Goal: Task Accomplishment & Management: Manage account settings

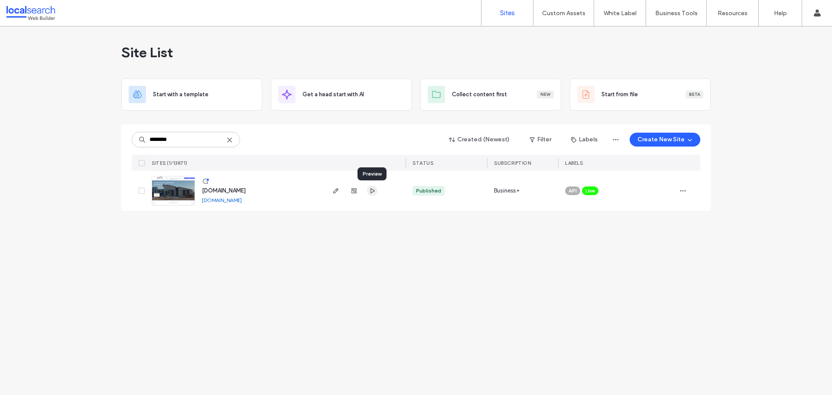
type input "********"
click at [369, 188] on icon "button" at bounding box center [372, 190] width 7 height 7
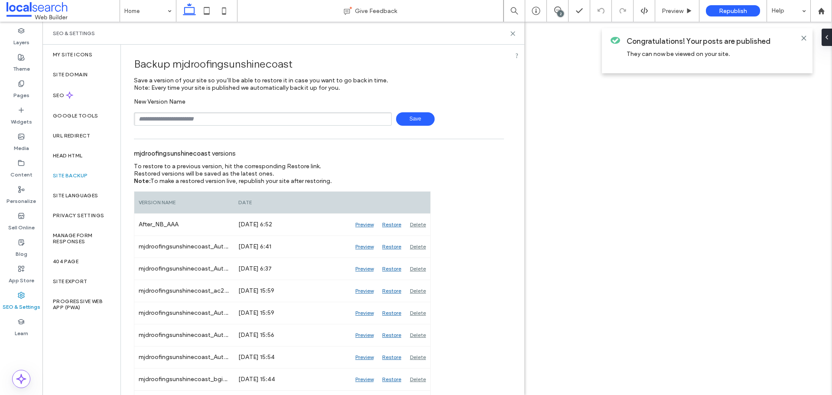
type input "**********"
click at [420, 119] on span "Save" at bounding box center [415, 118] width 39 height 13
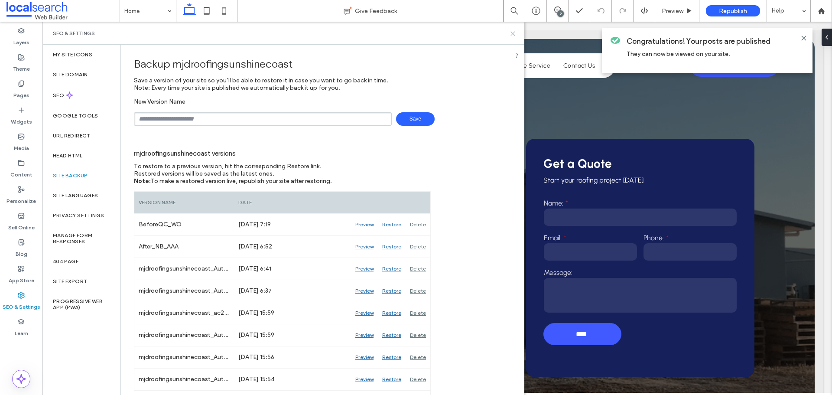
click at [515, 34] on icon at bounding box center [513, 33] width 6 height 6
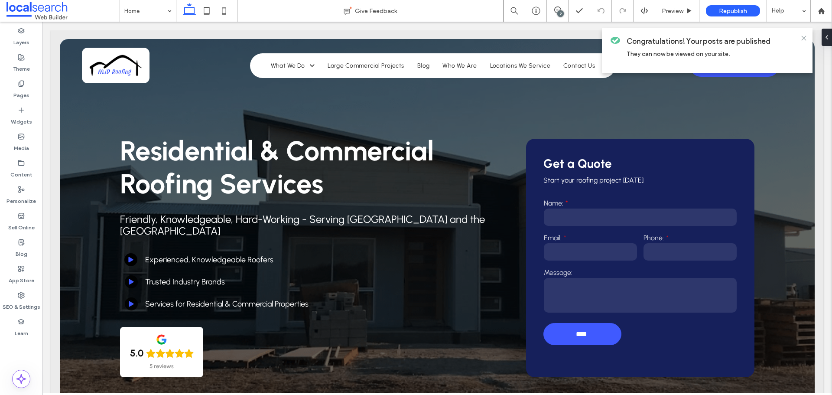
click at [801, 39] on icon at bounding box center [803, 38] width 7 height 7
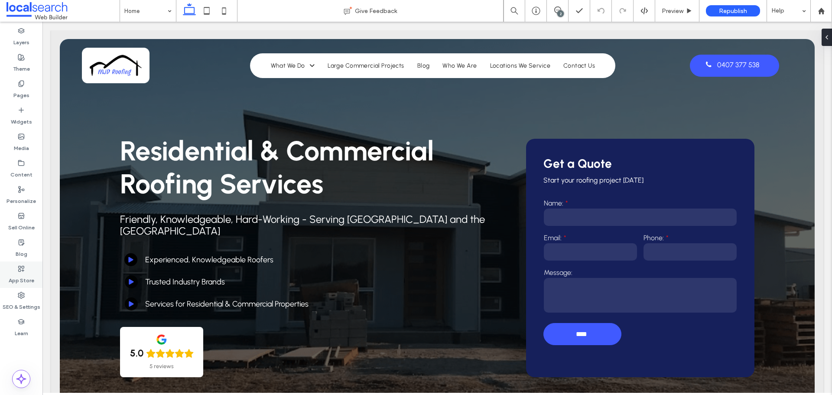
drag, startPoint x: 26, startPoint y: 297, endPoint x: 39, endPoint y: 280, distance: 21.9
click at [26, 297] on div "SEO & Settings" at bounding box center [21, 301] width 42 height 26
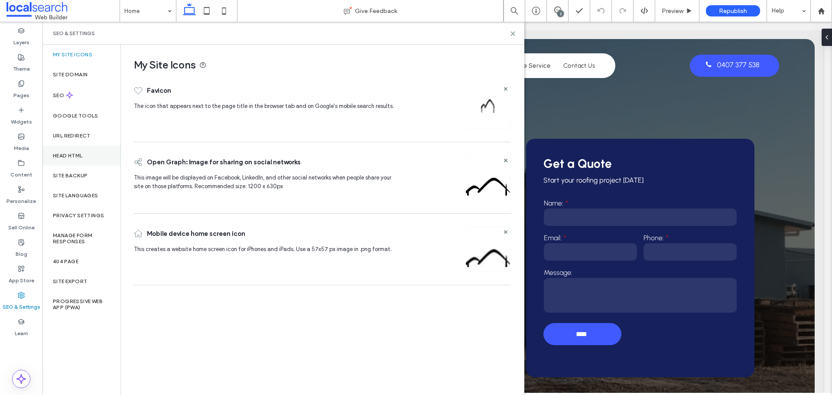
click at [85, 146] on div "Head HTML" at bounding box center [81, 156] width 78 height 20
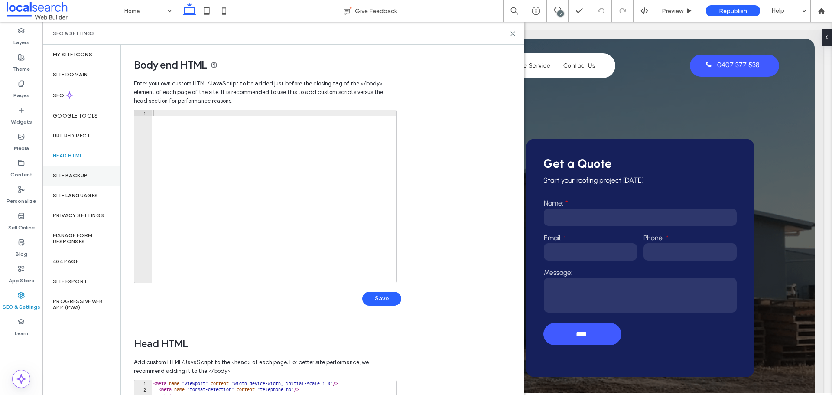
click at [90, 172] on div "Site Backup" at bounding box center [81, 176] width 78 height 20
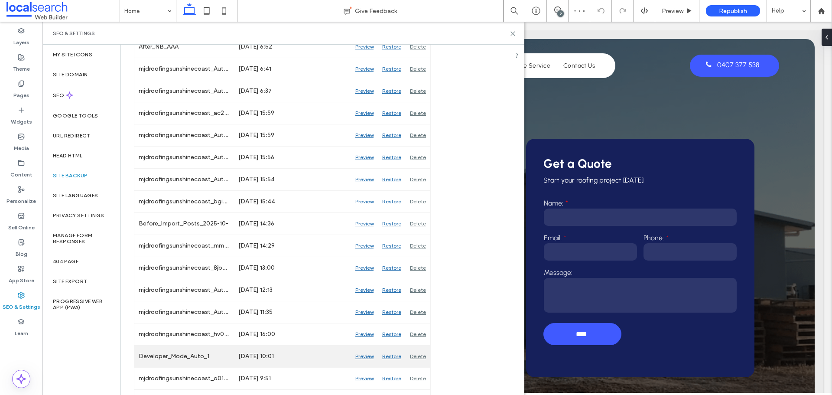
scroll to position [239, 0]
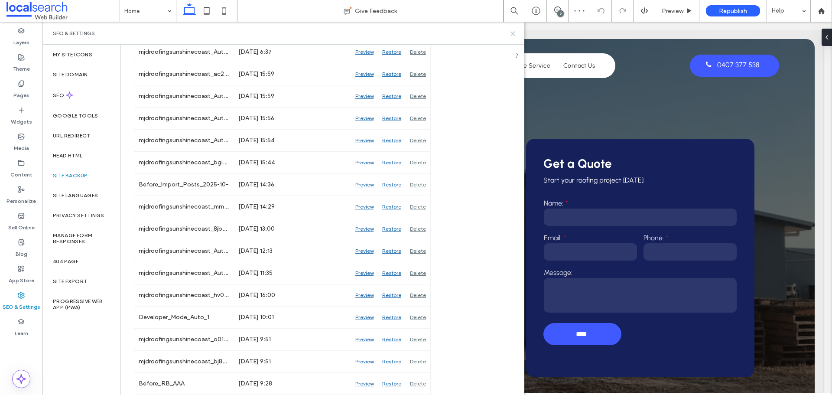
click at [511, 33] on icon at bounding box center [513, 33] width 6 height 6
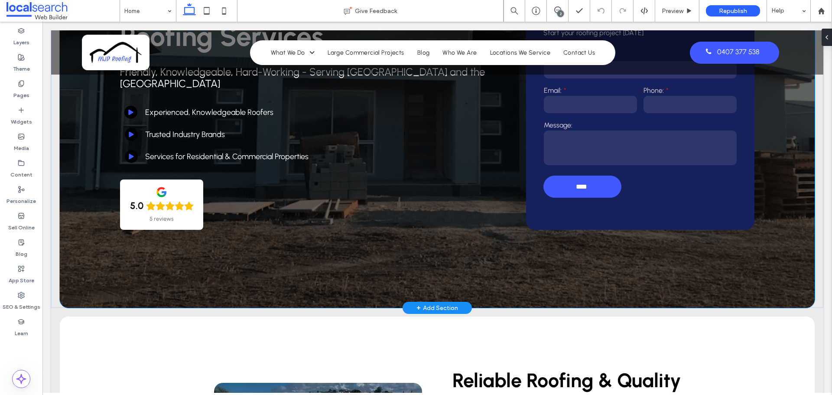
scroll to position [173, 0]
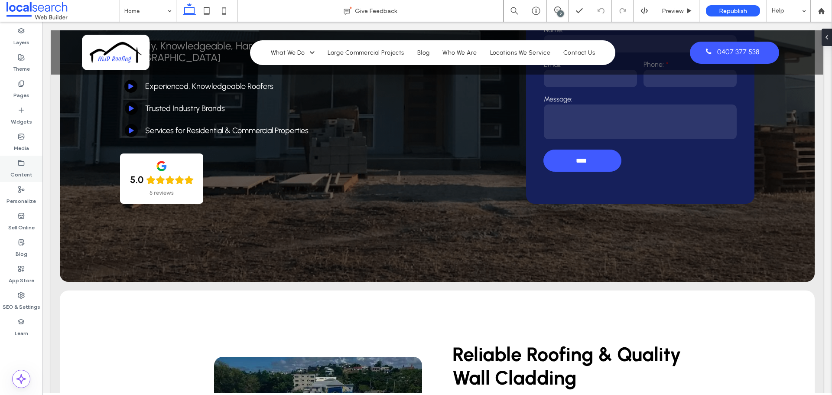
click at [33, 176] on div "Content" at bounding box center [21, 169] width 42 height 26
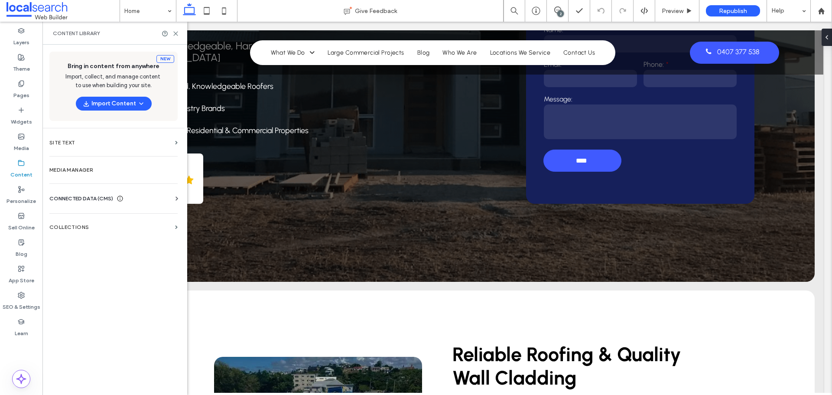
drag, startPoint x: 127, startPoint y: 203, endPoint x: 132, endPoint y: 198, distance: 6.8
click at [129, 203] on div "Business Info Business Text Business Images Find and Replace" at bounding box center [115, 206] width 132 height 7
click at [182, 198] on div "CONNECTED DATA (CMS) Business Info Business Text Business Images Find and Repla…" at bounding box center [113, 198] width 142 height 23
click at [179, 198] on icon at bounding box center [176, 198] width 9 height 9
click at [133, 215] on section "Business Info" at bounding box center [115, 220] width 132 height 20
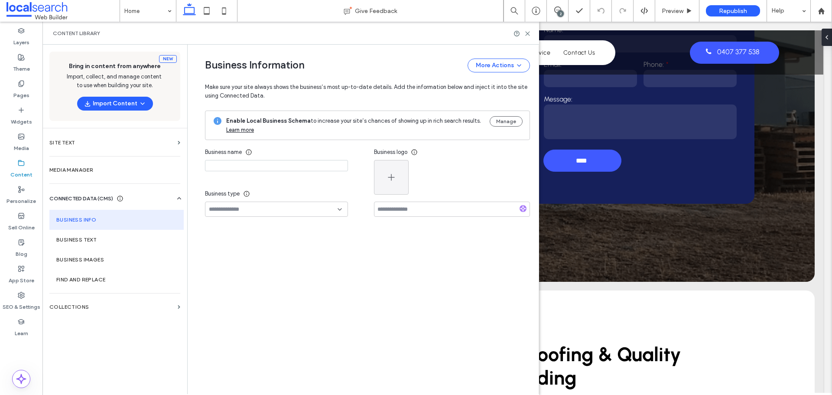
type input "**********"
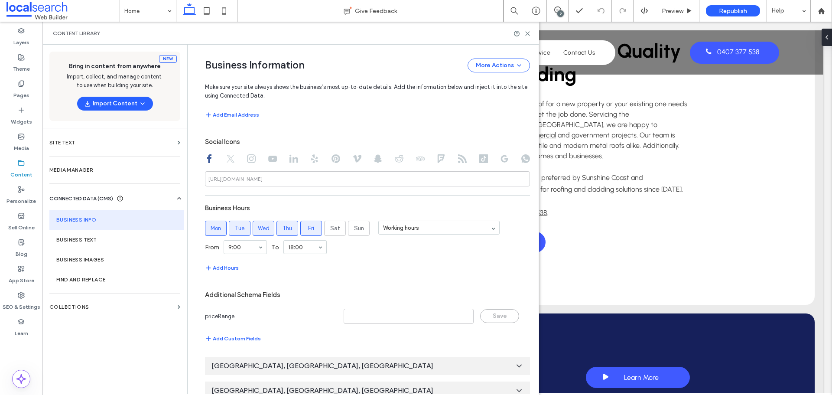
scroll to position [389, 0]
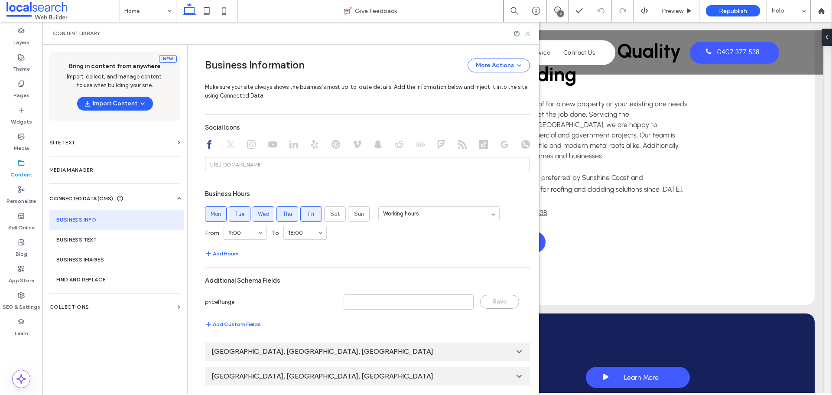
drag, startPoint x: 503, startPoint y: 22, endPoint x: 527, endPoint y: 36, distance: 28.3
click at [527, 36] on icon at bounding box center [527, 33] width 6 height 6
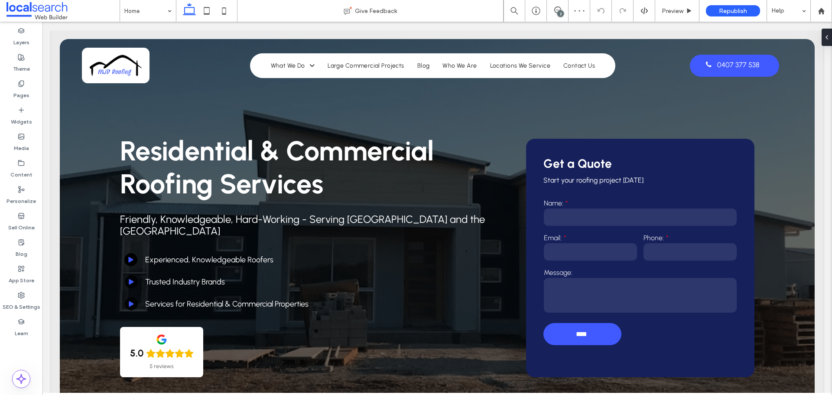
scroll to position [0, 0]
click at [35, 175] on div "Content" at bounding box center [21, 169] width 42 height 26
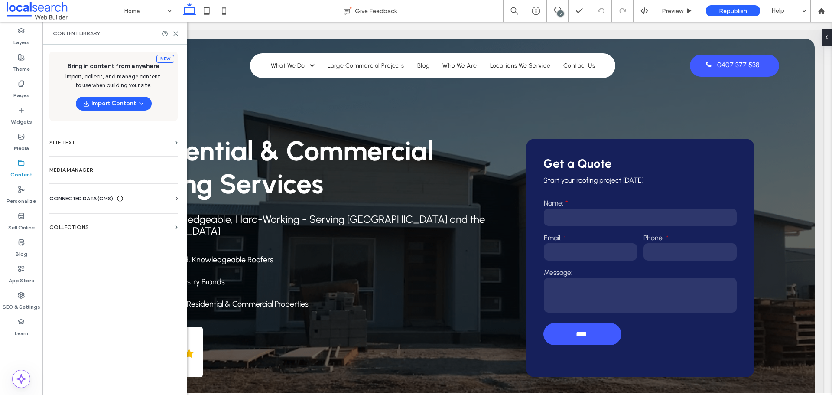
click at [119, 198] on use at bounding box center [120, 199] width 6 height 6
click at [132, 219] on label "Business Info" at bounding box center [115, 220] width 118 height 6
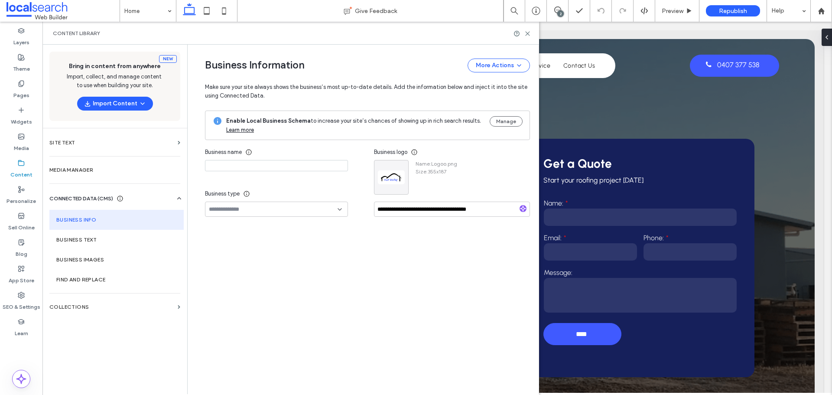
type input "**********"
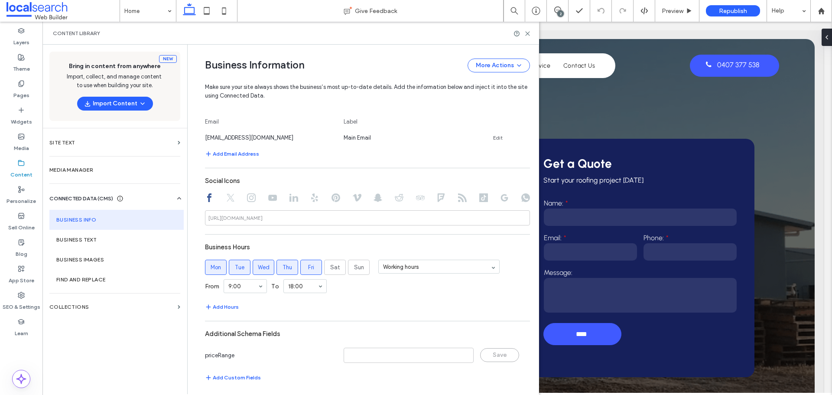
scroll to position [351, 0]
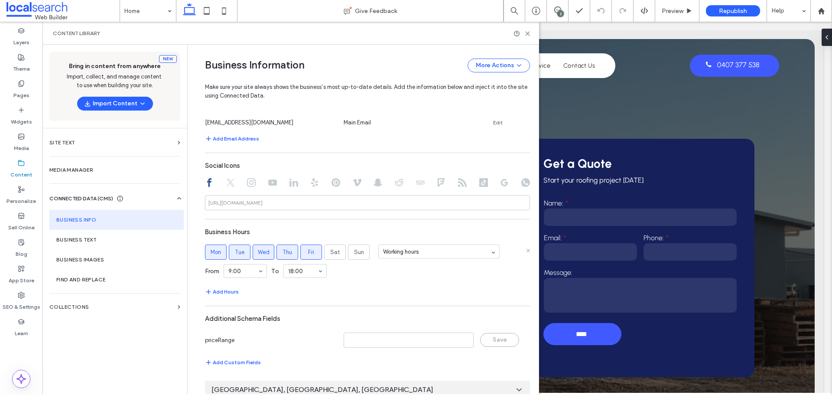
click at [222, 250] on label "Mon" at bounding box center [216, 251] width 22 height 15
click at [235, 250] on span "Tue" at bounding box center [240, 252] width 10 height 9
click at [262, 250] on span "Wed" at bounding box center [264, 252] width 12 height 9
click at [295, 253] on label "Thu" at bounding box center [287, 251] width 22 height 15
click at [314, 254] on label "Fri" at bounding box center [311, 251] width 22 height 15
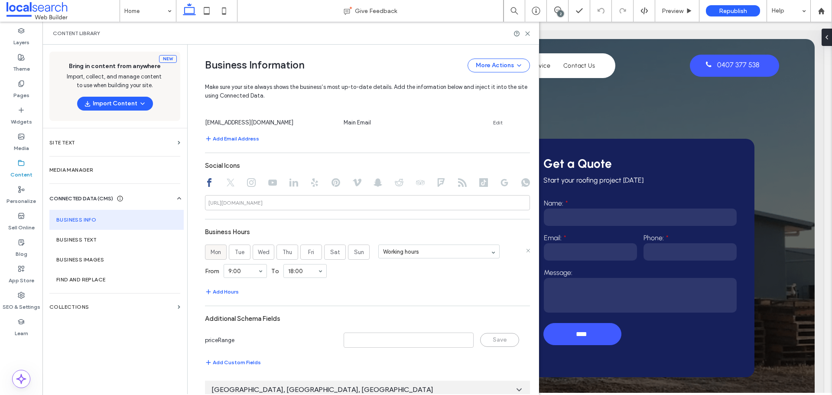
drag, startPoint x: 211, startPoint y: 250, endPoint x: 218, endPoint y: 253, distance: 7.0
click at [211, 251] on span "Mon" at bounding box center [216, 252] width 10 height 9
drag, startPoint x: 233, startPoint y: 256, endPoint x: 245, endPoint y: 255, distance: 11.8
click at [235, 256] on span "Tue" at bounding box center [240, 252] width 10 height 9
drag, startPoint x: 264, startPoint y: 252, endPoint x: 276, endPoint y: 252, distance: 11.7
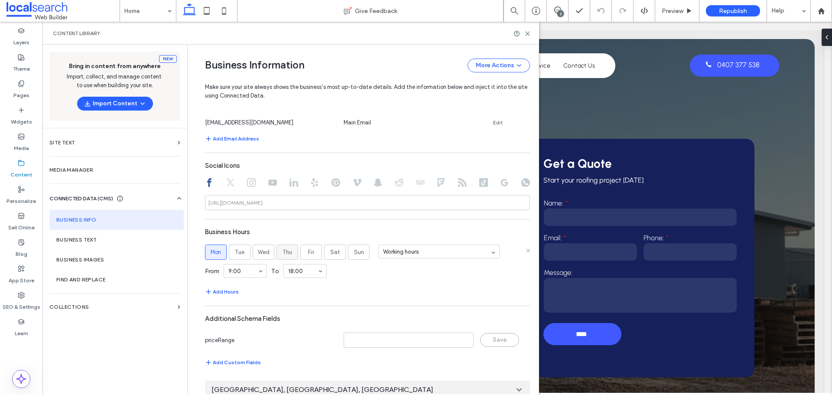
click at [264, 252] on span "Wed" at bounding box center [264, 252] width 12 height 9
drag, startPoint x: 295, startPoint y: 253, endPoint x: 307, endPoint y: 250, distance: 12.5
click at [295, 253] on div "Mon Tue Wed Thu Fri Sat Sun" at bounding box center [287, 251] width 165 height 15
click at [278, 250] on label "Thu" at bounding box center [287, 251] width 22 height 15
click at [239, 250] on span "Tue" at bounding box center [240, 252] width 10 height 9
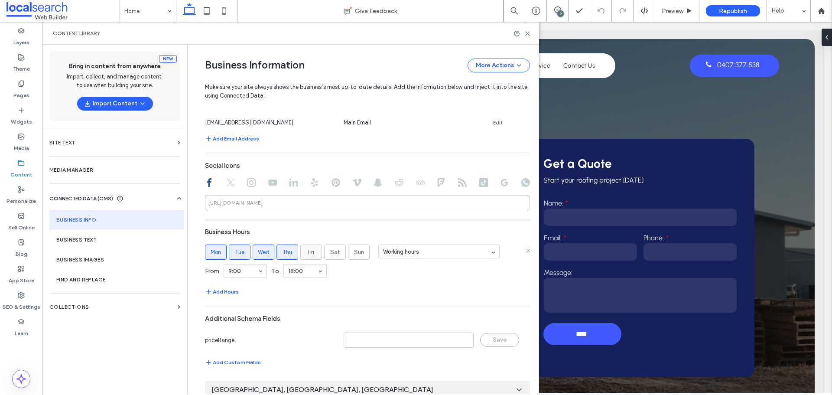
click at [307, 252] on div "Fri" at bounding box center [311, 251] width 8 height 1
click at [528, 32] on icon at bounding box center [527, 33] width 6 height 6
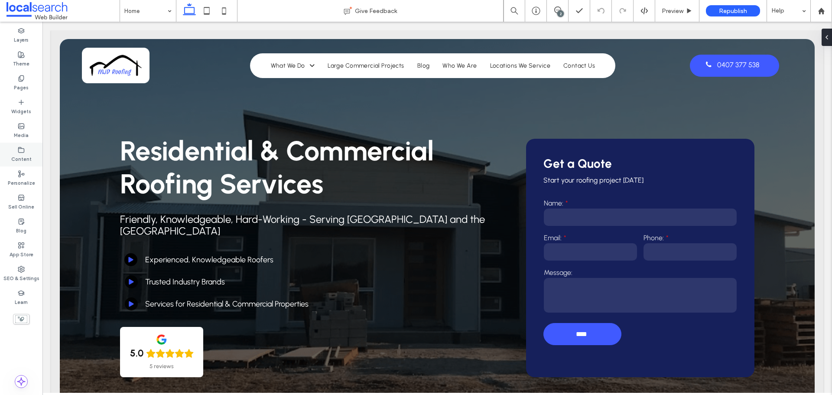
click at [19, 159] on label "Content" at bounding box center [21, 158] width 20 height 10
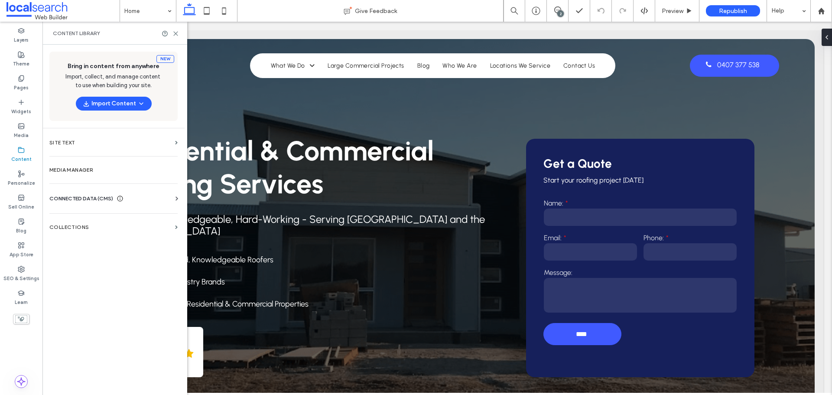
click at [147, 196] on div "CONNECTED DATA (CMS)" at bounding box center [115, 198] width 132 height 9
click at [116, 220] on label "Business Info" at bounding box center [115, 220] width 118 height 6
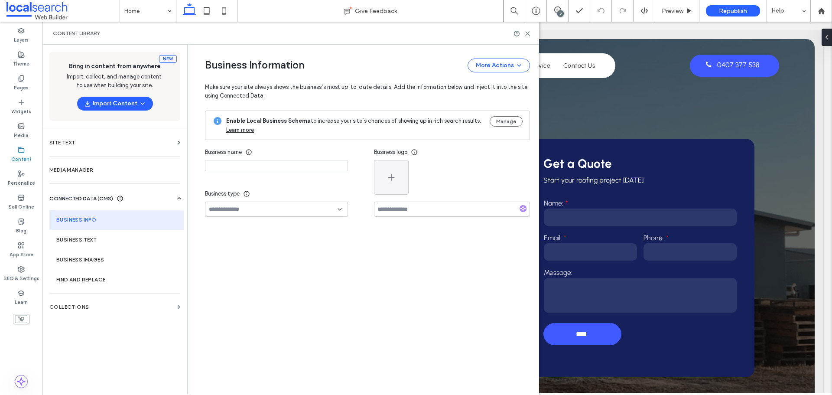
type input "**********"
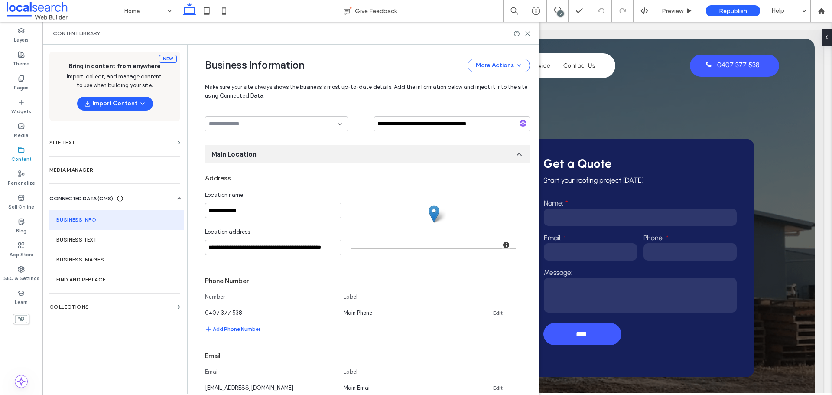
scroll to position [302, 0]
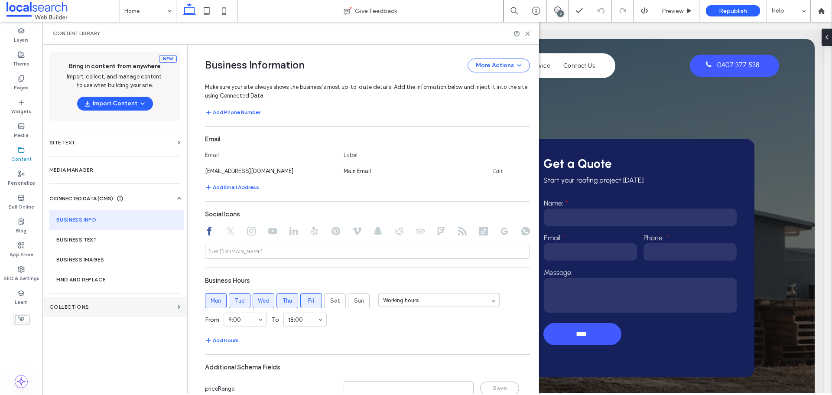
click at [67, 309] on label "Collections" at bounding box center [111, 307] width 125 height 6
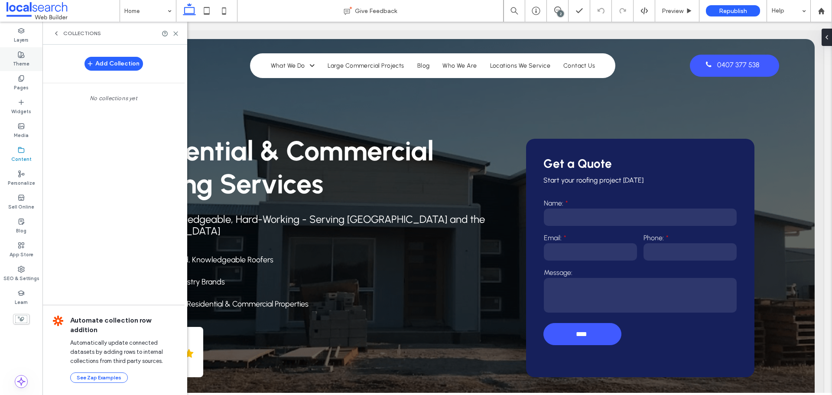
scroll to position [0, 0]
click at [56, 36] on icon at bounding box center [56, 33] width 7 height 7
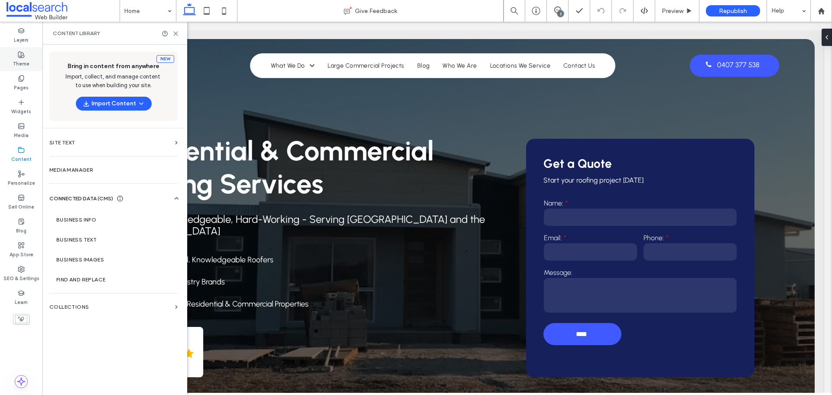
drag, startPoint x: 23, startPoint y: 68, endPoint x: 30, endPoint y: 63, distance: 9.3
click at [22, 68] on div "Theme" at bounding box center [21, 59] width 42 height 24
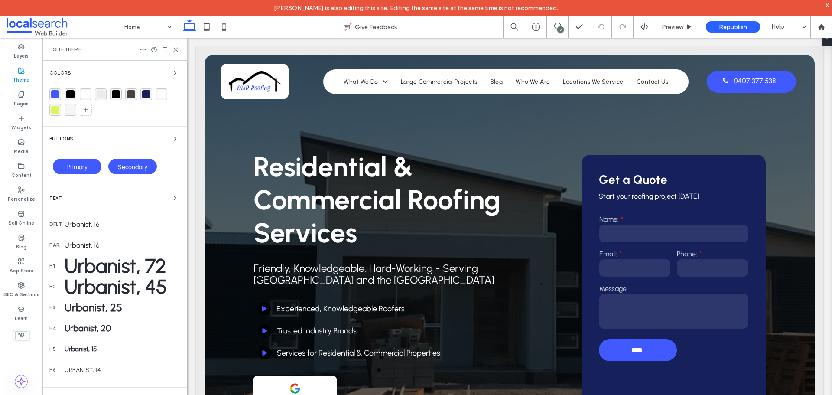
click at [57, 94] on div "rgba(64, 90, 255, 1)" at bounding box center [55, 94] width 8 height 8
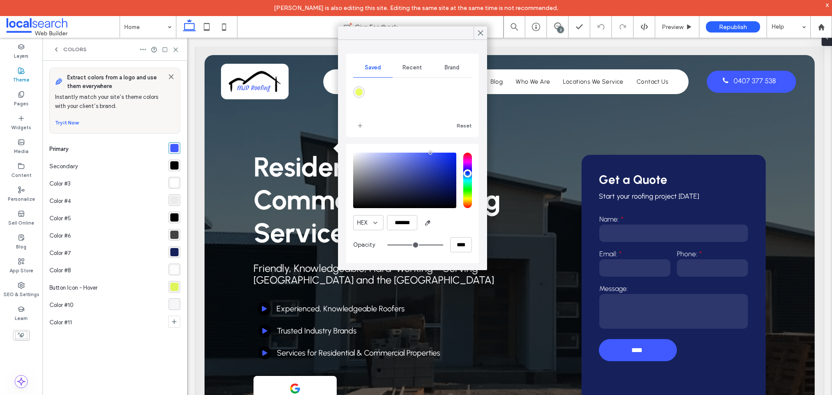
click at [172, 168] on div "rgba(0, 0, 0, 1)" at bounding box center [174, 165] width 8 height 8
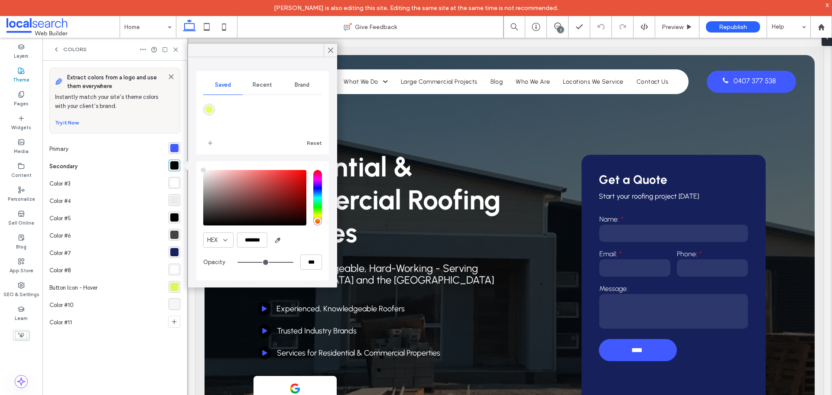
type input "****"
click at [175, 145] on div "rgba(64, 90, 255, 1)" at bounding box center [174, 148] width 8 height 8
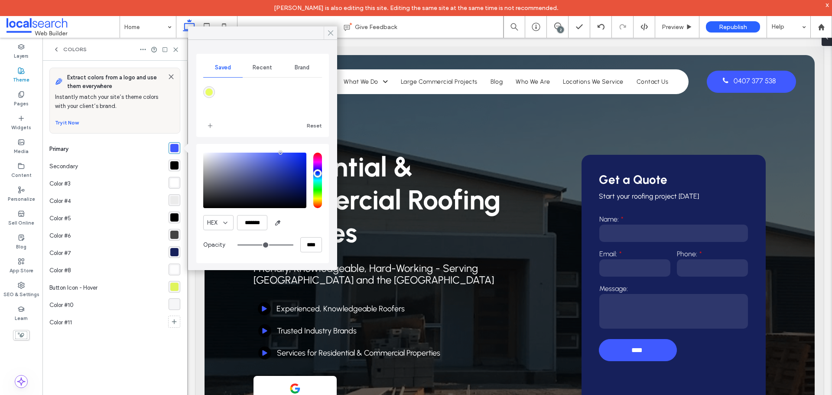
click at [334, 33] on icon at bounding box center [331, 33] width 8 height 8
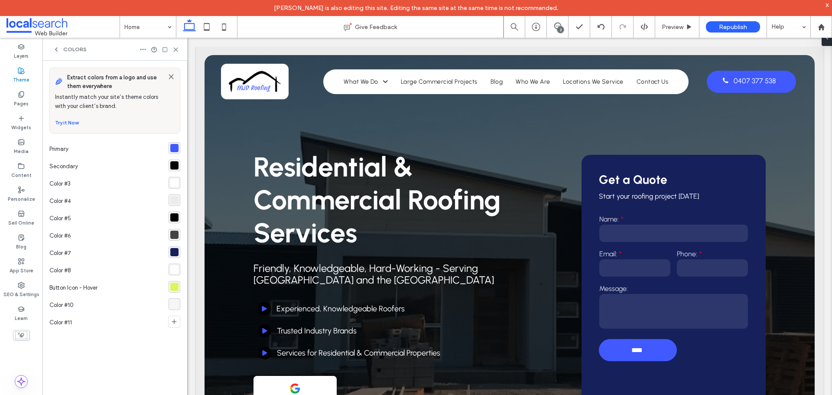
click at [171, 75] on icon at bounding box center [171, 76] width 7 height 7
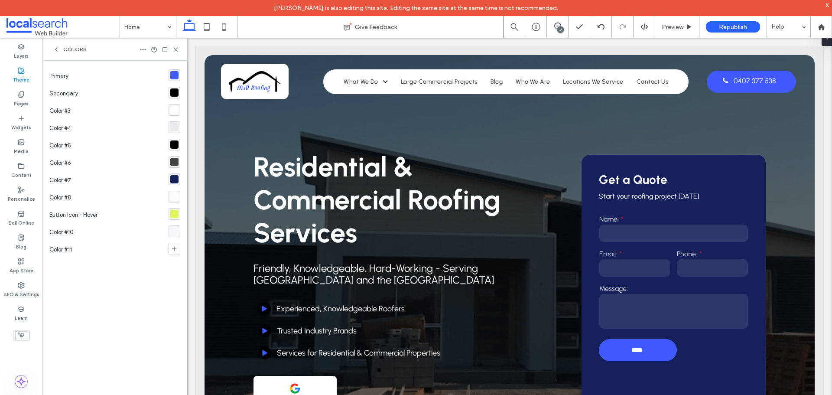
click at [57, 50] on icon at bounding box center [56, 49] width 7 height 7
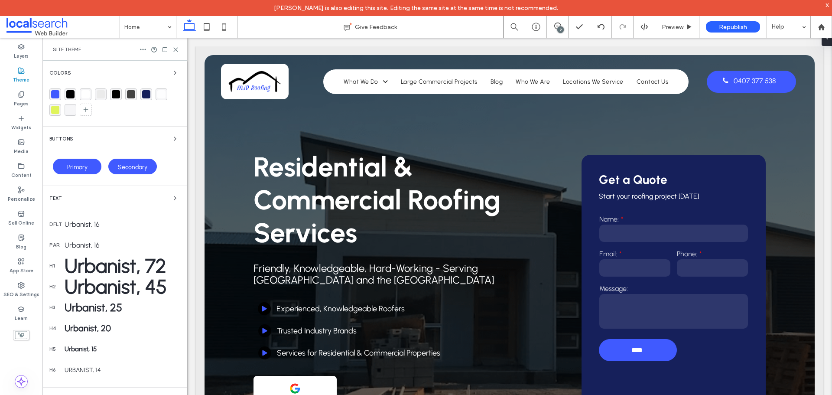
drag, startPoint x: 94, startPoint y: 220, endPoint x: 109, endPoint y: 230, distance: 17.8
click at [94, 221] on div "Urbanist, 16" at bounding box center [123, 224] width 116 height 8
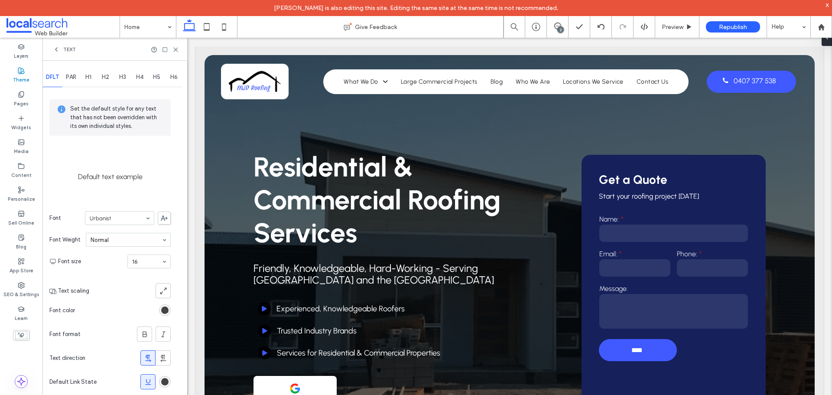
click at [55, 49] on icon at bounding box center [56, 49] width 7 height 7
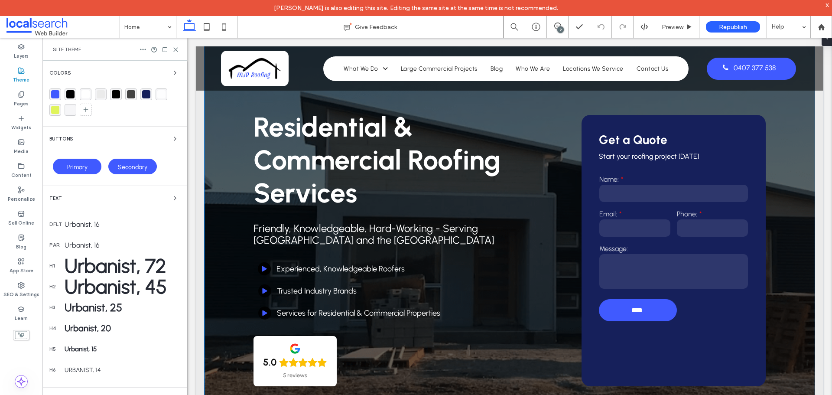
scroll to position [173, 0]
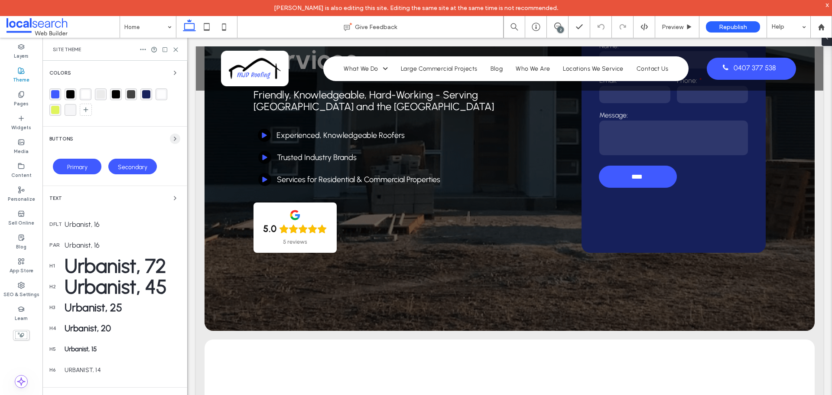
click at [172, 142] on icon "button" at bounding box center [175, 138] width 7 height 7
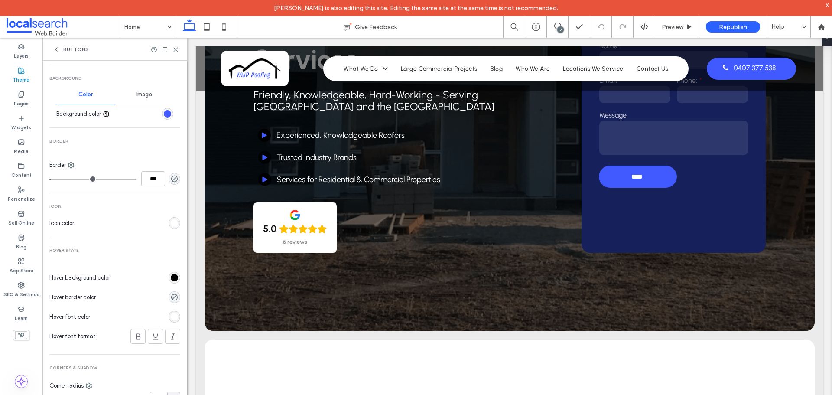
scroll to position [295, 0]
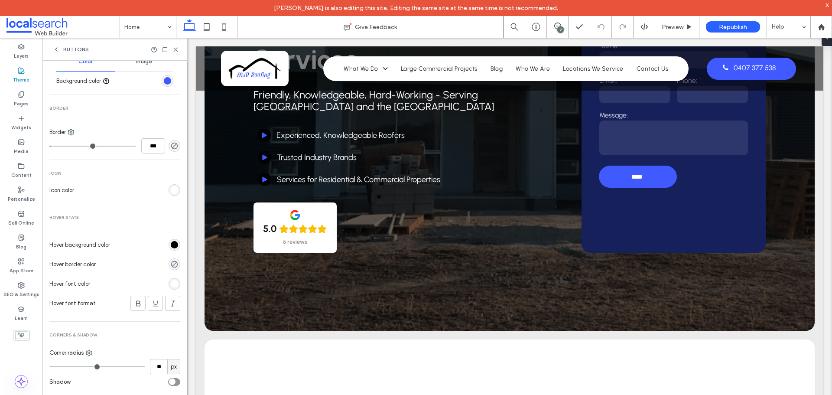
click at [57, 51] on use at bounding box center [56, 49] width 2 height 3
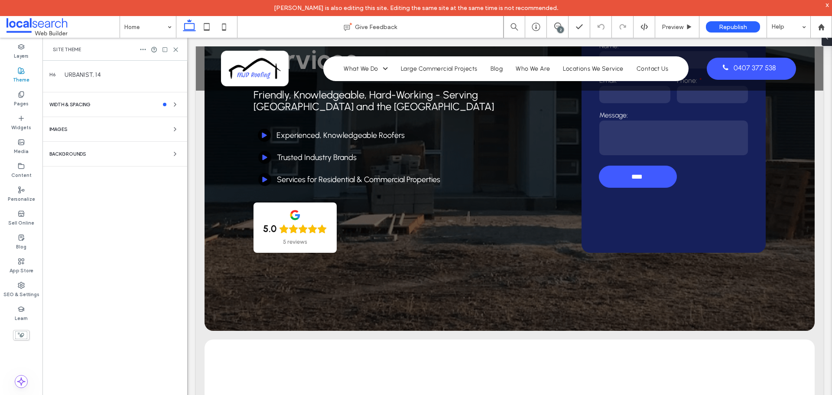
scroll to position [51, 0]
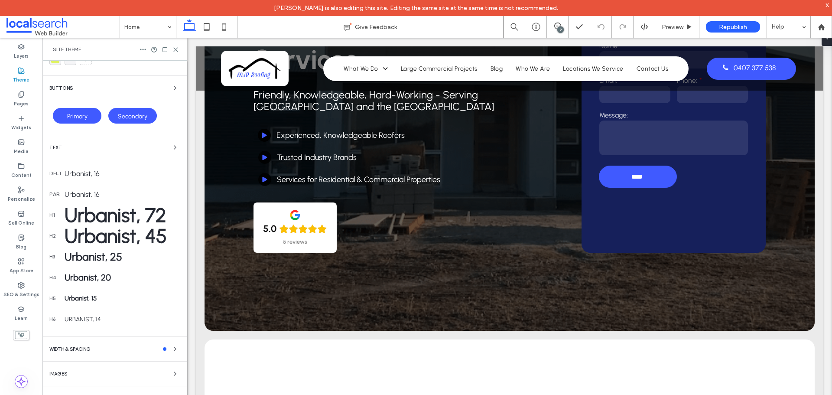
click at [143, 344] on div "WIDTH & SPACING" at bounding box center [114, 349] width 131 height 10
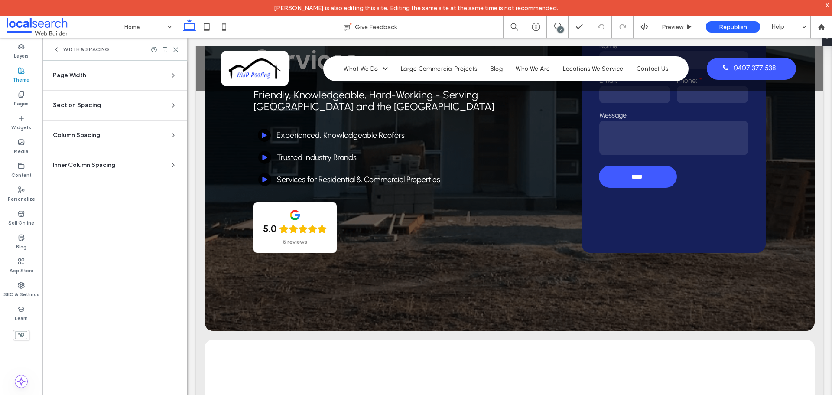
scroll to position [0, 0]
click at [55, 49] on use at bounding box center [56, 49] width 2 height 3
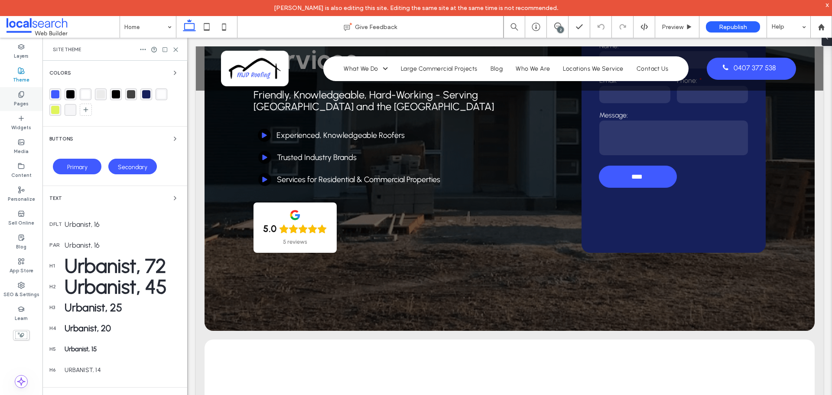
drag, startPoint x: 21, startPoint y: 101, endPoint x: 643, endPoint y: 163, distance: 625.4
click at [21, 101] on label "Pages" at bounding box center [21, 103] width 15 height 10
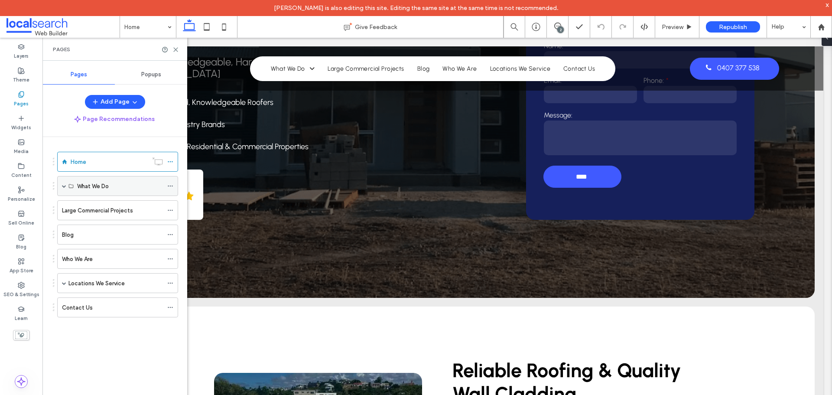
click at [63, 188] on span at bounding box center [64, 185] width 4 height 19
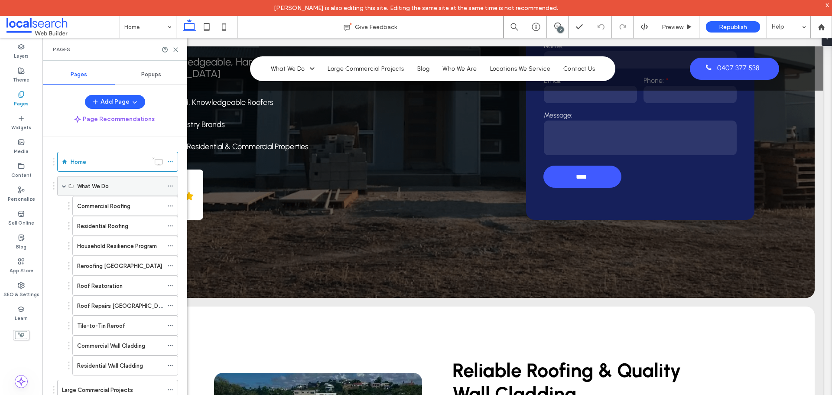
click at [64, 186] on span at bounding box center [64, 186] width 4 height 4
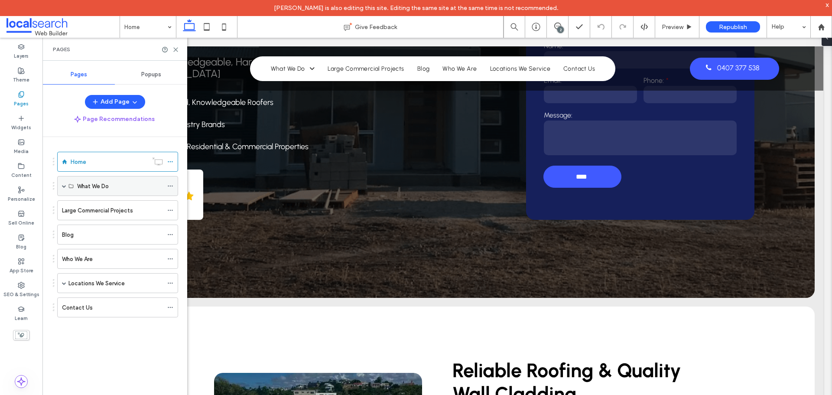
click at [63, 186] on span at bounding box center [64, 186] width 4 height 4
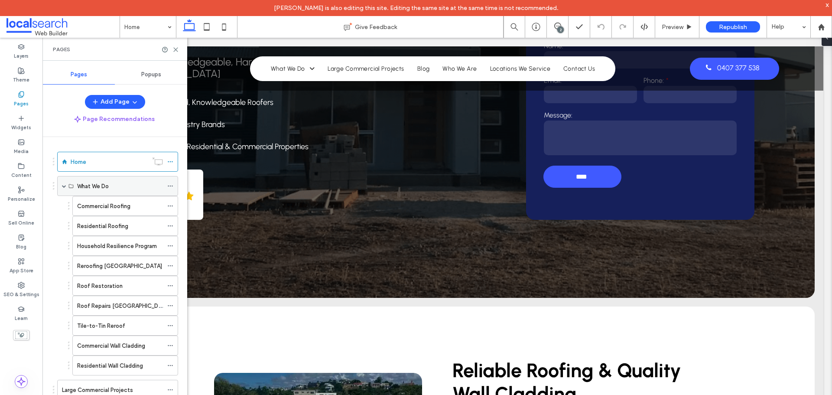
click at [63, 186] on span at bounding box center [64, 186] width 4 height 4
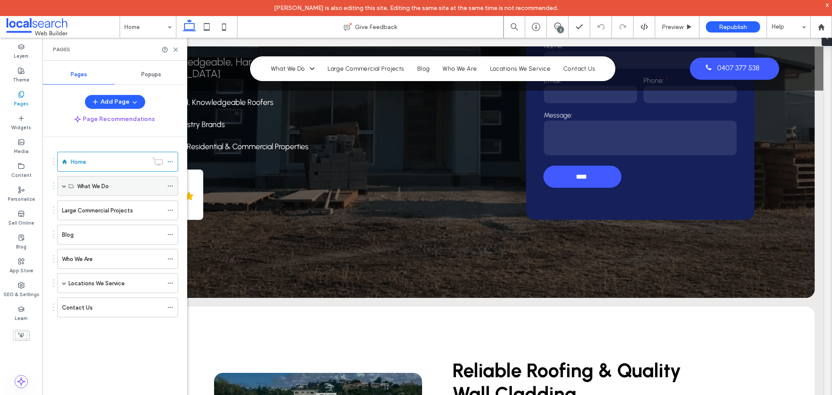
click at [63, 186] on span at bounding box center [64, 186] width 4 height 4
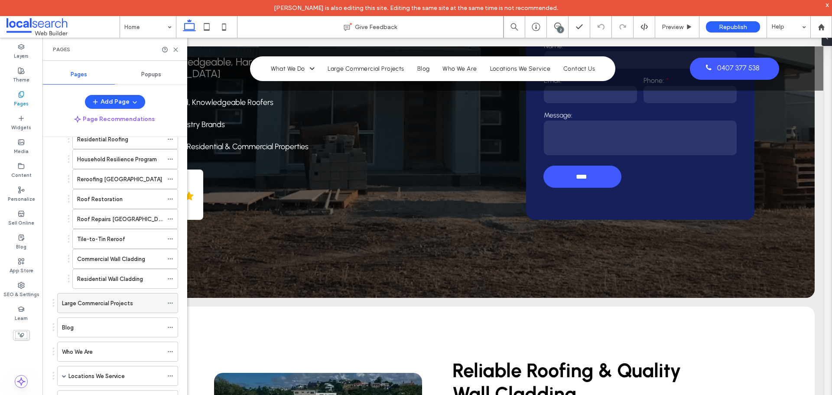
scroll to position [112, 0]
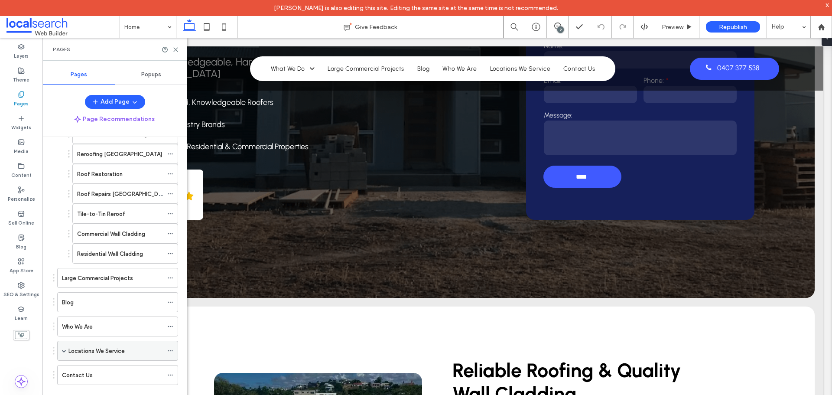
click at [65, 350] on span at bounding box center [64, 350] width 4 height 4
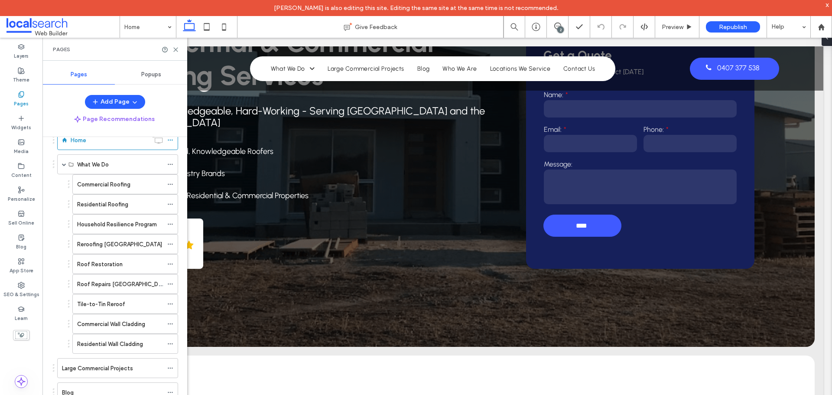
scroll to position [43, 0]
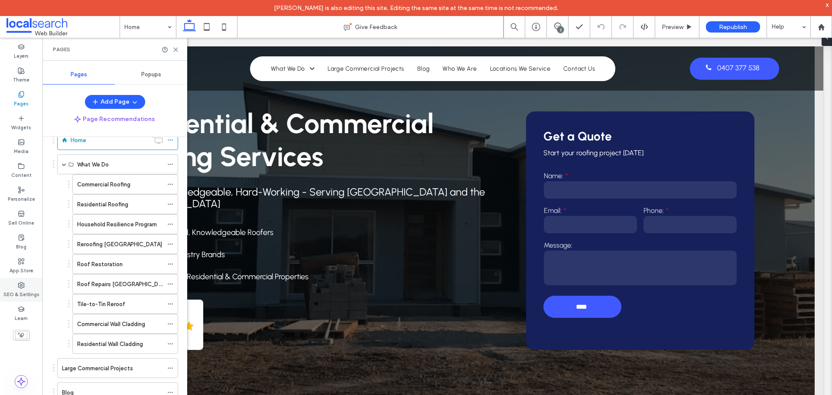
click at [20, 300] on div "SEO & Settings" at bounding box center [21, 290] width 42 height 24
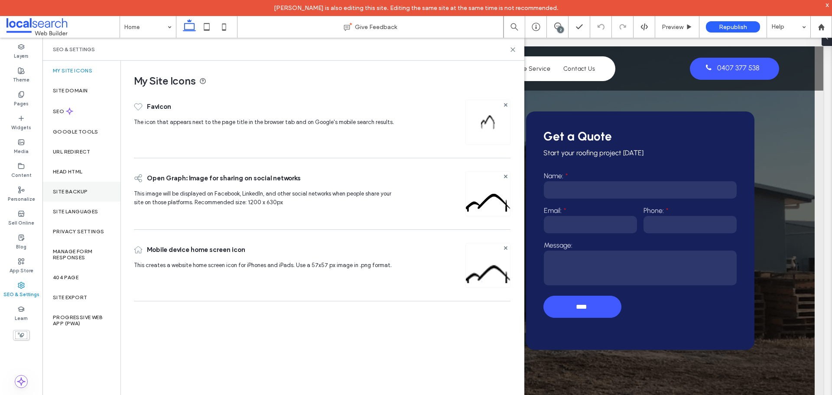
click at [84, 183] on div "Site Backup" at bounding box center [81, 192] width 78 height 20
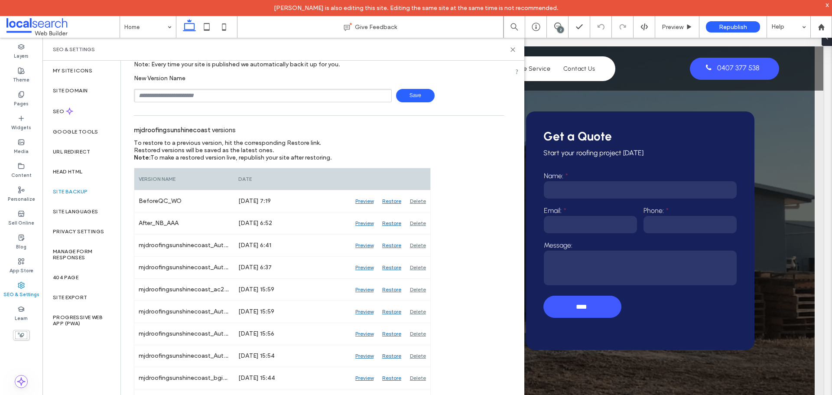
scroll to position [0, 0]
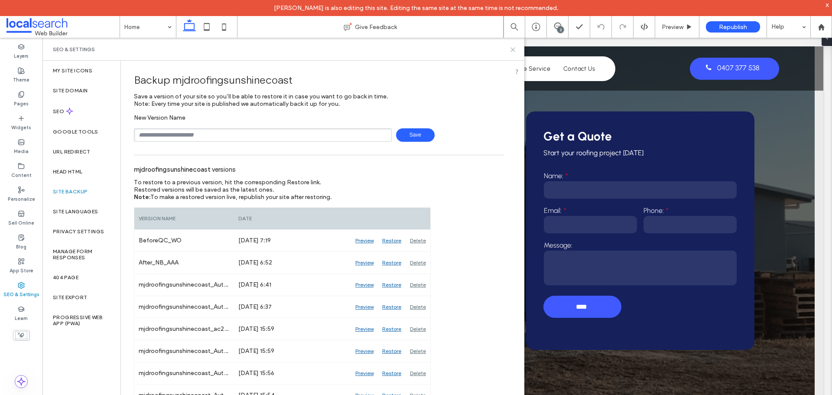
click at [513, 47] on icon at bounding box center [513, 49] width 6 height 6
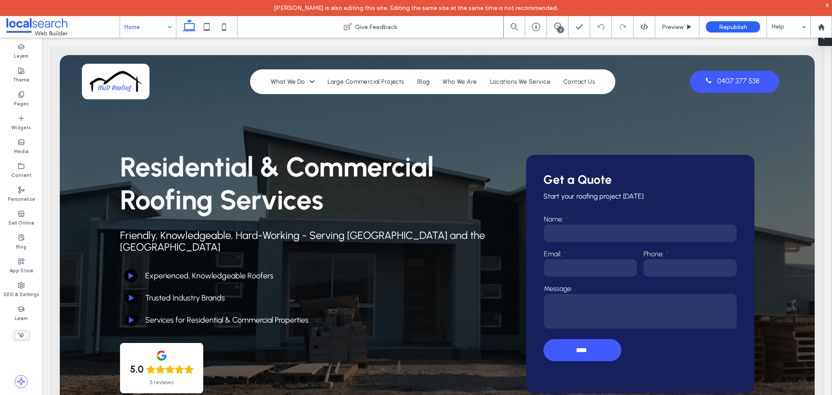
click at [826, 42] on span at bounding box center [823, 37] width 7 height 17
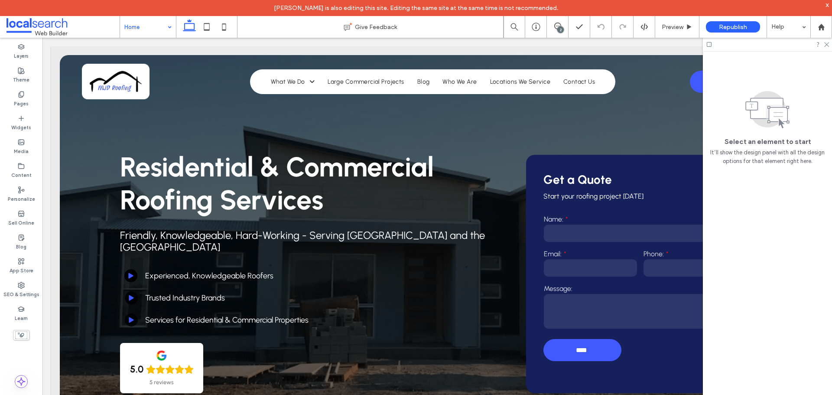
click at [826, 42] on icon at bounding box center [826, 44] width 6 height 6
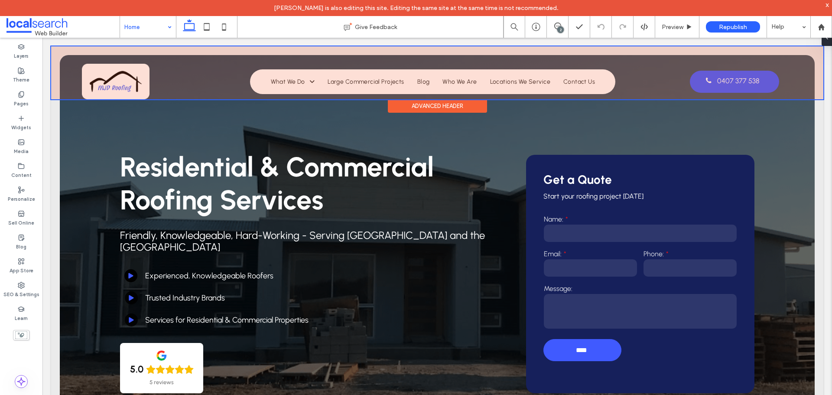
click at [100, 83] on div at bounding box center [437, 72] width 772 height 53
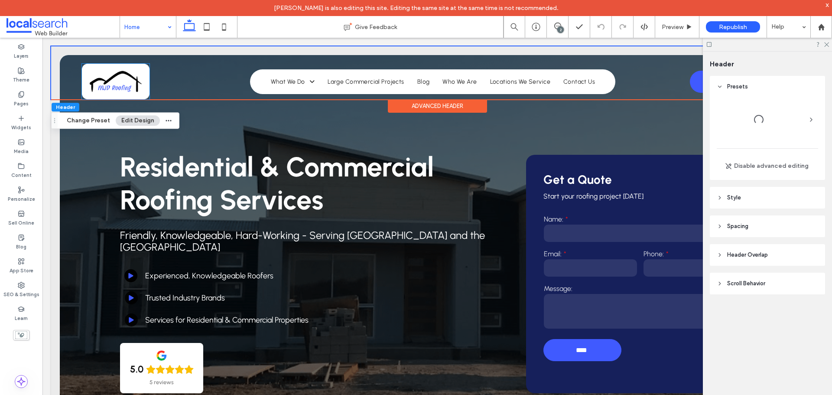
click at [100, 83] on img at bounding box center [116, 82] width 68 height 36
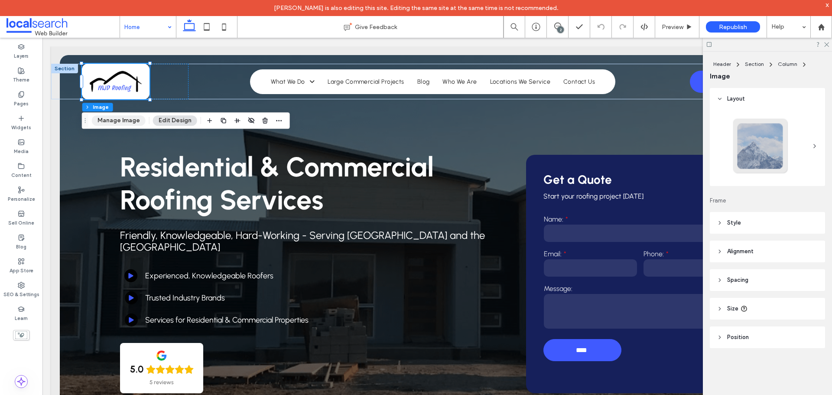
click at [126, 117] on button "Manage Image" at bounding box center [119, 120] width 54 height 10
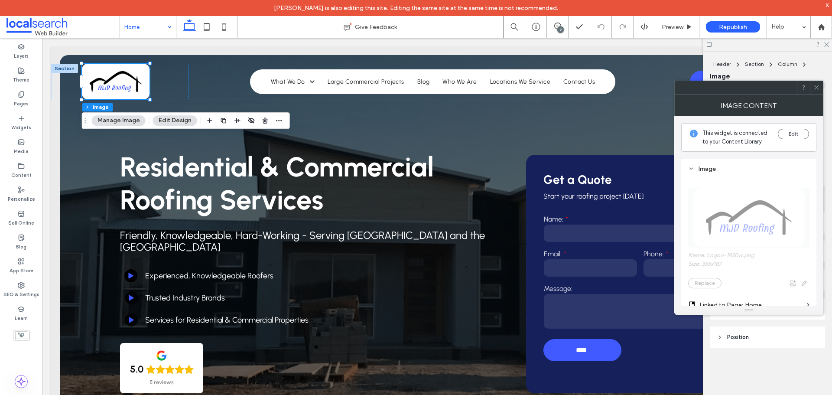
click at [829, 47] on div at bounding box center [767, 44] width 129 height 13
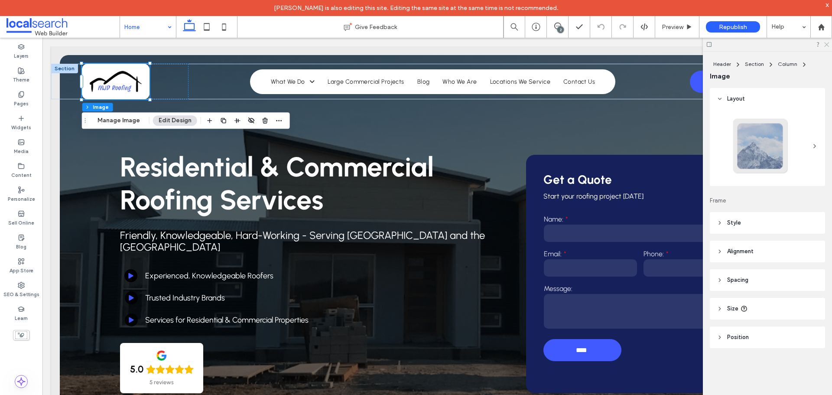
click at [828, 44] on icon at bounding box center [826, 44] width 6 height 6
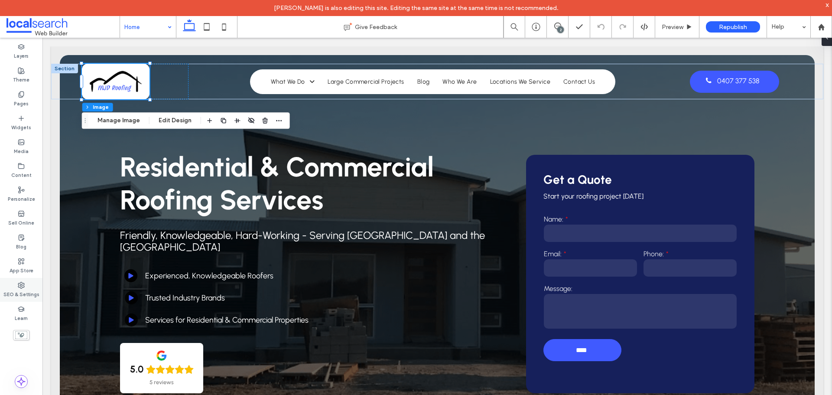
click at [24, 296] on label "SEO & Settings" at bounding box center [21, 294] width 36 height 10
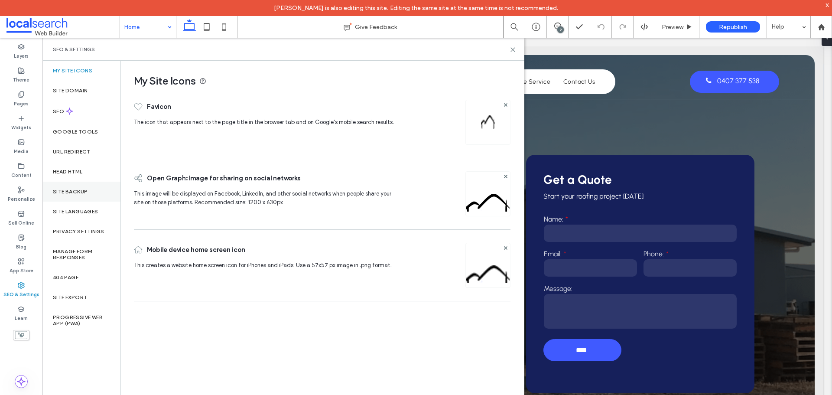
click at [84, 182] on div "Site Backup" at bounding box center [81, 192] width 78 height 20
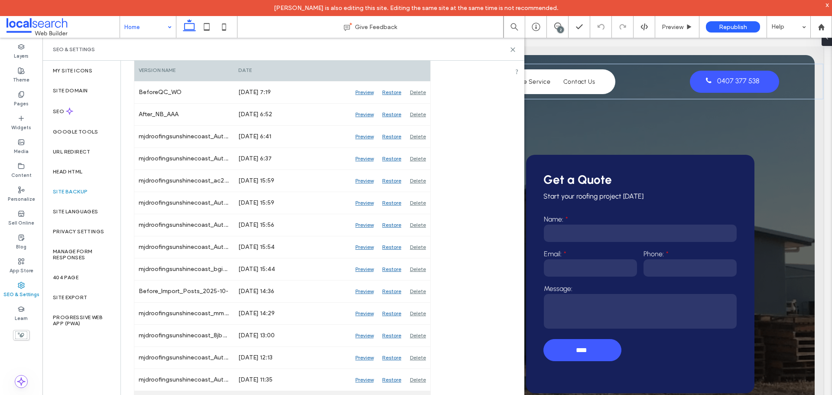
scroll to position [239, 0]
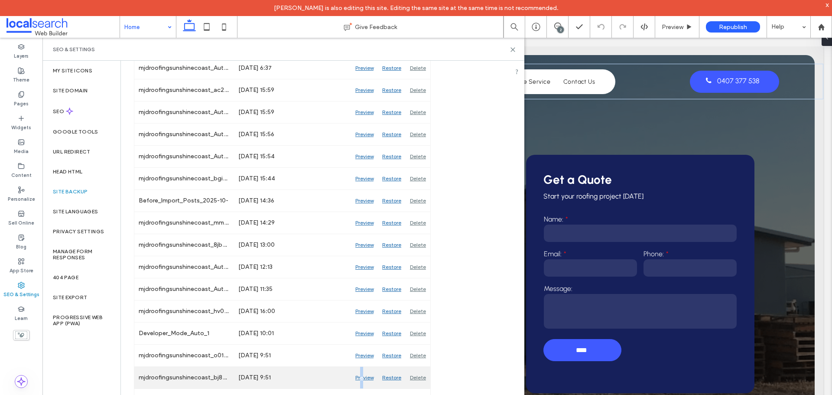
click at [362, 380] on div "Preview" at bounding box center [364, 378] width 27 height 22
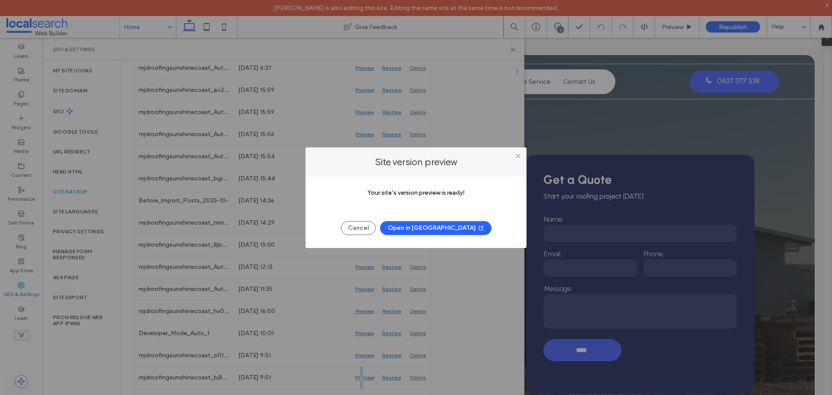
click at [439, 227] on button "Open in New Tab" at bounding box center [435, 228] width 111 height 14
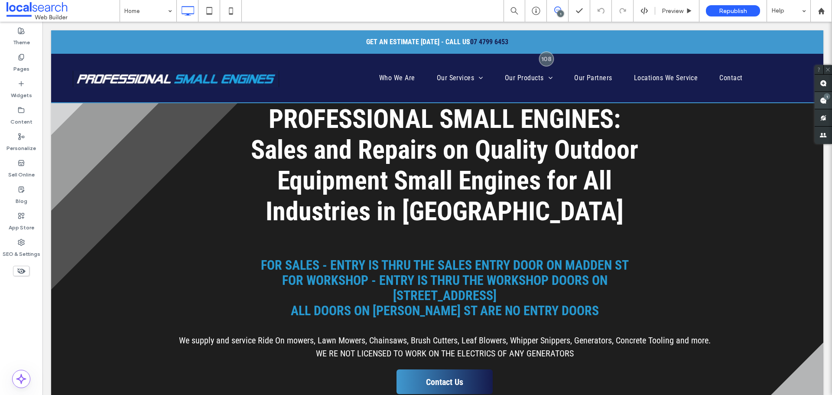
click at [822, 101] on use at bounding box center [823, 100] width 7 height 7
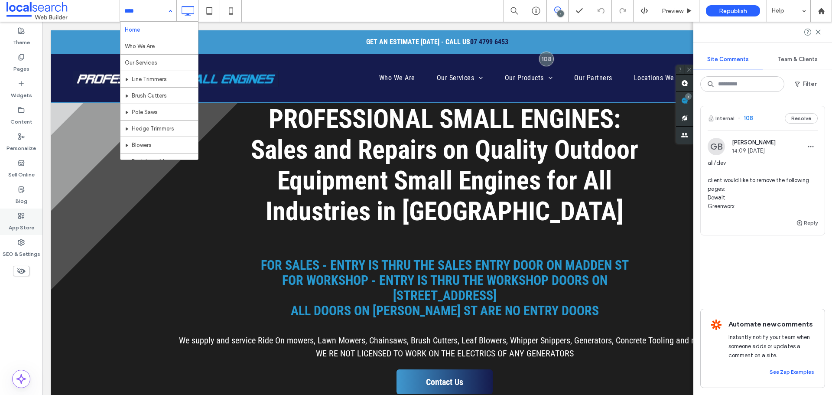
drag, startPoint x: 22, startPoint y: 253, endPoint x: 35, endPoint y: 231, distance: 26.0
click at [22, 253] on label "SEO & Settings" at bounding box center [22, 252] width 38 height 12
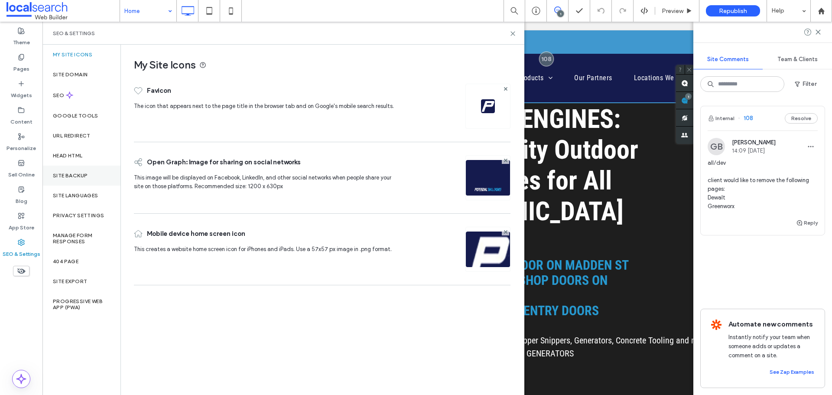
click at [81, 176] on label "Site Backup" at bounding box center [70, 175] width 35 height 6
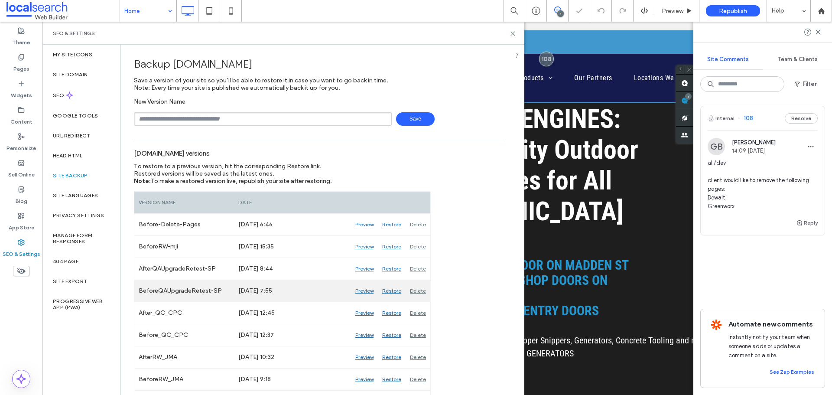
scroll to position [43, 0]
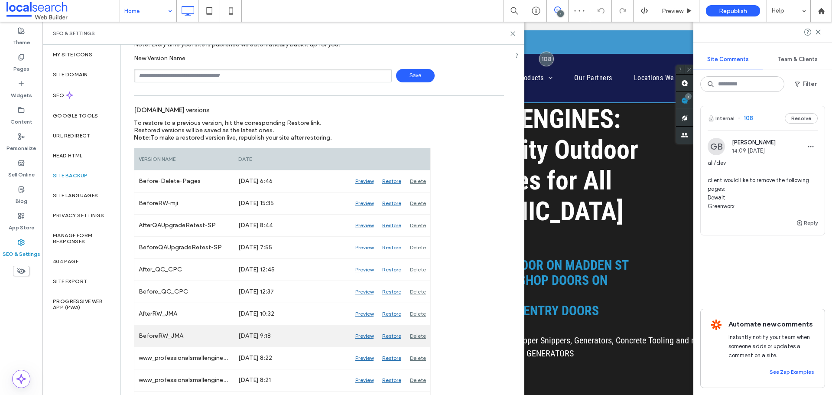
click at [362, 336] on div "Preview" at bounding box center [364, 336] width 27 height 22
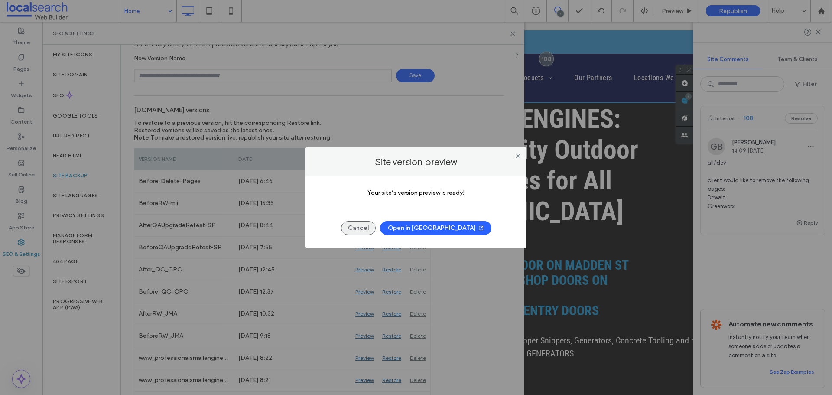
click at [367, 226] on button "Cancel" at bounding box center [358, 228] width 35 height 14
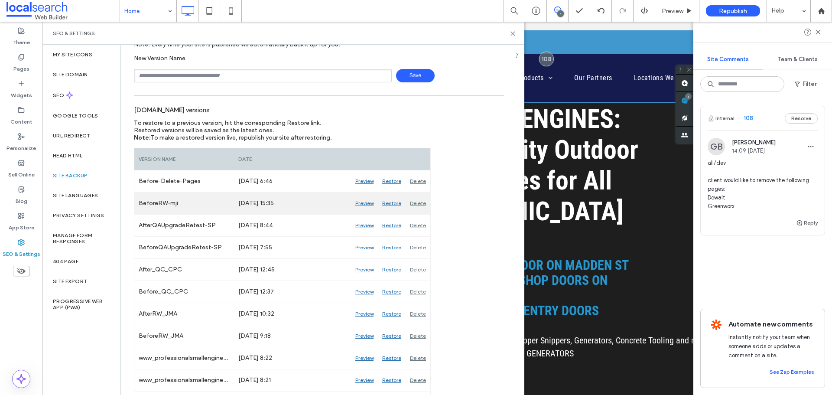
click at [361, 202] on div "Preview" at bounding box center [364, 203] width 27 height 22
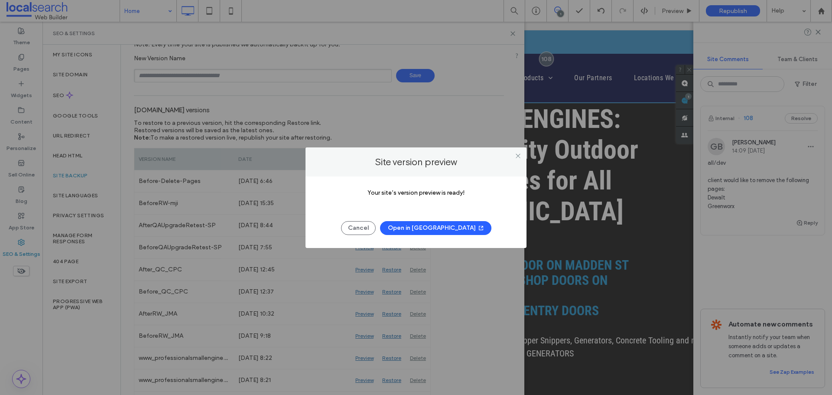
click at [445, 227] on button "Open in New Tab" at bounding box center [435, 228] width 111 height 14
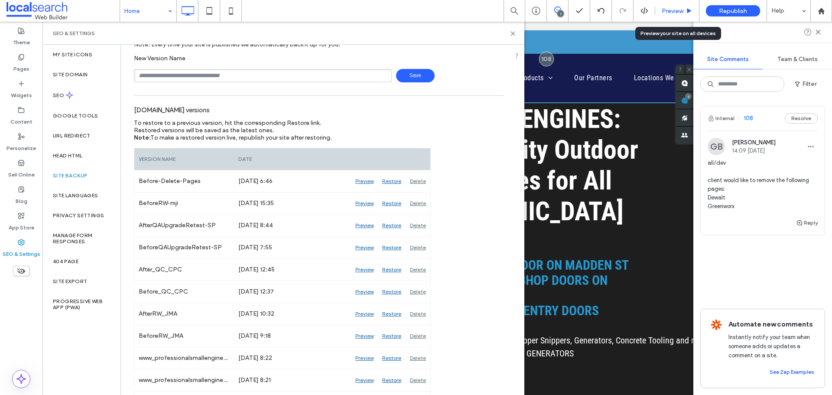
click at [673, 10] on span "Preview" at bounding box center [673, 10] width 22 height 7
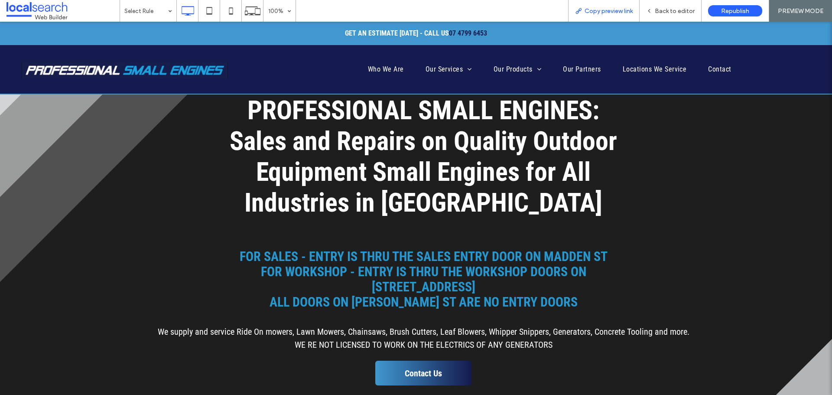
click at [596, 11] on span "Copy preview link" at bounding box center [609, 10] width 48 height 7
drag, startPoint x: 667, startPoint y: 9, endPoint x: 711, endPoint y: 149, distance: 147.5
click at [667, 9] on span "Back to editor" at bounding box center [675, 10] width 40 height 7
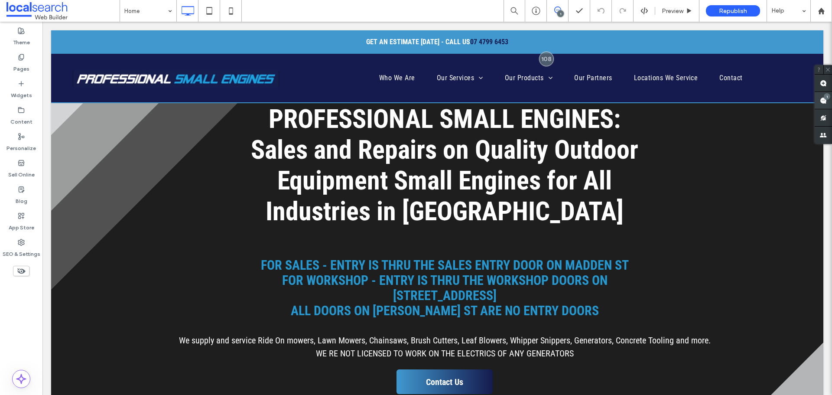
click at [817, 99] on span at bounding box center [823, 100] width 17 height 17
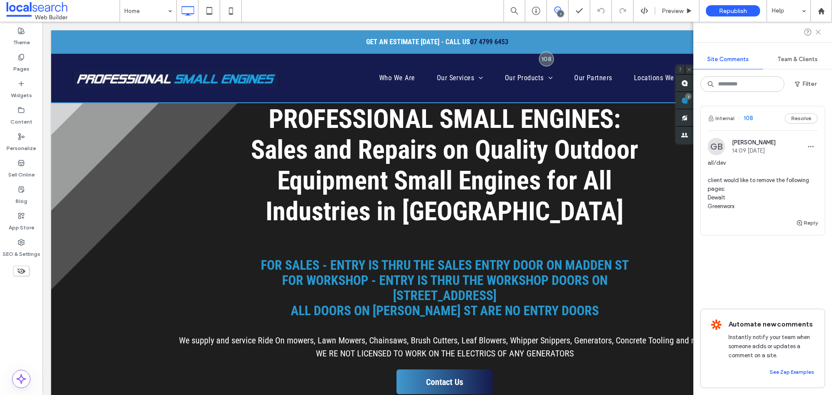
click at [818, 33] on icon at bounding box center [818, 32] width 7 height 7
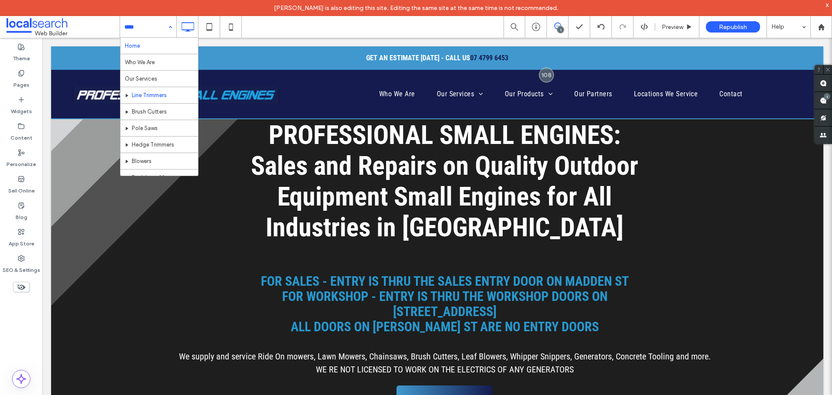
drag, startPoint x: 163, startPoint y: 98, endPoint x: 167, endPoint y: 112, distance: 14.9
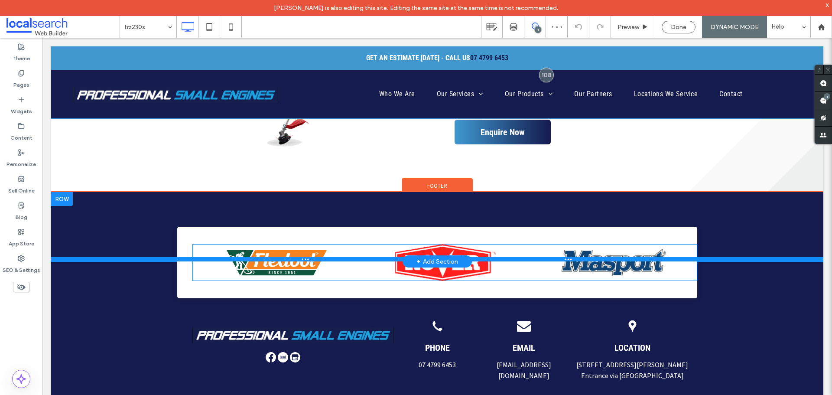
scroll to position [563, 0]
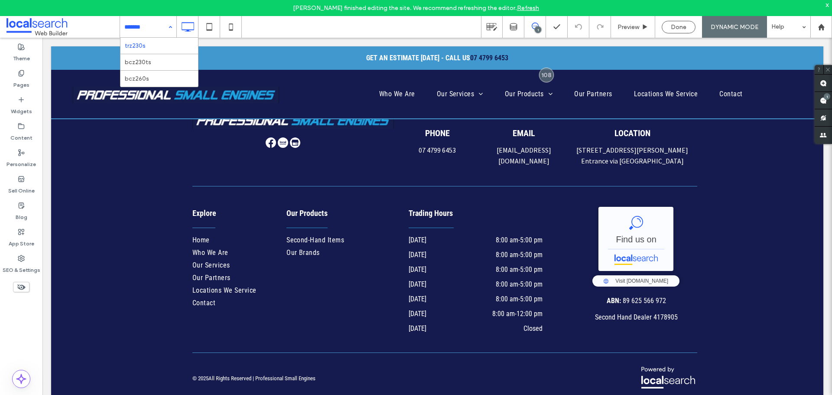
drag, startPoint x: 679, startPoint y: 30, endPoint x: 648, endPoint y: 39, distance: 32.0
click at [679, 30] on span "Done" at bounding box center [679, 26] width 16 height 7
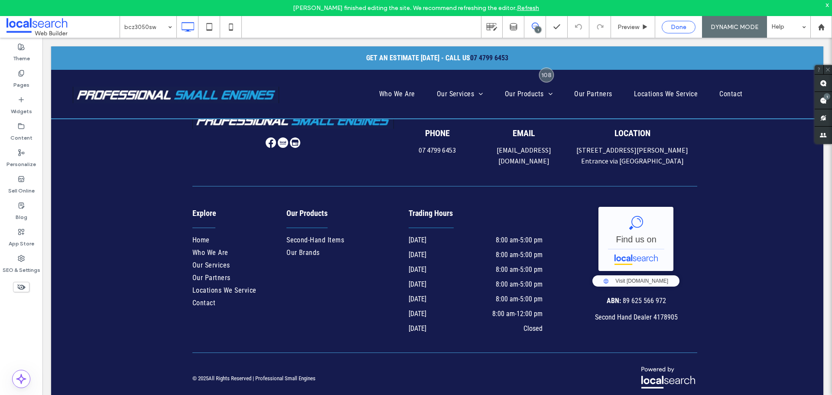
click at [683, 27] on span "Done" at bounding box center [679, 26] width 16 height 7
click at [161, 30] on div at bounding box center [416, 197] width 832 height 395
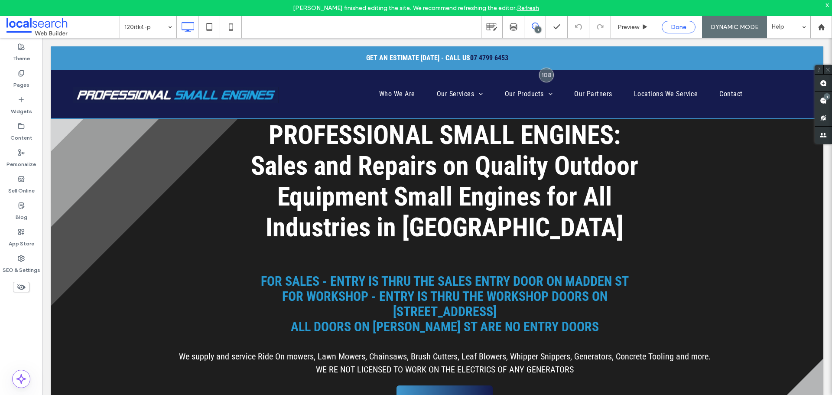
click at [677, 32] on div "Done" at bounding box center [679, 27] width 34 height 13
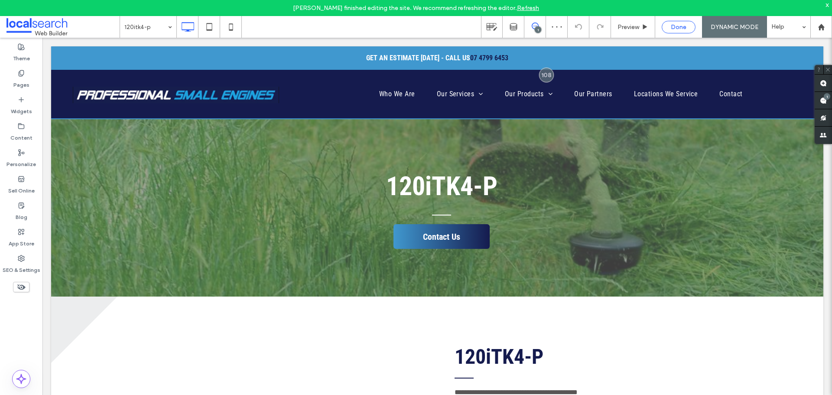
click at [686, 24] on div "Done" at bounding box center [678, 26] width 33 height 7
click at [673, 26] on span "Done" at bounding box center [679, 26] width 16 height 7
click at [146, 30] on div at bounding box center [416, 197] width 832 height 395
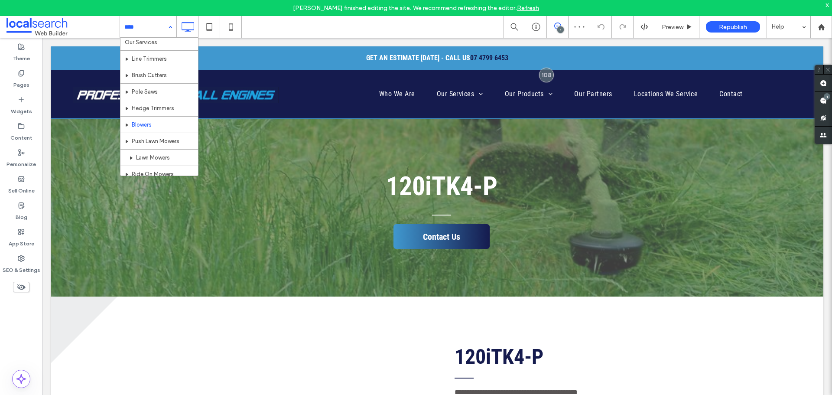
scroll to position [43, 0]
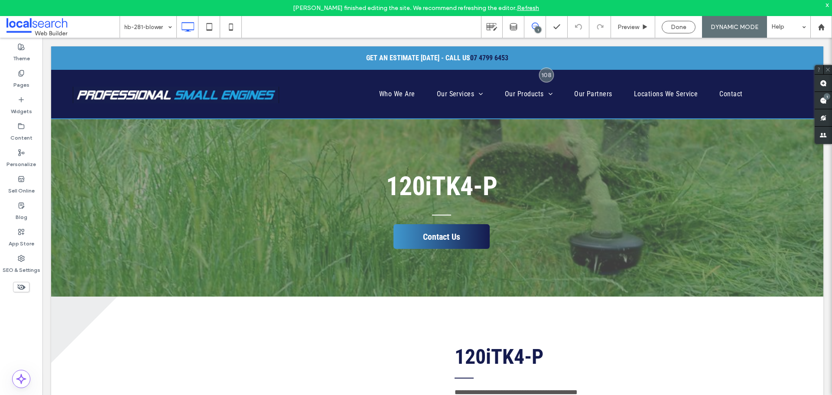
click at [687, 29] on div "hb-281-blower 1 Preview Done DYNAMIC MODE Help Site Comments Team & Clients Aut…" at bounding box center [416, 197] width 832 height 395
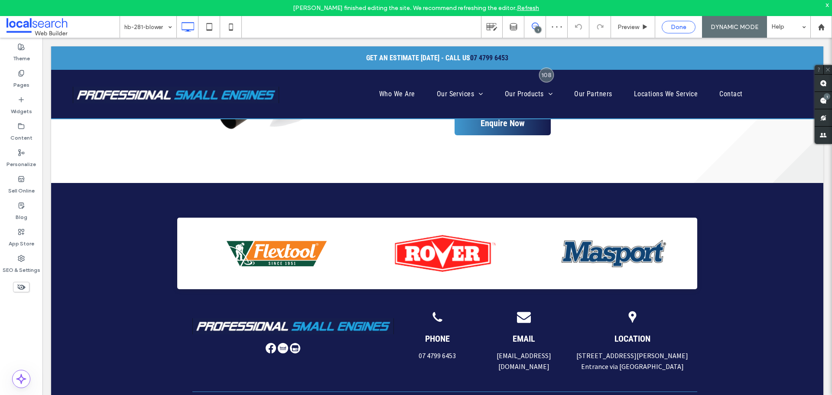
click at [679, 26] on span "Done" at bounding box center [679, 26] width 16 height 7
click at [156, 28] on div at bounding box center [416, 197] width 832 height 395
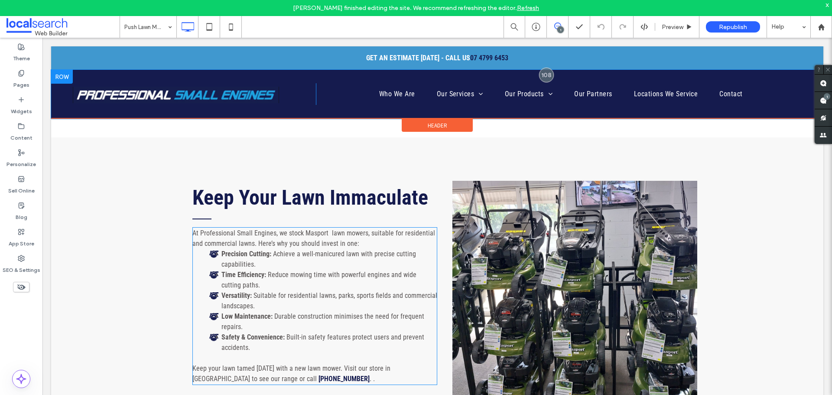
scroll to position [8710, 0]
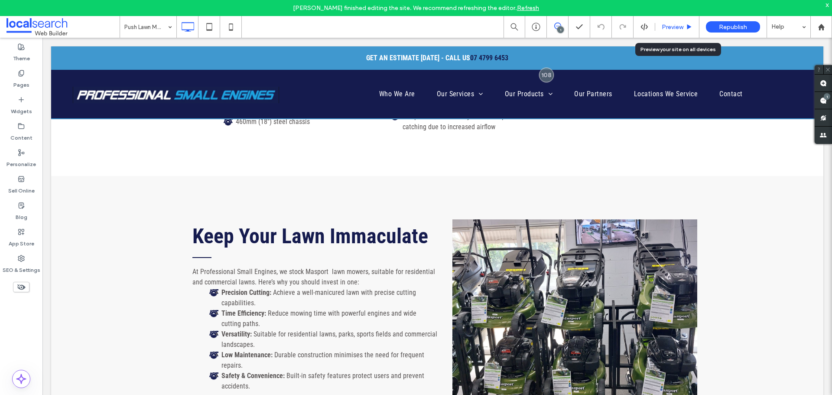
drag, startPoint x: 673, startPoint y: 29, endPoint x: 524, endPoint y: 8, distance: 150.6
click at [673, 29] on span "Preview" at bounding box center [673, 26] width 22 height 7
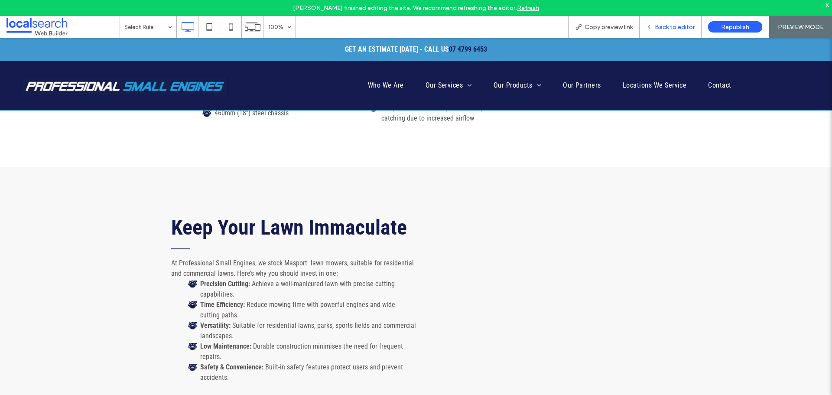
click at [669, 31] on div "Back to editor" at bounding box center [671, 27] width 62 height 22
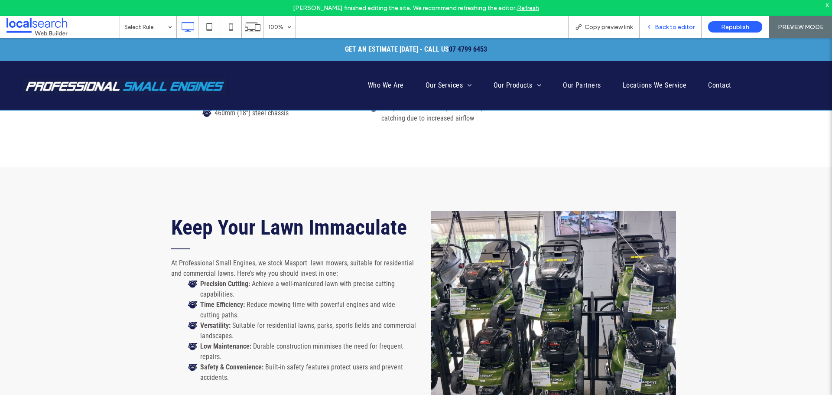
click at [664, 20] on div "Back to editor" at bounding box center [671, 27] width 62 height 22
click at [646, 28] on div "Back to editor" at bounding box center [671, 26] width 62 height 7
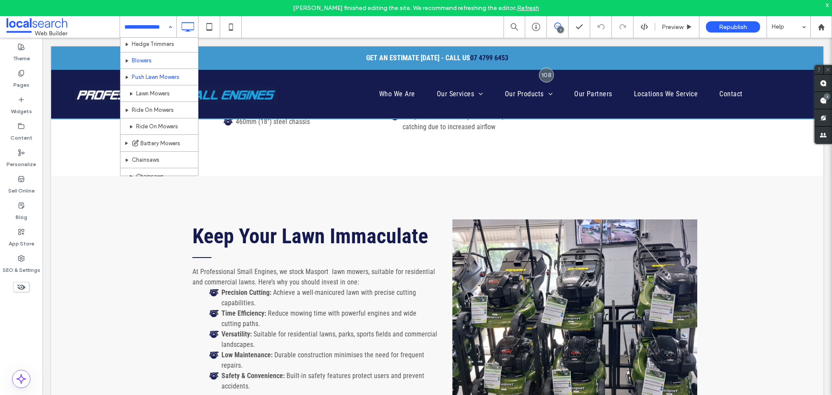
scroll to position [86, 0]
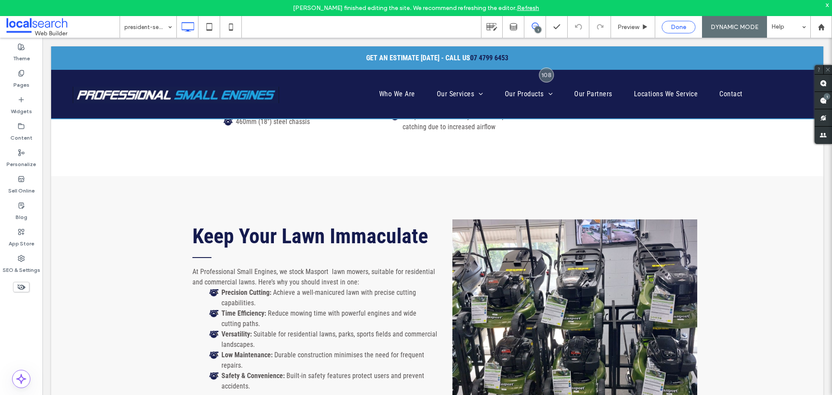
click at [677, 31] on div "Done" at bounding box center [679, 27] width 34 height 13
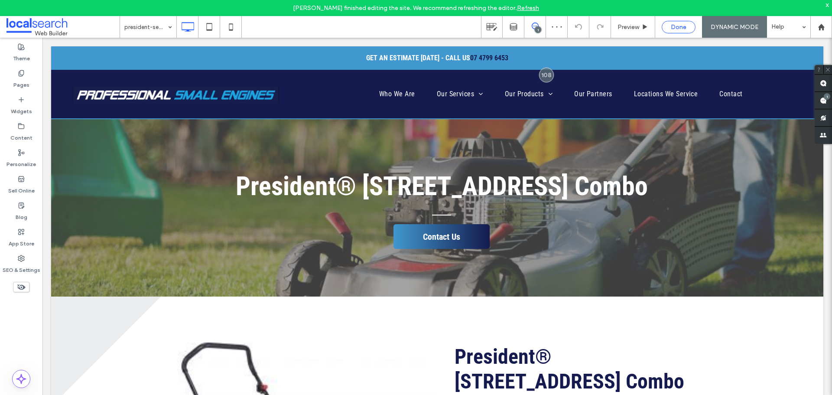
click at [672, 29] on span "Done" at bounding box center [679, 26] width 16 height 7
click at [141, 31] on div at bounding box center [416, 197] width 832 height 395
click at [168, 25] on div "Home" at bounding box center [148, 27] width 56 height 22
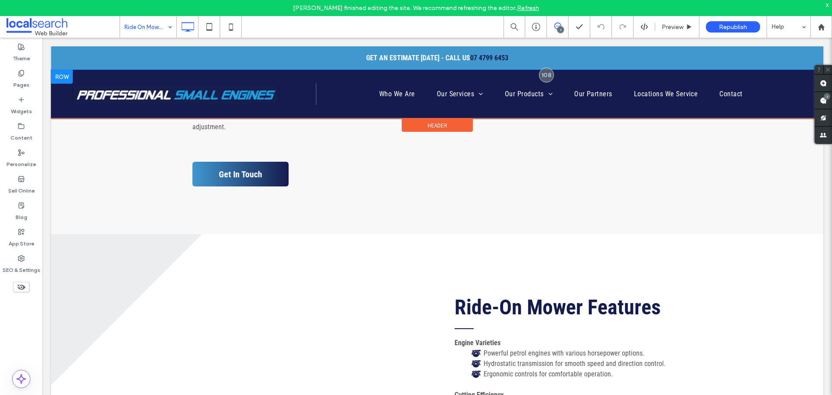
scroll to position [4160, 0]
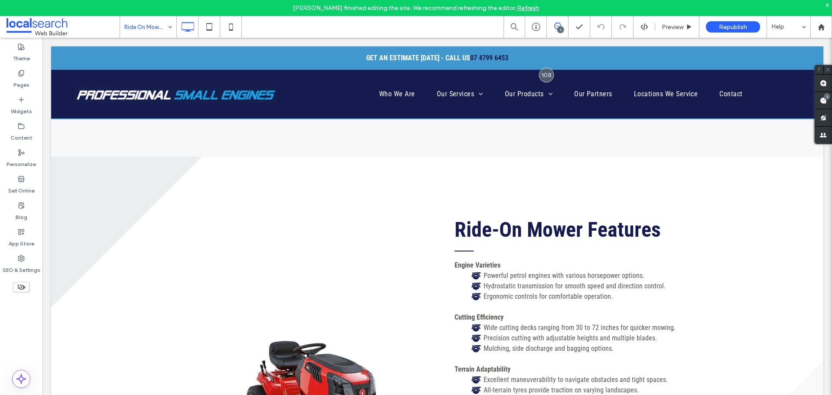
click at [146, 29] on input at bounding box center [145, 27] width 43 height 22
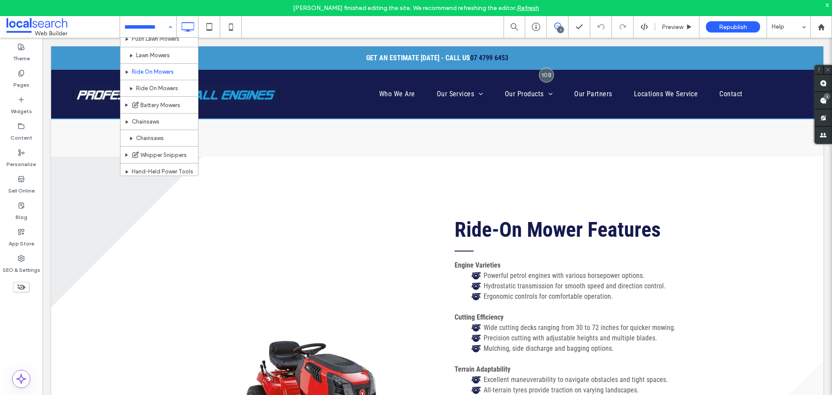
scroll to position [130, 0]
drag, startPoint x: 153, startPoint y: 91, endPoint x: 209, endPoint y: 80, distance: 57.5
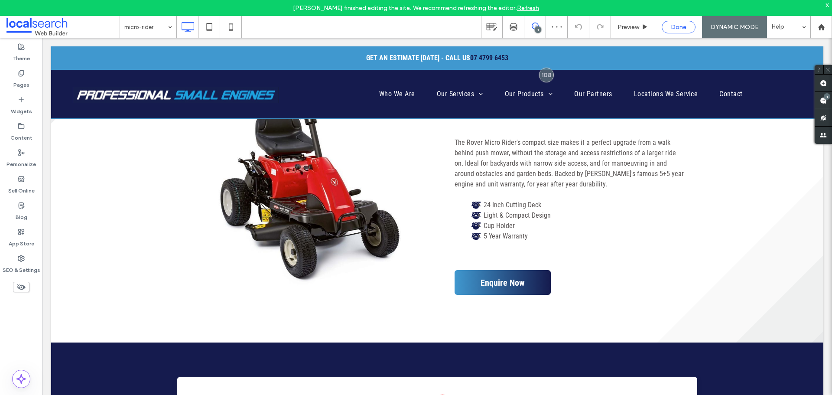
click at [678, 28] on span "Done" at bounding box center [679, 26] width 16 height 7
click at [140, 27] on div at bounding box center [416, 197] width 832 height 395
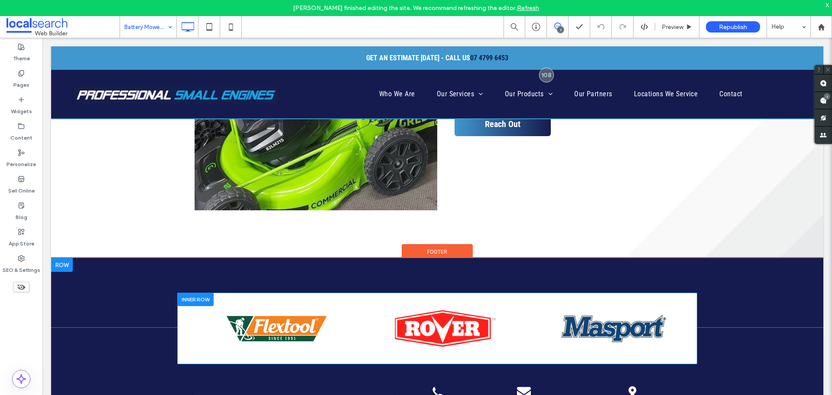
scroll to position [823, 0]
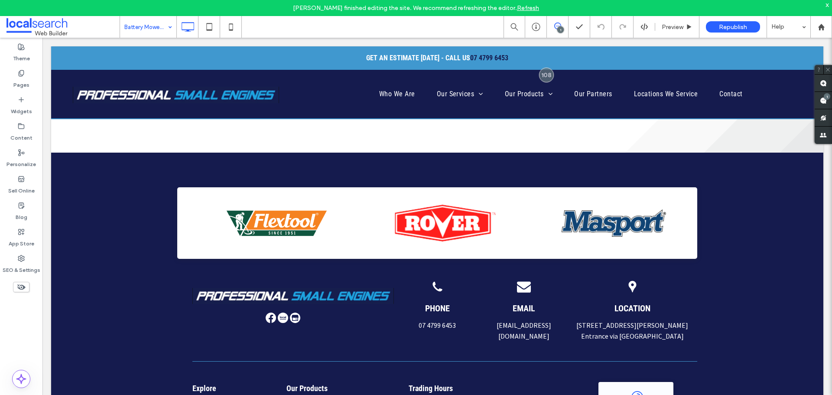
click at [133, 26] on input at bounding box center [145, 27] width 43 height 22
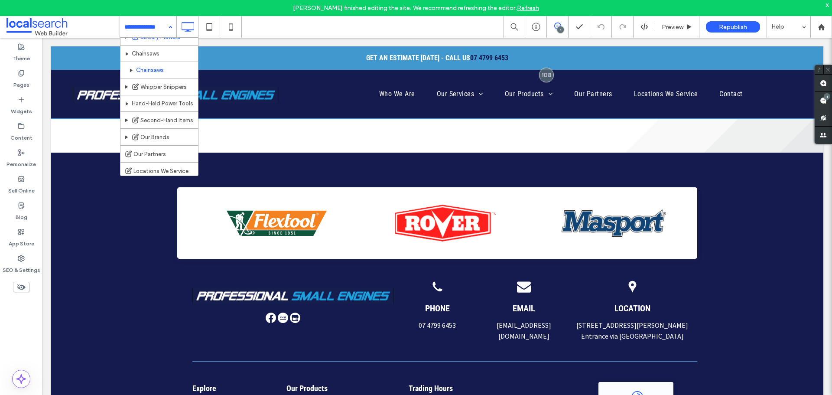
scroll to position [173, 0]
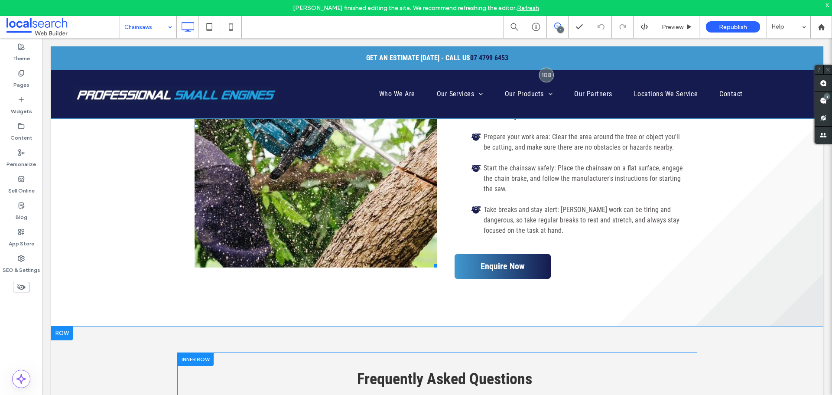
scroll to position [1127, 0]
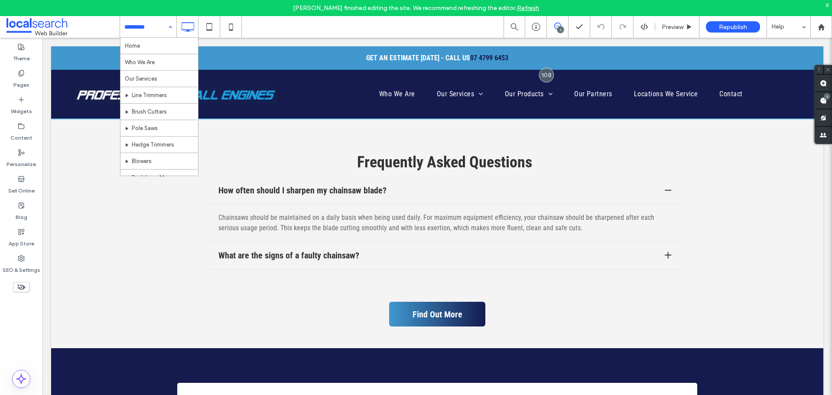
click at [156, 22] on input at bounding box center [145, 27] width 43 height 22
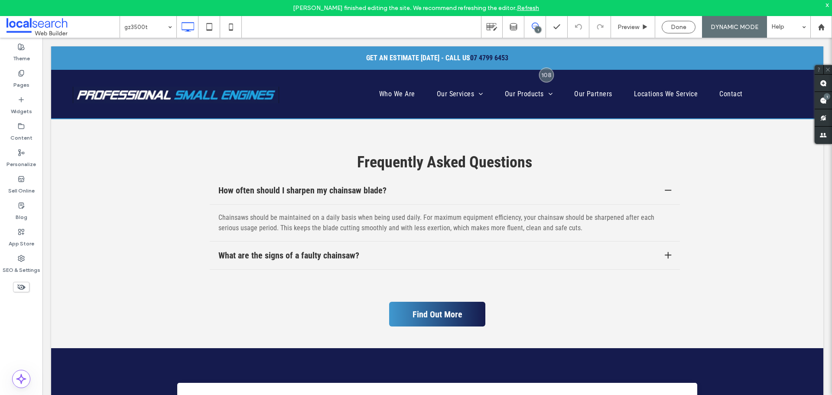
click at [677, 23] on div "gz3500t 1 Preview Done DYNAMIC MODE Help Site Comments Team & Clients Automate …" at bounding box center [416, 197] width 832 height 395
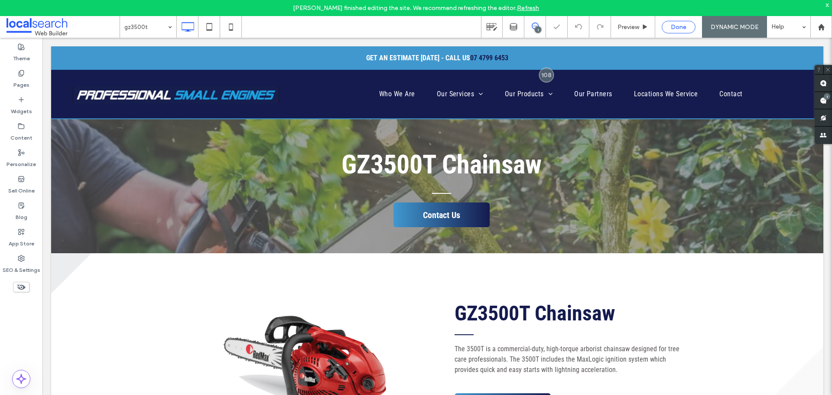
click at [676, 24] on span "Done" at bounding box center [679, 26] width 16 height 7
click at [138, 29] on div at bounding box center [416, 197] width 832 height 395
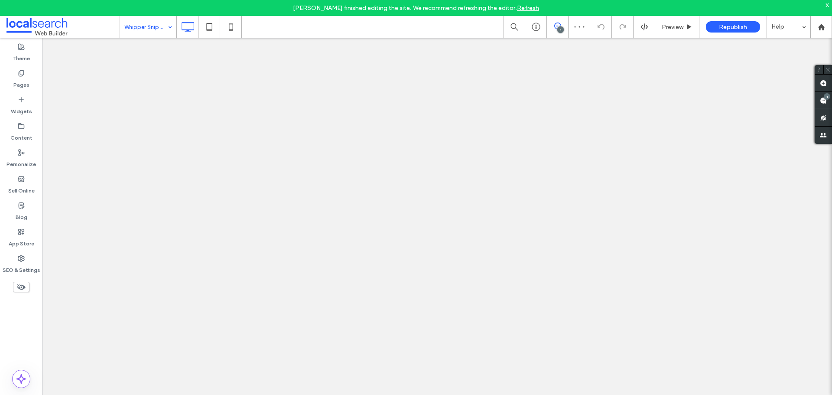
click at [153, 27] on input at bounding box center [145, 27] width 43 height 22
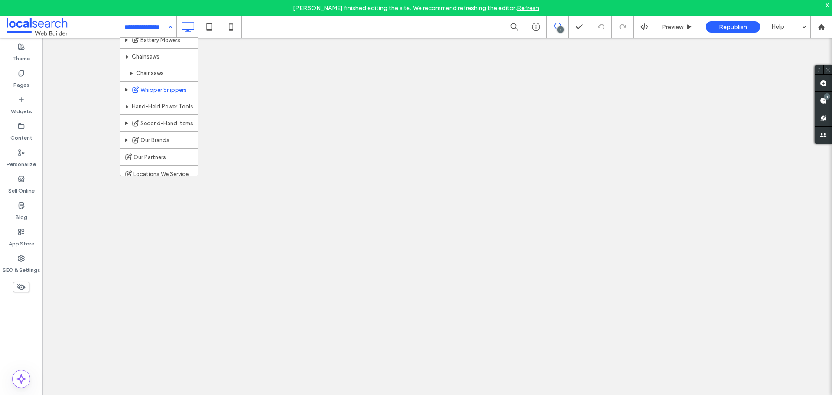
scroll to position [173, 0]
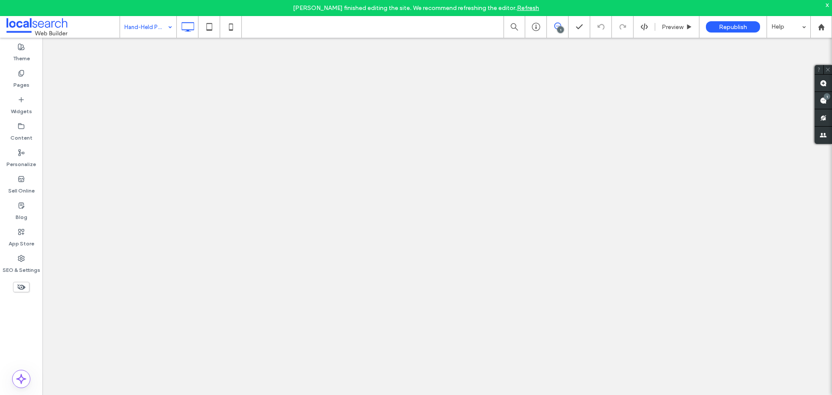
click at [156, 26] on input at bounding box center [145, 27] width 43 height 22
click at [139, 30] on input at bounding box center [145, 27] width 43 height 22
click at [147, 29] on input at bounding box center [145, 27] width 43 height 22
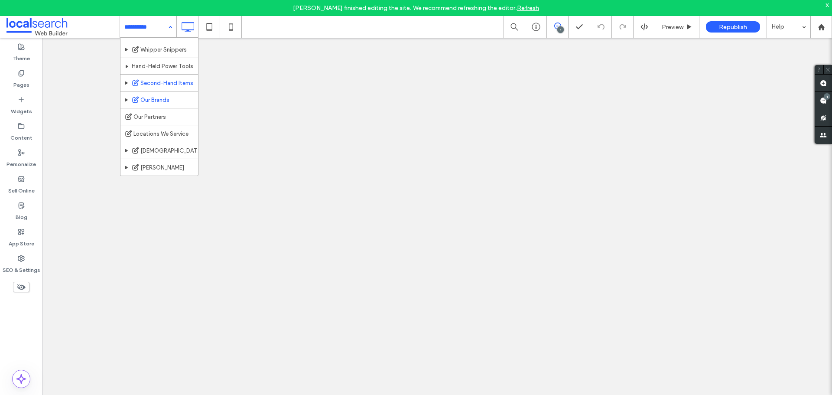
scroll to position [260, 0]
click at [160, 33] on input at bounding box center [145, 27] width 43 height 22
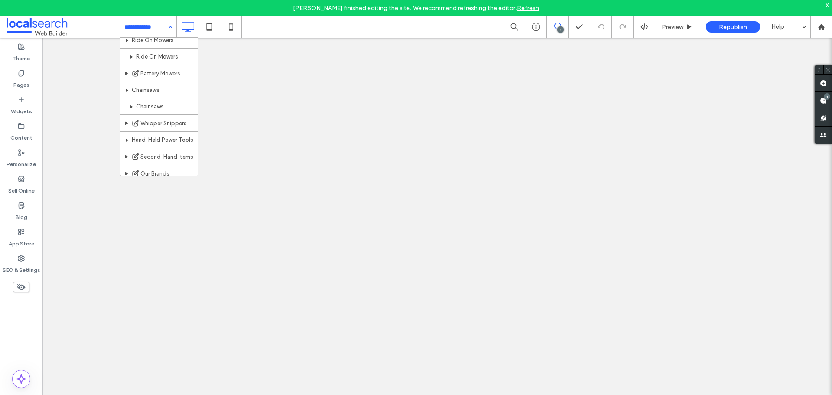
scroll to position [260, 0]
click at [151, 33] on input at bounding box center [145, 27] width 43 height 22
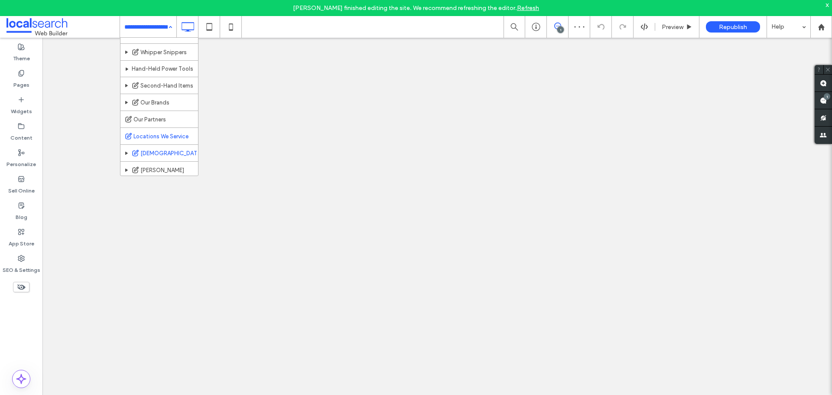
scroll to position [260, 0]
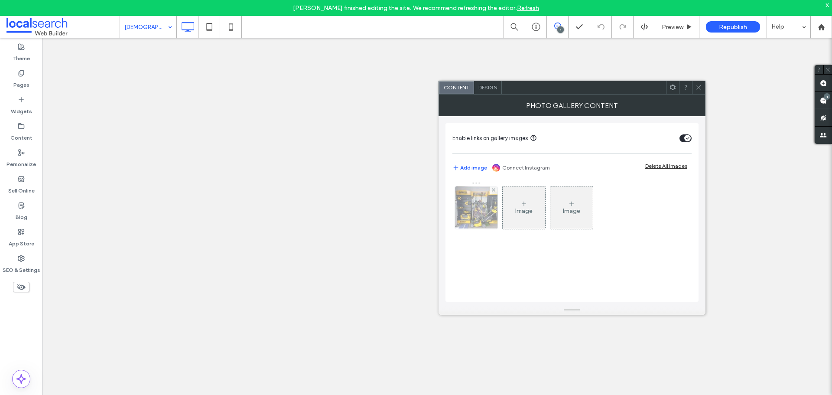
click at [484, 219] on img at bounding box center [476, 207] width 57 height 42
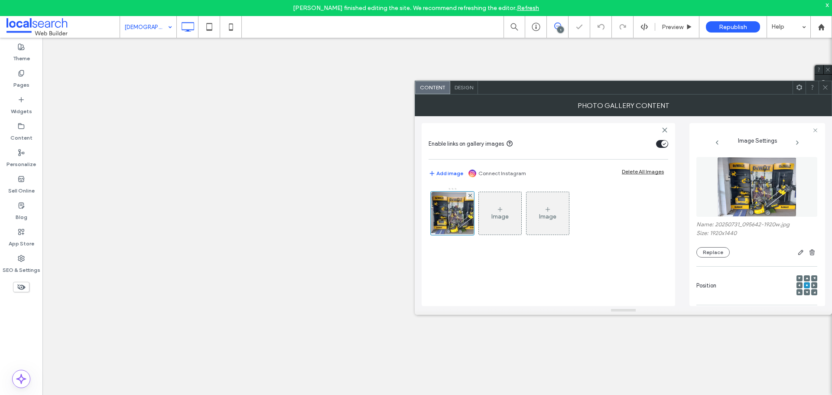
scroll to position [87, 0]
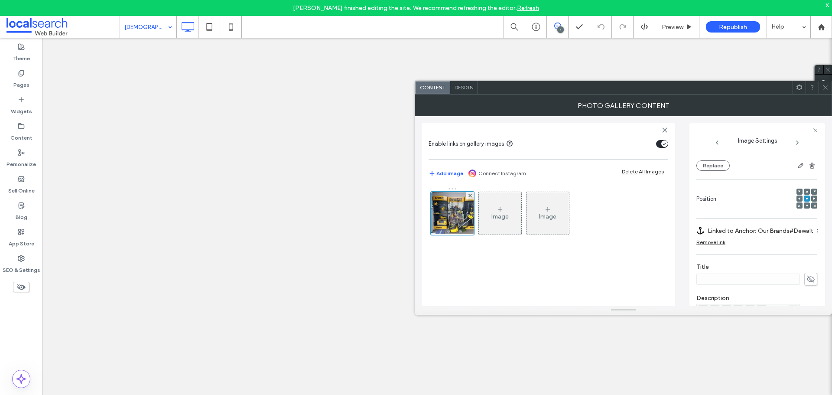
click at [824, 84] on icon at bounding box center [825, 87] width 6 height 6
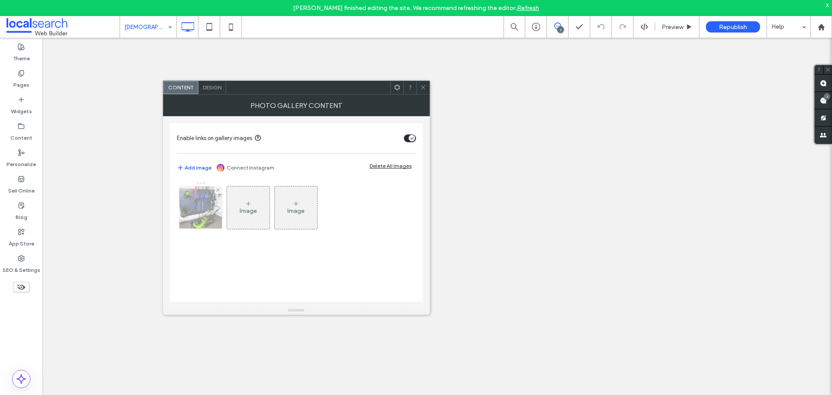
click at [199, 213] on img at bounding box center [200, 207] width 57 height 42
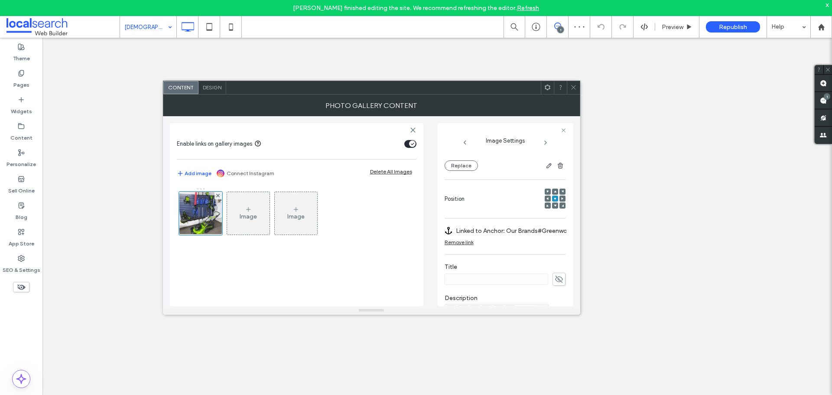
click at [575, 84] on icon at bounding box center [573, 87] width 6 height 6
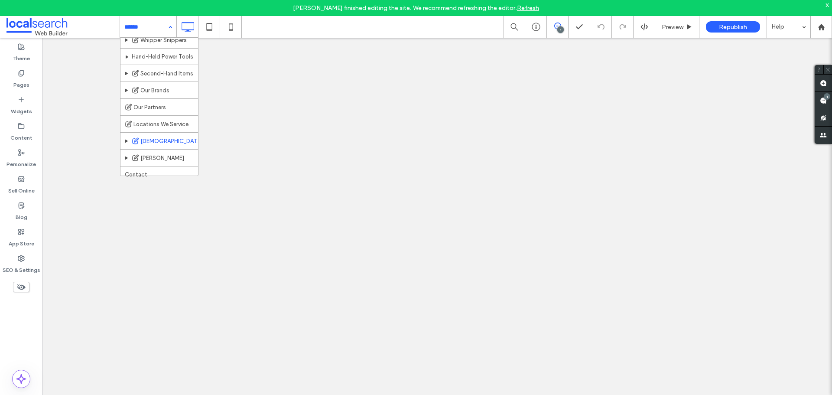
scroll to position [260, 0]
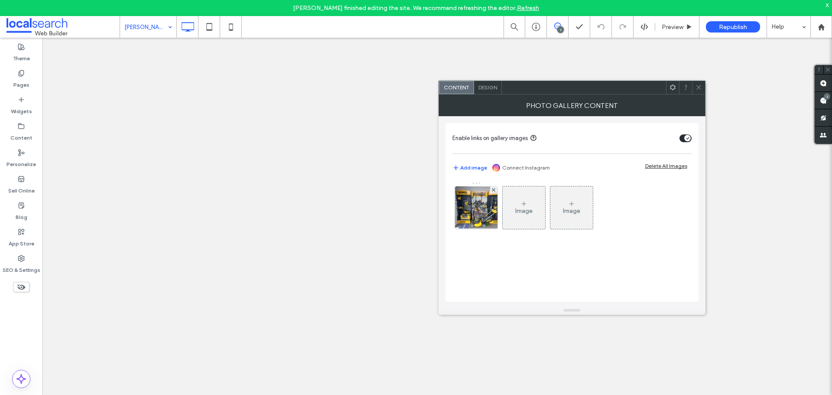
drag, startPoint x: 484, startPoint y: 214, endPoint x: 695, endPoint y: 203, distance: 211.3
click at [484, 214] on img at bounding box center [476, 207] width 57 height 42
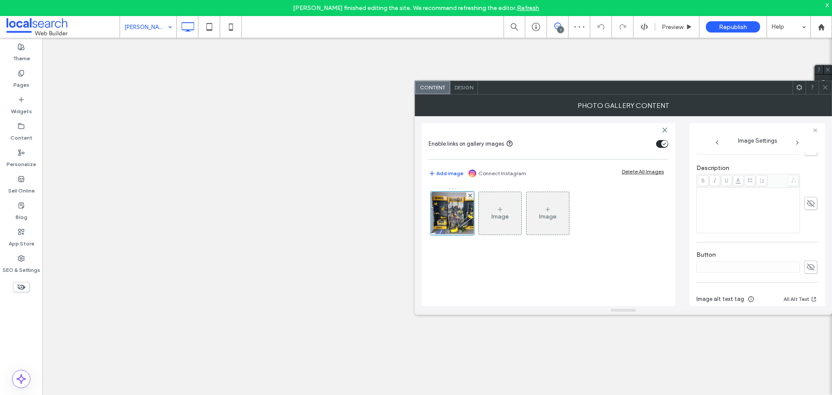
scroll to position [130, 0]
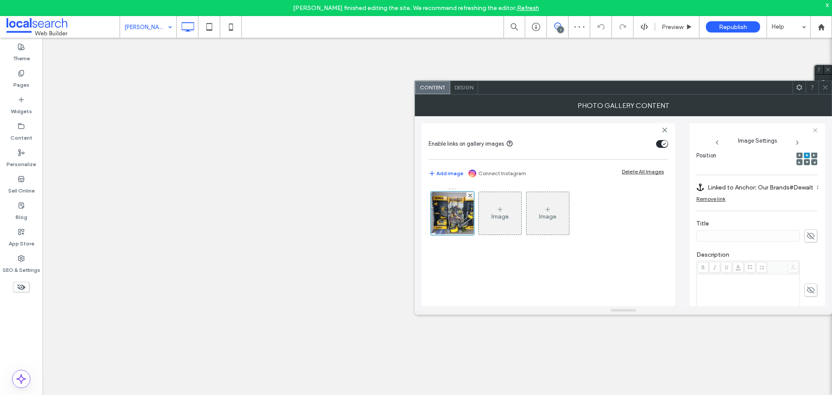
click at [827, 91] on span at bounding box center [825, 87] width 6 height 13
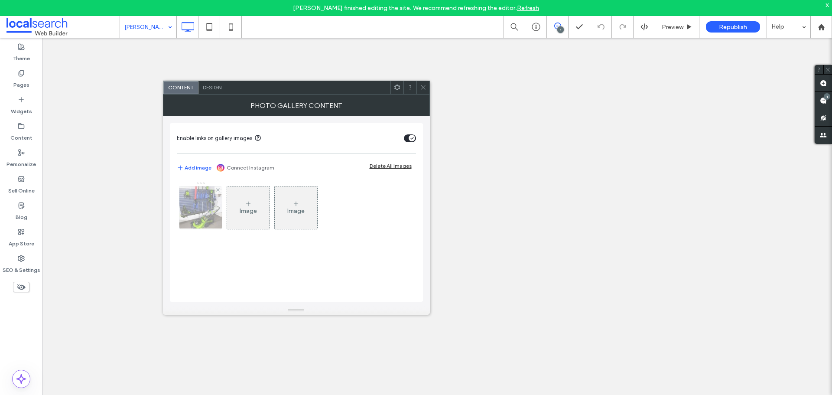
click at [197, 221] on img at bounding box center [200, 207] width 57 height 42
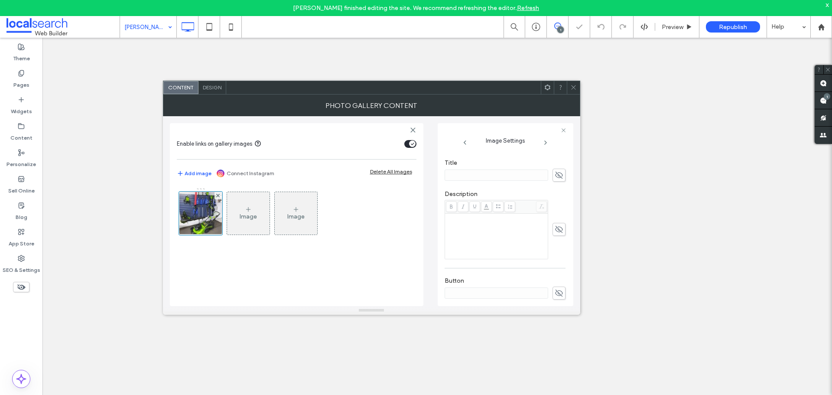
scroll to position [136, 0]
click at [572, 83] on span at bounding box center [573, 87] width 6 height 13
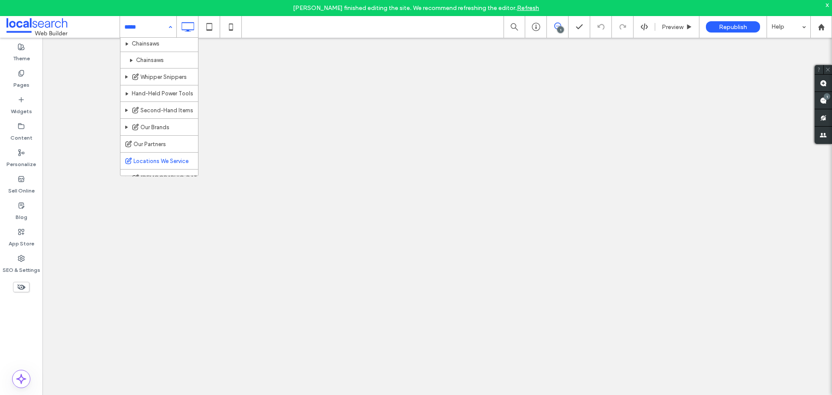
scroll to position [260, 0]
click at [20, 264] on label "SEO & Settings" at bounding box center [22, 268] width 38 height 12
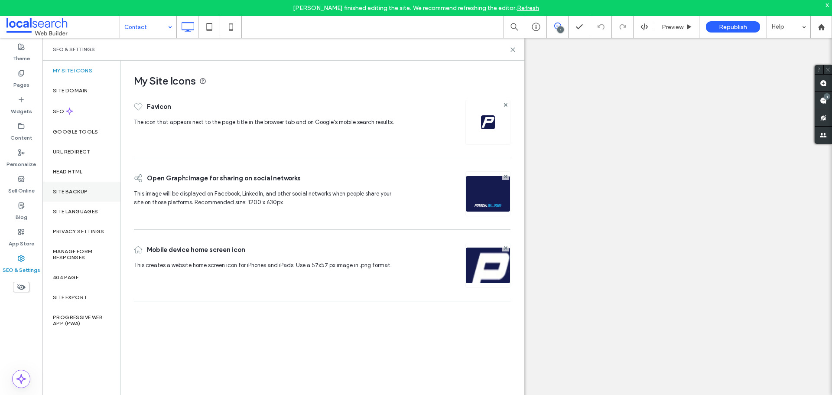
click at [69, 195] on div "Site Backup" at bounding box center [81, 192] width 78 height 20
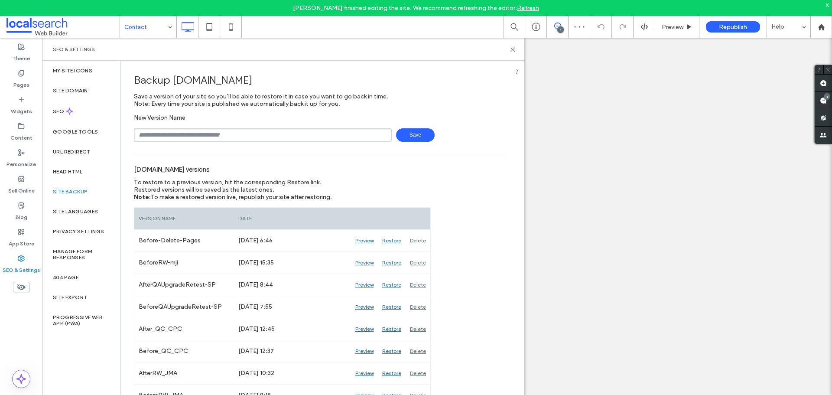
click at [409, 137] on span "Save" at bounding box center [415, 134] width 39 height 13
click at [199, 135] on input "*" at bounding box center [263, 134] width 258 height 13
type input "**********"
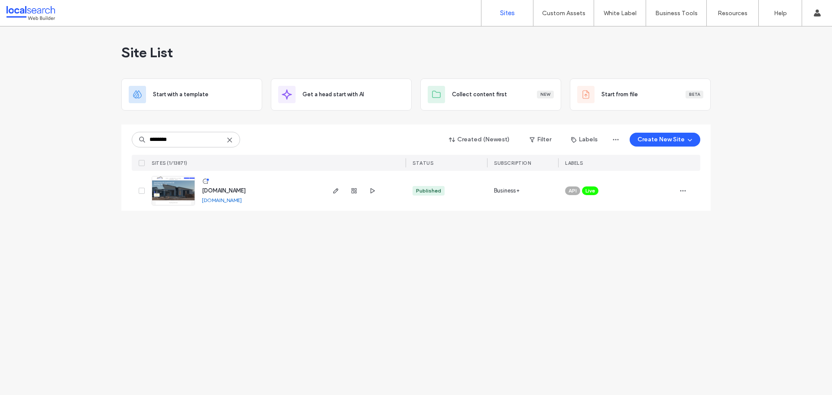
type input "********"
click at [738, 179] on div "Site List Start with a template Get a head start with AI Collect content first …" at bounding box center [416, 210] width 832 height 368
click at [370, 188] on use "button" at bounding box center [372, 190] width 4 height 5
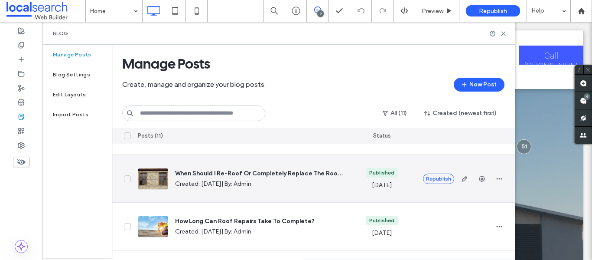
scroll to position [327, 0]
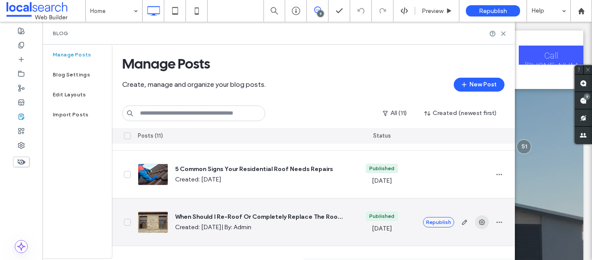
click at [479, 223] on icon "button" at bounding box center [481, 221] width 7 height 7
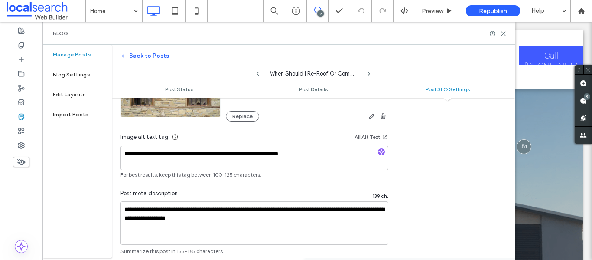
scroll to position [607, 0]
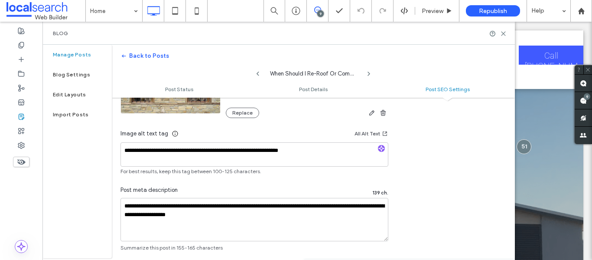
click at [502, 37] on div "Blog" at bounding box center [278, 33] width 472 height 23
click at [502, 35] on use at bounding box center [503, 34] width 4 height 4
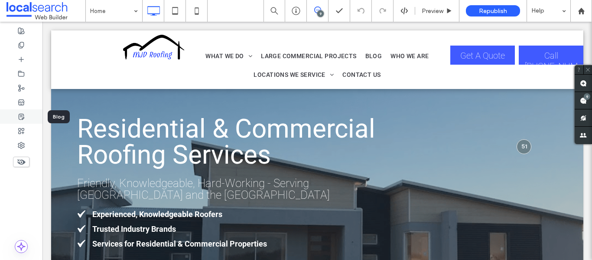
click at [28, 117] on div at bounding box center [21, 116] width 42 height 14
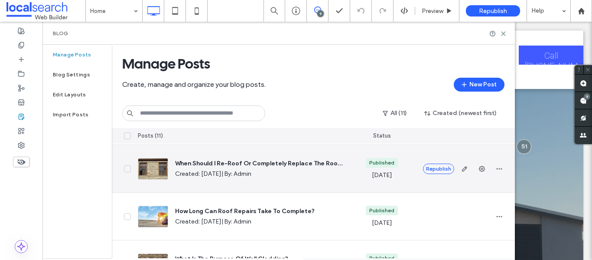
scroll to position [390, 0]
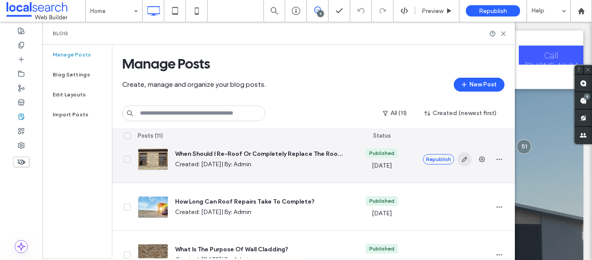
click at [463, 159] on use "button" at bounding box center [463, 158] width 5 height 5
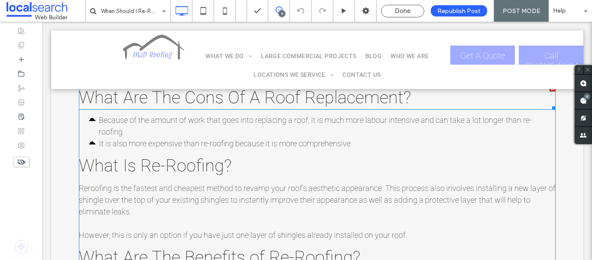
scroll to position [563, 0]
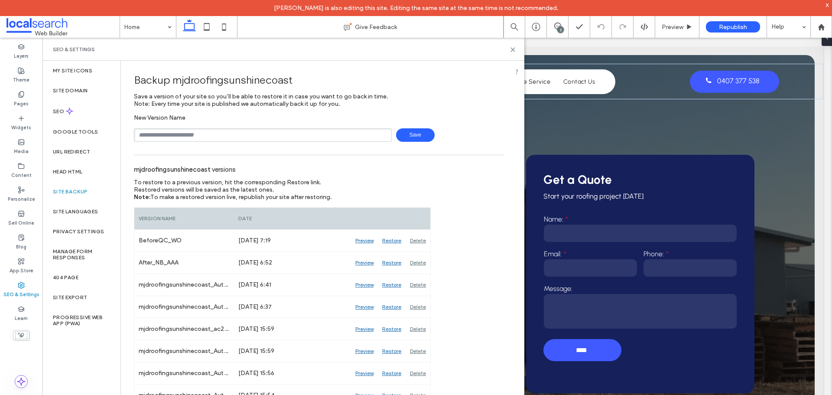
scroll to position [239, 0]
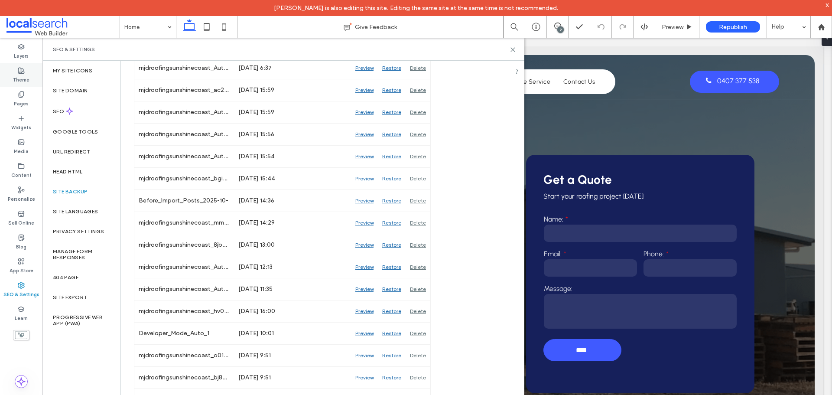
click at [10, 78] on div "Theme" at bounding box center [21, 75] width 42 height 24
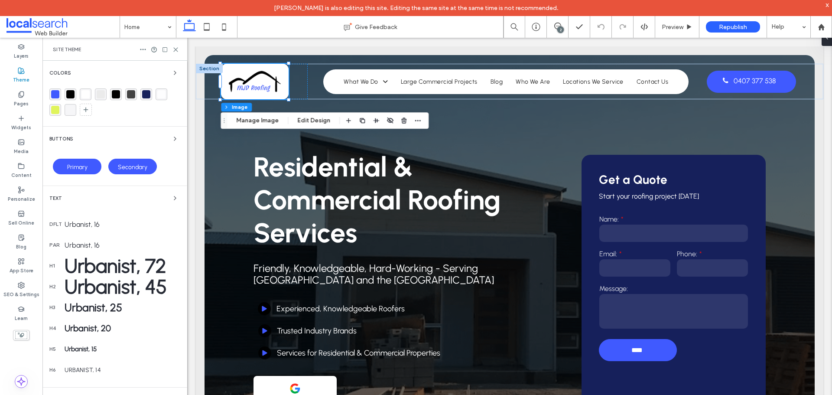
click at [52, 115] on div "rgba(224, 244, 92, 1)" at bounding box center [55, 110] width 12 height 12
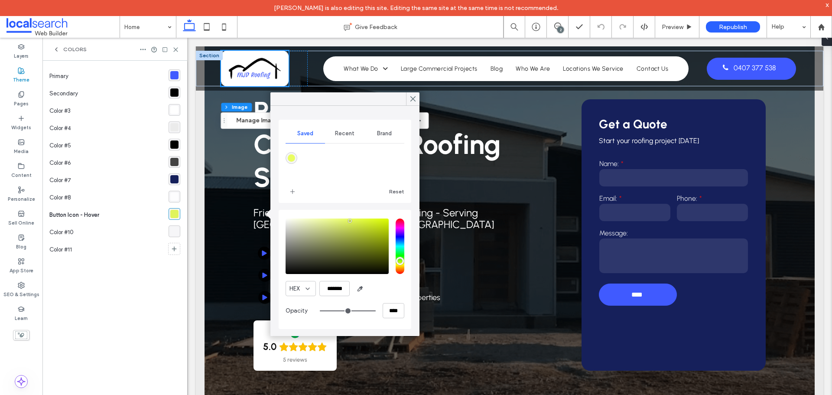
scroll to position [87, 0]
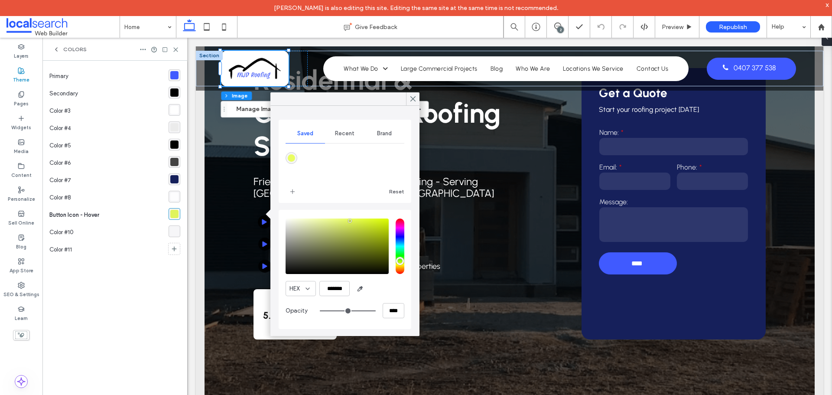
type input "*******"
drag, startPoint x: 343, startPoint y: 241, endPoint x: 272, endPoint y: 208, distance: 78.7
click at [272, 208] on div "Saved Recent Brand Reset HEX ******* Opacity ****" at bounding box center [344, 221] width 149 height 230
drag, startPoint x: 261, startPoint y: 68, endPoint x: 413, endPoint y: 98, distance: 155.1
click at [413, 98] on icon at bounding box center [413, 99] width 8 height 8
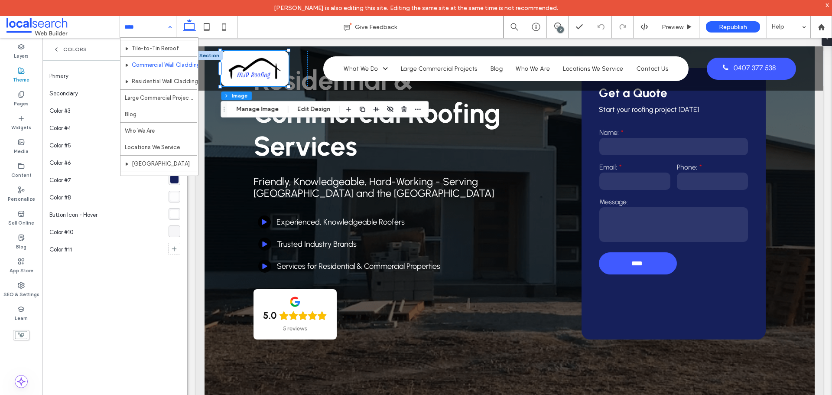
scroll to position [141, 0]
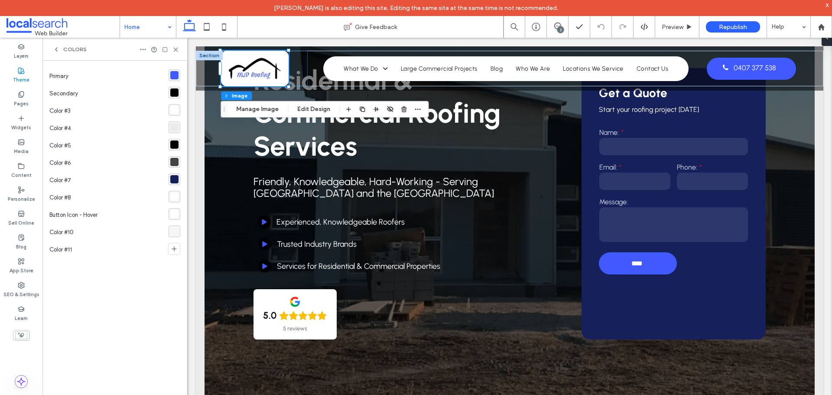
click at [153, 27] on input at bounding box center [145, 27] width 43 height 22
type input "*******"
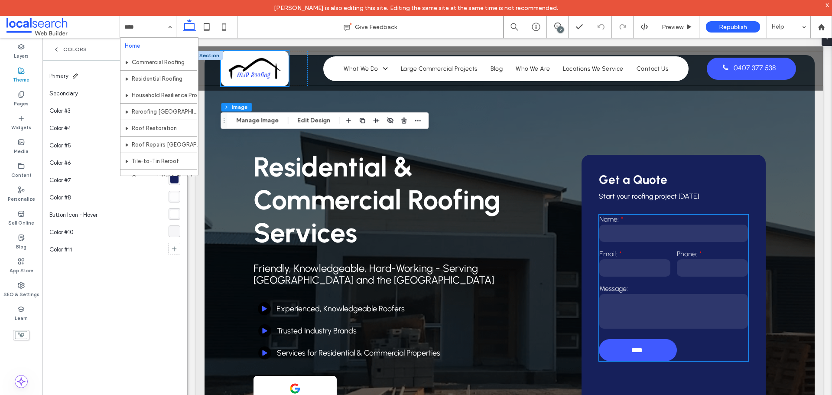
scroll to position [173, 0]
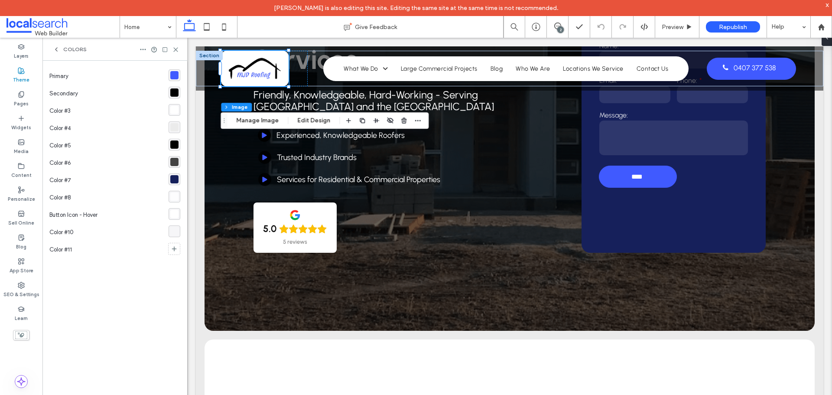
click at [55, 51] on icon at bounding box center [56, 49] width 7 height 7
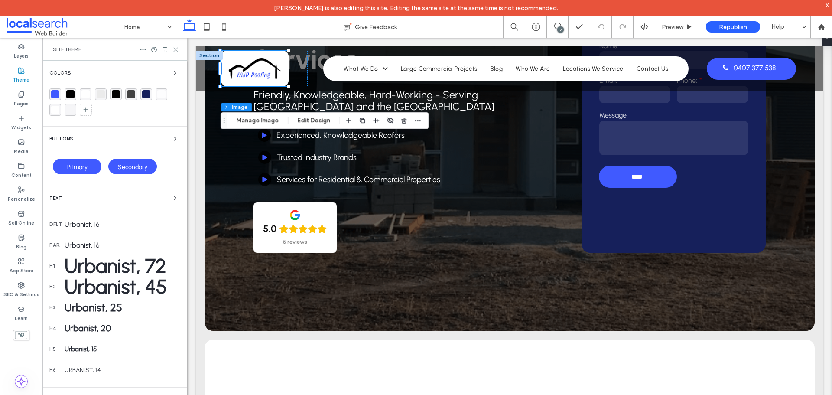
click at [175, 51] on icon at bounding box center [175, 49] width 6 height 6
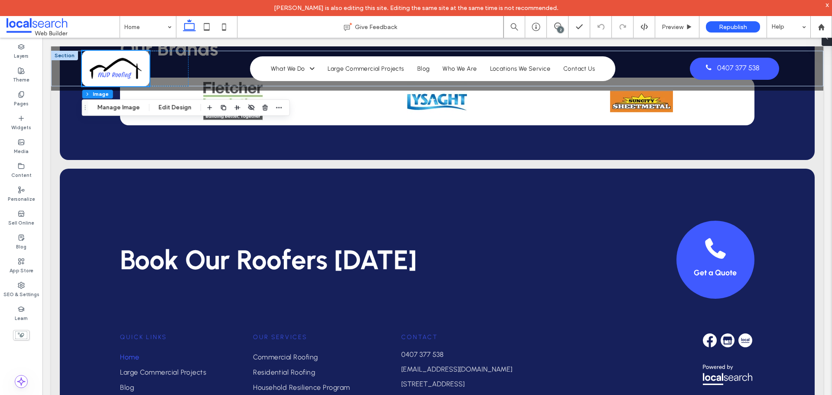
scroll to position [2394, 0]
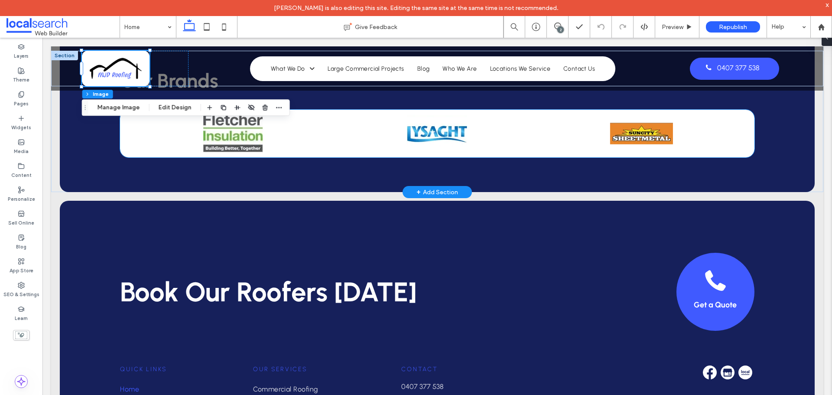
click at [812, 139] on img at bounding box center [843, 133] width 63 height 39
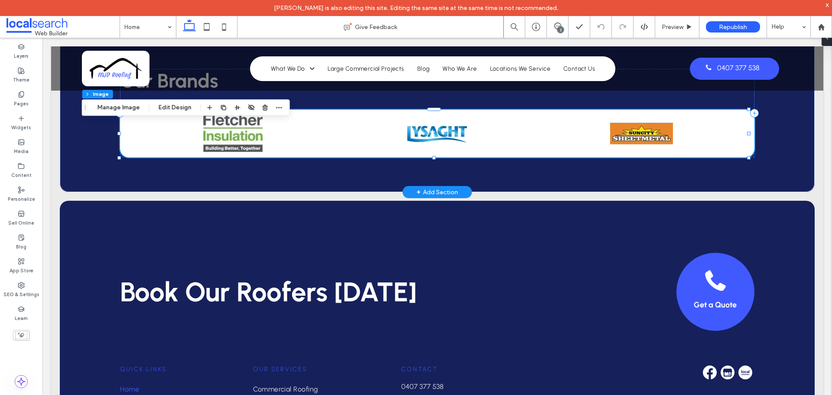
click at [813, 139] on img at bounding box center [844, 133] width 63 height 39
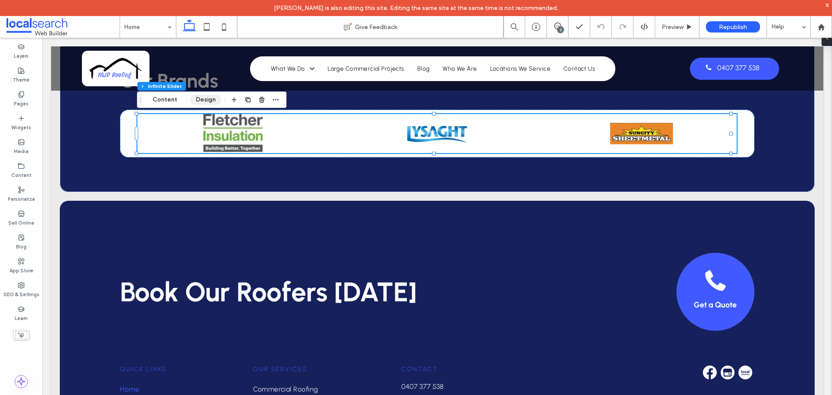
click at [211, 101] on button "Design" at bounding box center [205, 99] width 31 height 10
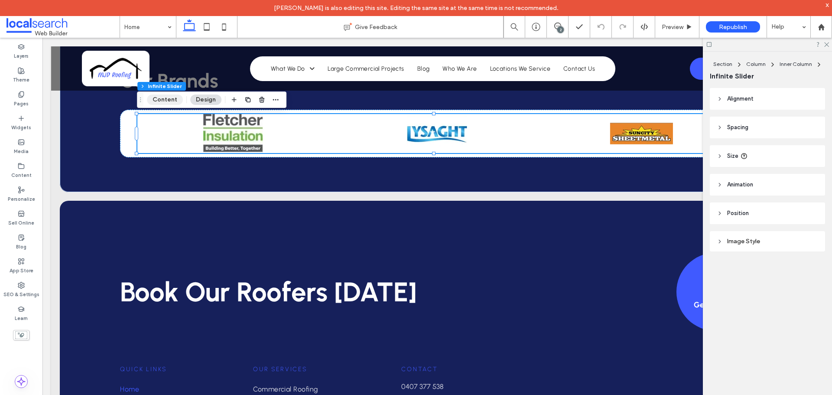
click at [165, 97] on button "Content" at bounding box center [165, 99] width 36 height 10
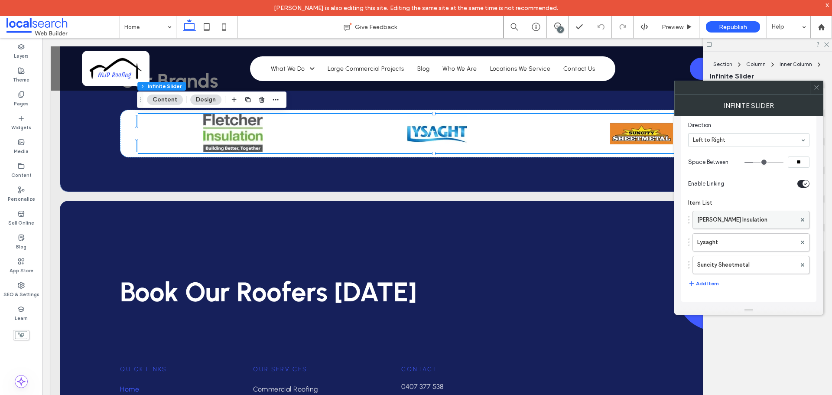
click at [729, 217] on label "Fletcher Insulation" at bounding box center [746, 219] width 99 height 17
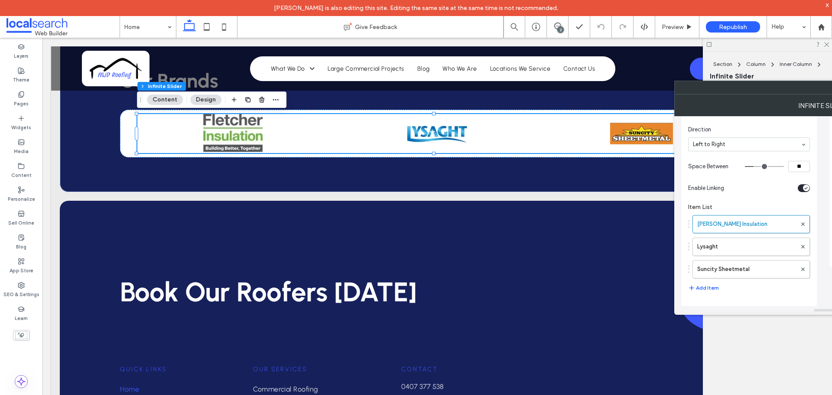
scroll to position [63, 0]
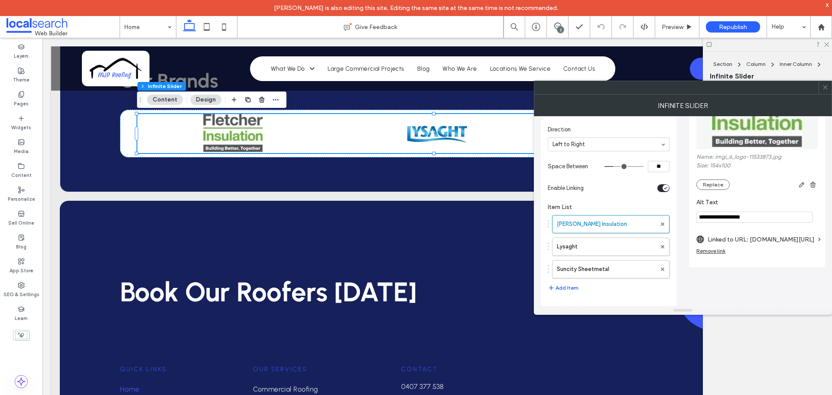
click at [768, 240] on label "Linked to URL: insulation.com.au/" at bounding box center [761, 239] width 107 height 16
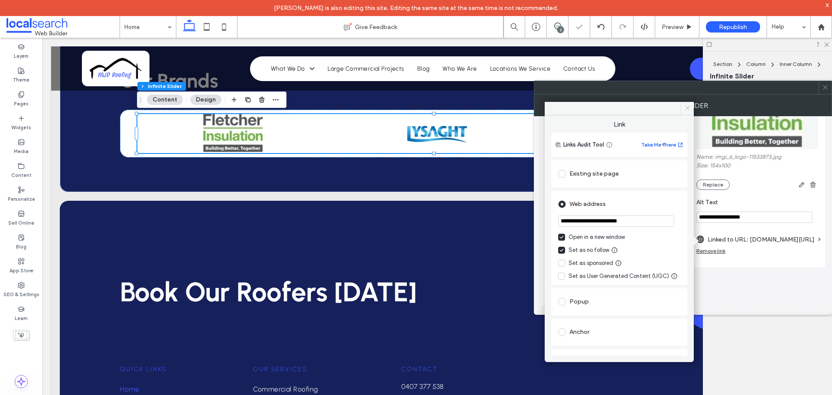
click at [691, 109] on span at bounding box center [686, 108] width 13 height 13
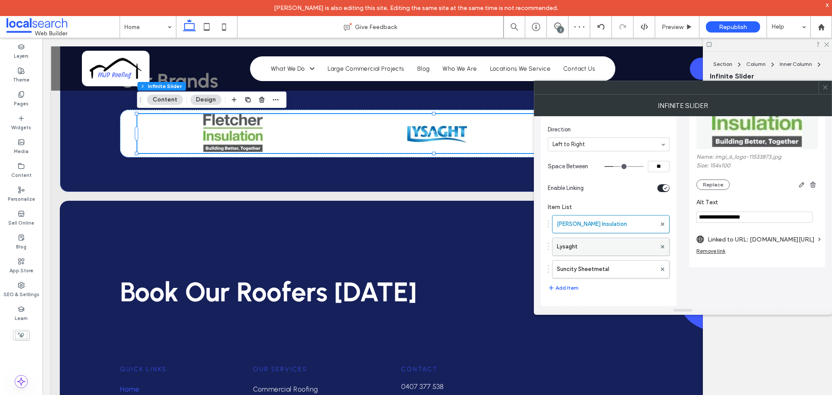
click at [623, 248] on label "Lysaght" at bounding box center [606, 246] width 99 height 17
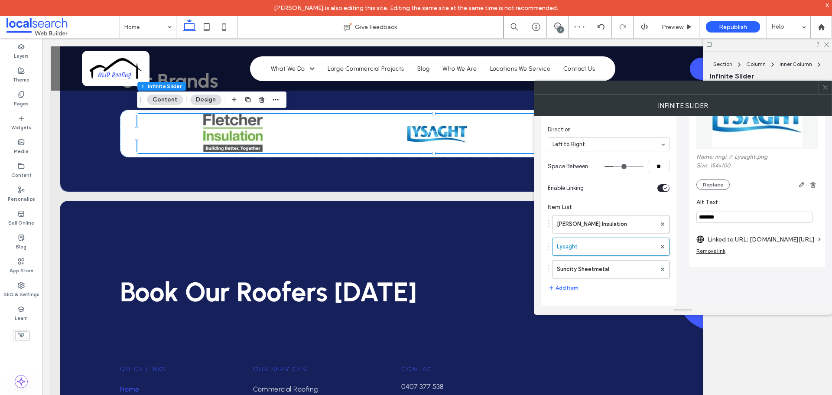
click at [754, 238] on label "Linked to URL: www.nsbluescope.com/my/our-brands/lysaght/" at bounding box center [761, 239] width 107 height 16
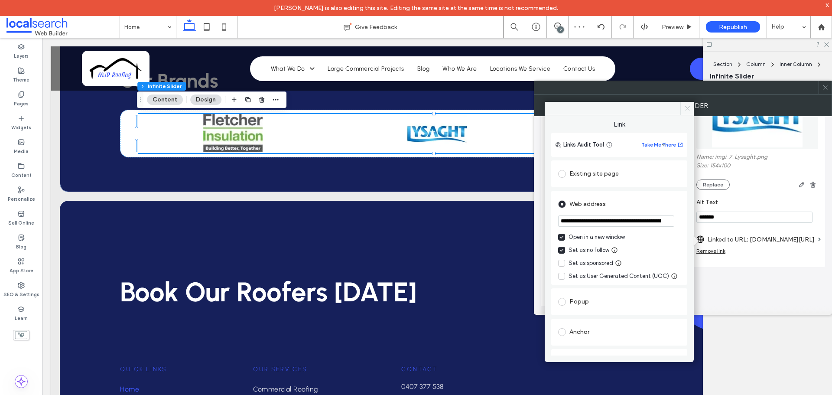
click at [683, 107] on span at bounding box center [686, 108] width 13 height 13
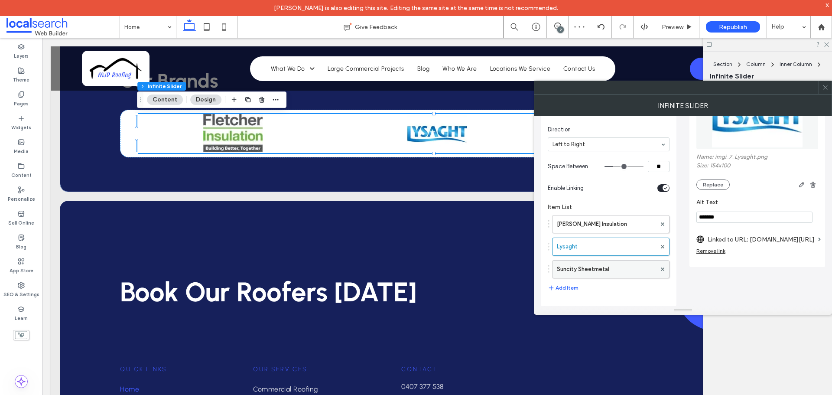
click at [628, 270] on label "Suncity Sheetmetal" at bounding box center [606, 268] width 99 height 17
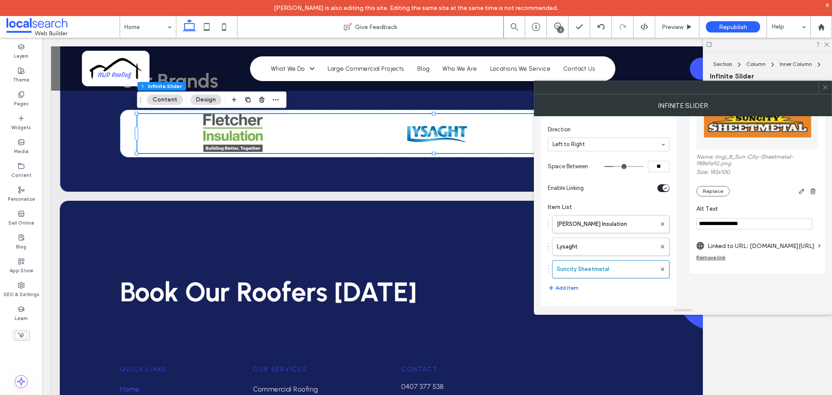
click at [766, 249] on label "Linked to URL: www.suncitysheetmetal.com.au/" at bounding box center [761, 246] width 107 height 16
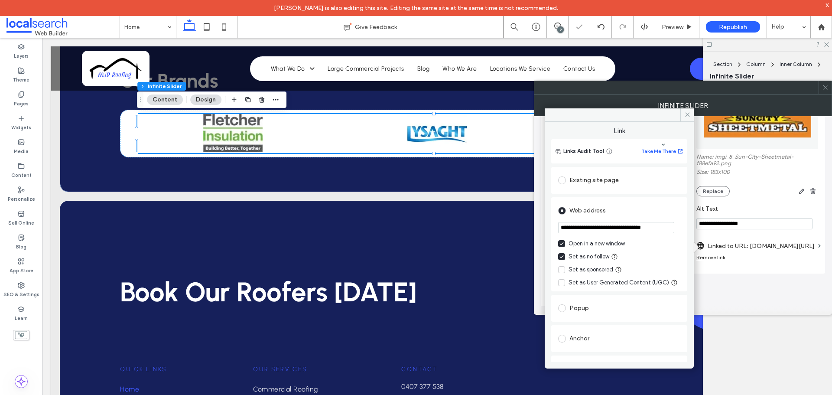
click at [826, 86] on use at bounding box center [825, 87] width 4 height 4
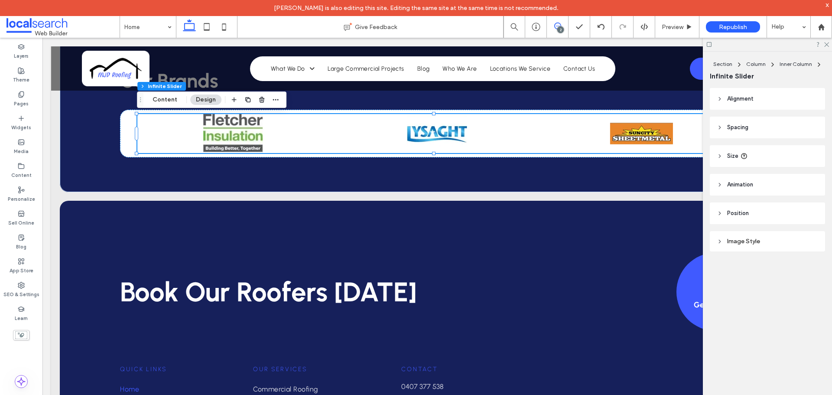
click at [554, 29] on icon at bounding box center [557, 26] width 7 height 7
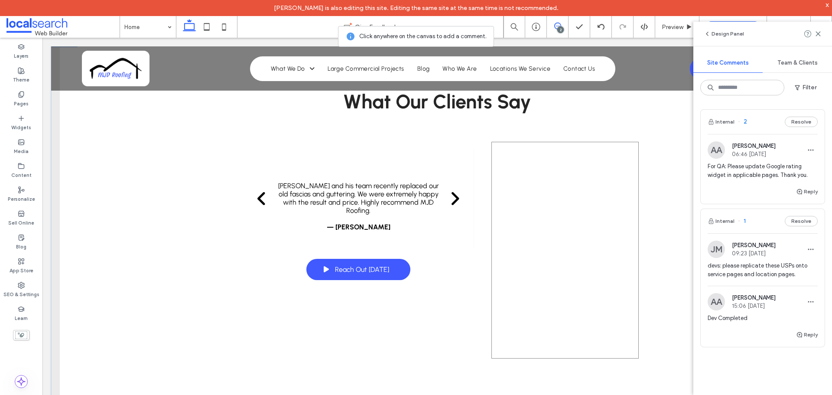
scroll to position [1744, 0]
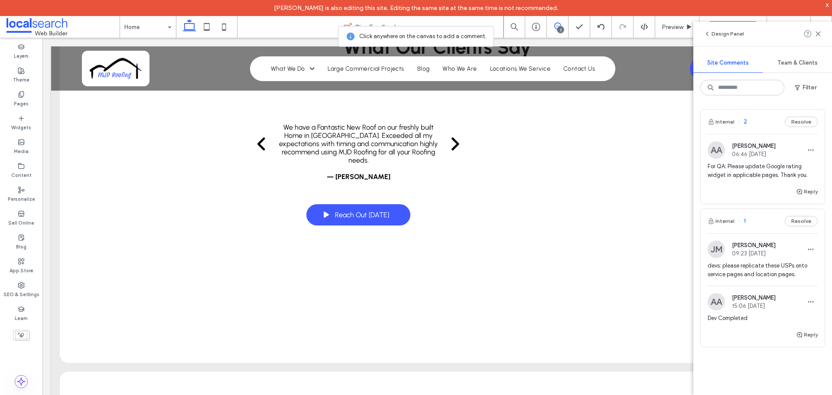
click at [754, 170] on span "For QA: Please update Google rating widget in applicable pages. Thank you." at bounding box center [763, 170] width 110 height 17
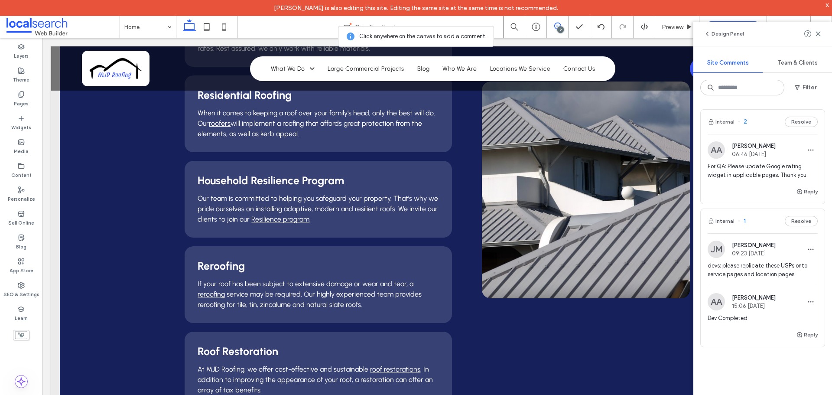
scroll to position [934, 0]
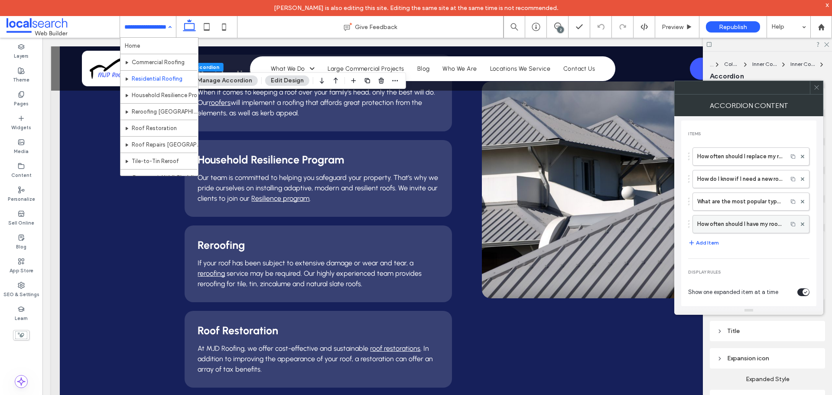
click at [729, 227] on label "How often should I have my roof inspected?" at bounding box center [740, 223] width 86 height 17
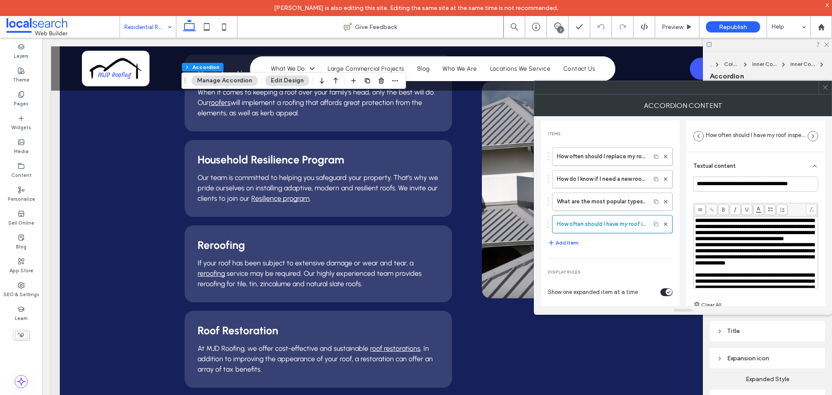
click at [760, 242] on div "**********" at bounding box center [756, 230] width 122 height 24
click at [655, 128] on div "Items How often should I replace my roof? How do I know if I need a new roof? W…" at bounding box center [610, 253] width 139 height 253
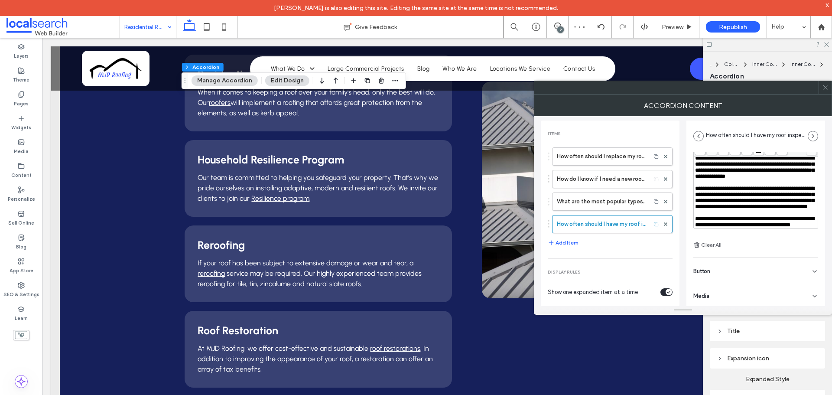
scroll to position [61, 0]
click at [806, 266] on div "Button" at bounding box center [755, 269] width 125 height 24
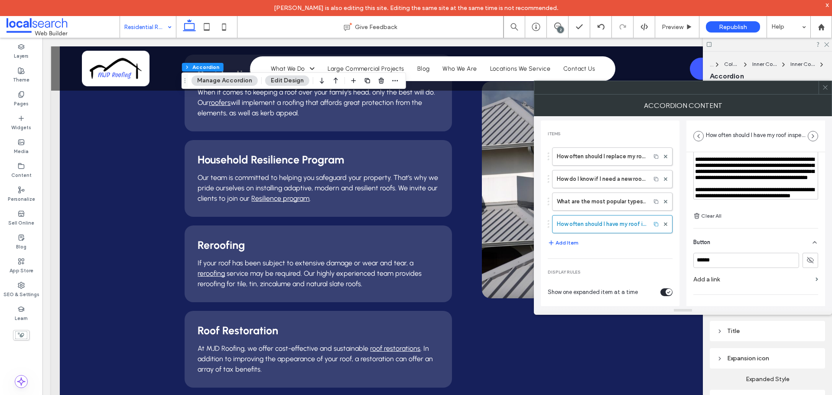
click at [825, 90] on icon at bounding box center [825, 87] width 6 height 6
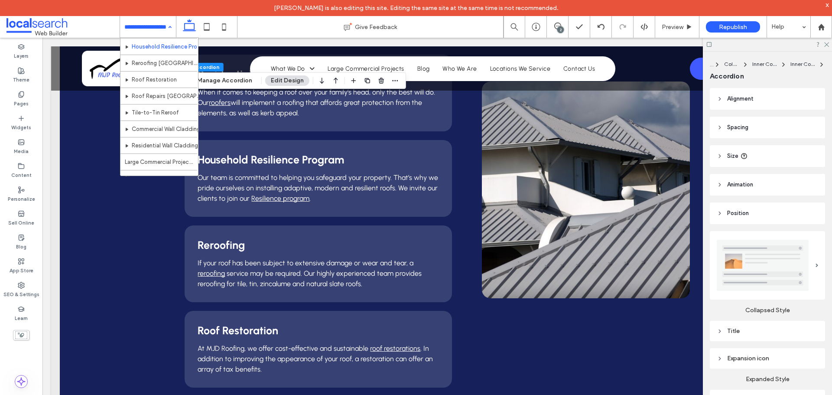
scroll to position [130, 0]
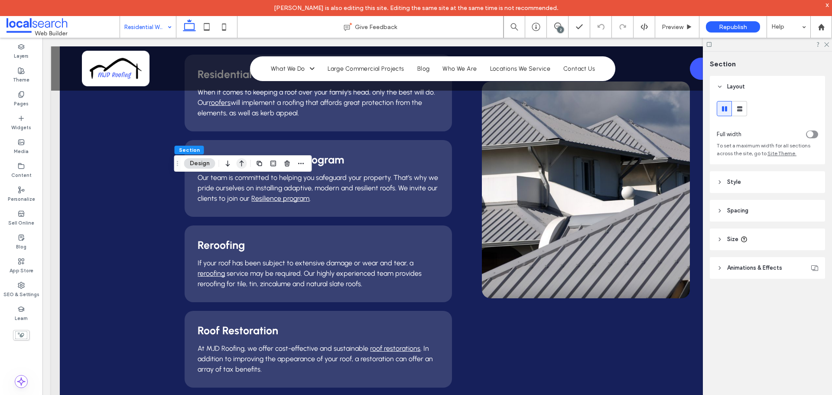
click at [244, 162] on icon "button" at bounding box center [242, 164] width 10 height 16
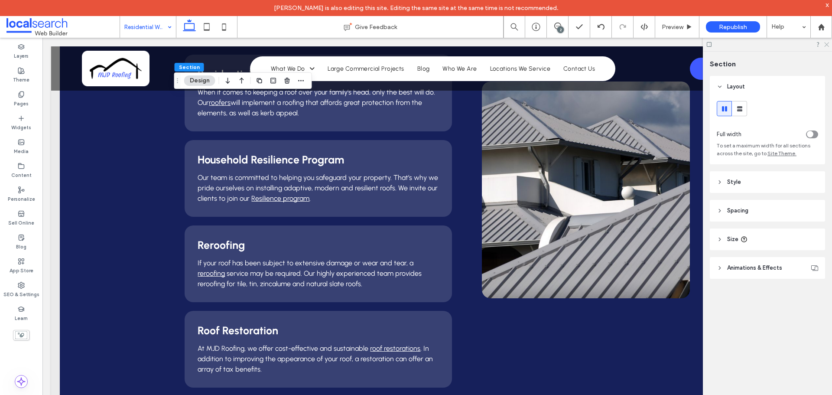
click at [827, 45] on icon at bounding box center [826, 44] width 6 height 6
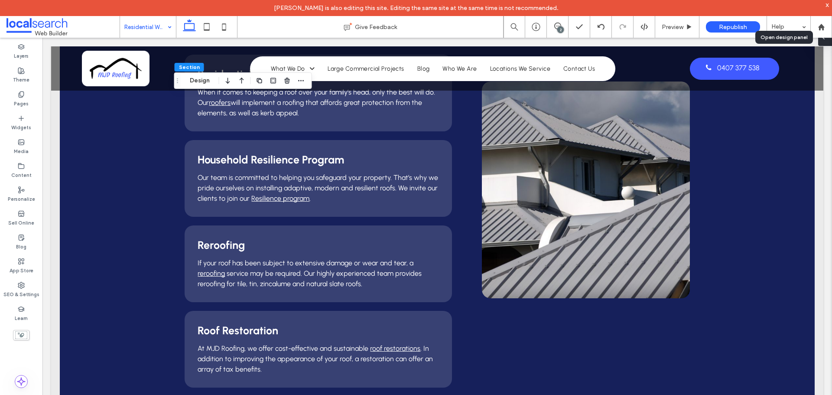
click at [825, 42] on span at bounding box center [823, 37] width 7 height 17
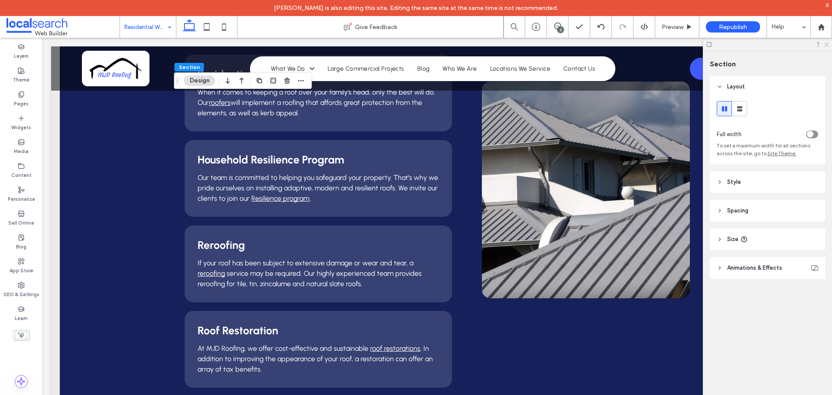
click at [825, 43] on icon at bounding box center [826, 44] width 6 height 6
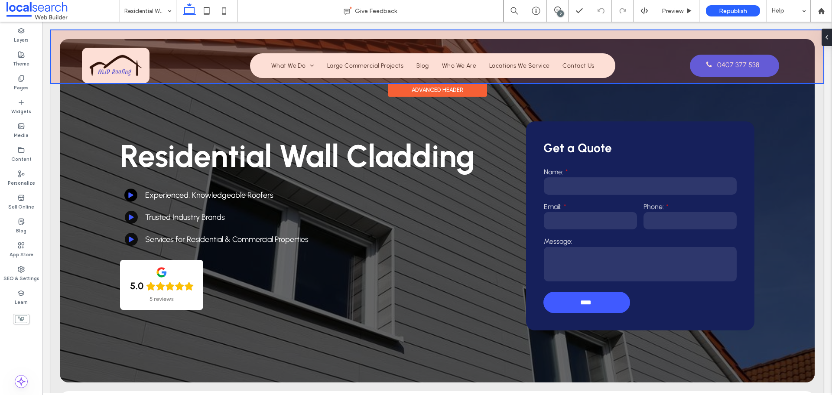
click at [137, 73] on div at bounding box center [437, 56] width 772 height 53
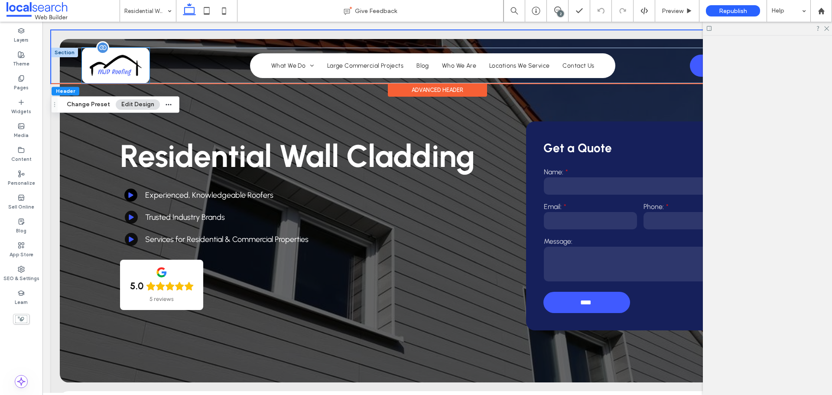
click at [137, 73] on img at bounding box center [116, 66] width 68 height 36
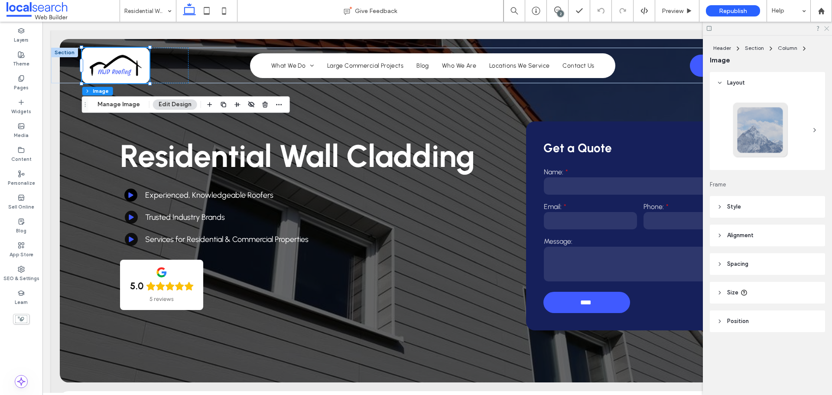
click at [825, 30] on use at bounding box center [826, 28] width 5 height 5
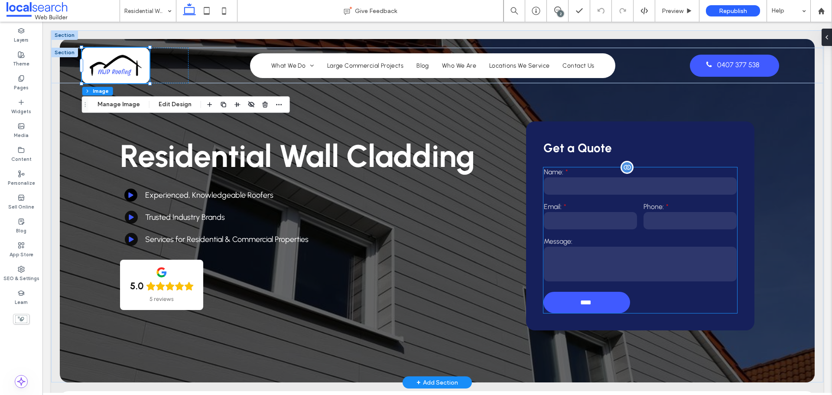
click at [563, 206] on label "Email:" at bounding box center [590, 206] width 93 height 8
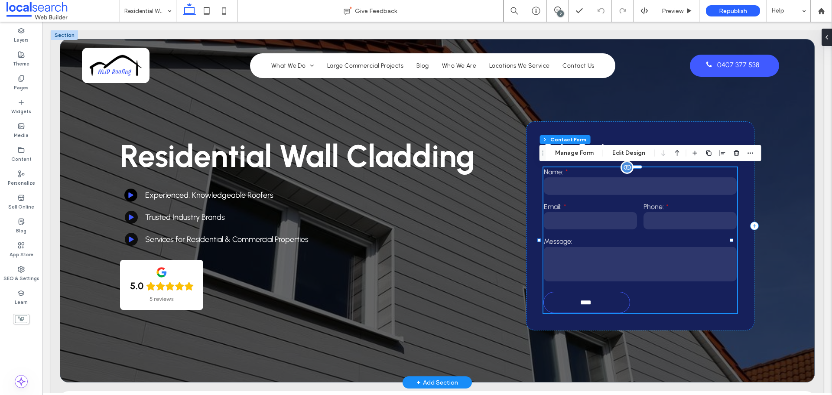
type input "**"
type input "*"
type input "***"
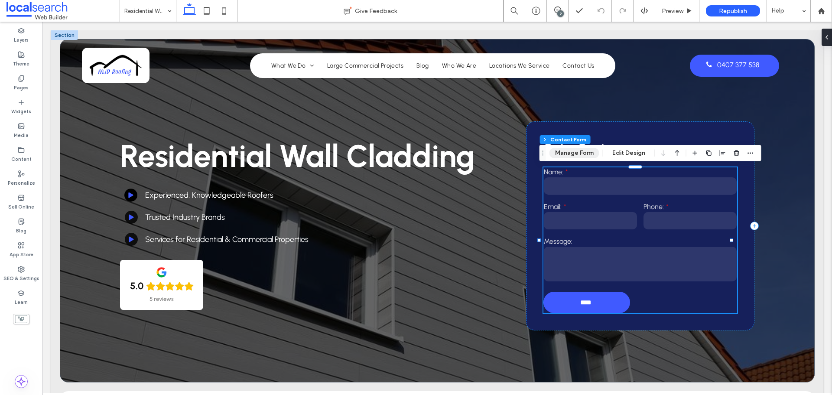
click at [573, 154] on button "Manage Form" at bounding box center [574, 153] width 50 height 10
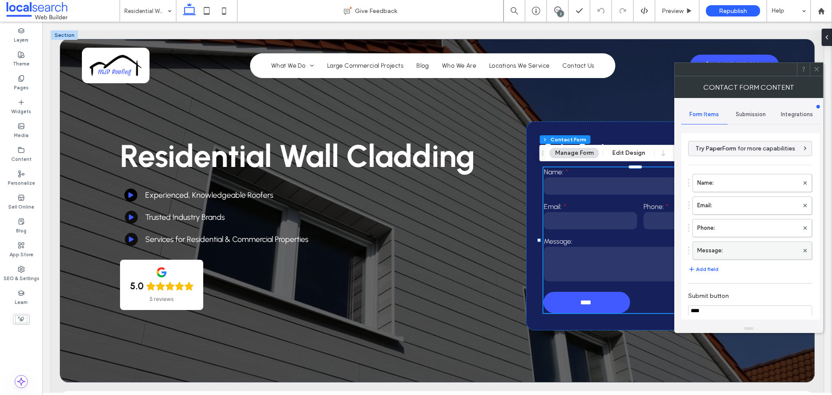
click at [715, 254] on label "Message:" at bounding box center [747, 250] width 101 height 17
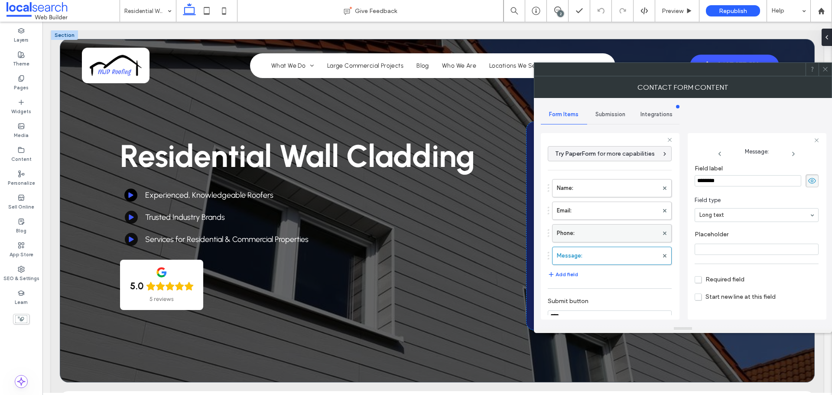
click at [599, 229] on label "Phone:" at bounding box center [607, 232] width 101 height 17
drag, startPoint x: 602, startPoint y: 211, endPoint x: 617, endPoint y: 181, distance: 33.5
click at [602, 211] on label "Email:" at bounding box center [607, 210] width 101 height 17
click at [617, 181] on label "Name:" at bounding box center [607, 187] width 101 height 17
type input "**"
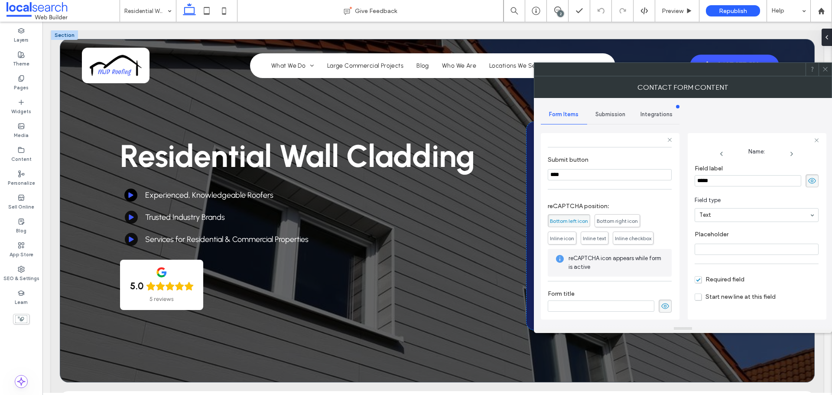
scroll to position [144, 0]
drag, startPoint x: 611, startPoint y: 111, endPoint x: 608, endPoint y: 115, distance: 4.9
click at [611, 110] on div "Submission" at bounding box center [610, 114] width 46 height 19
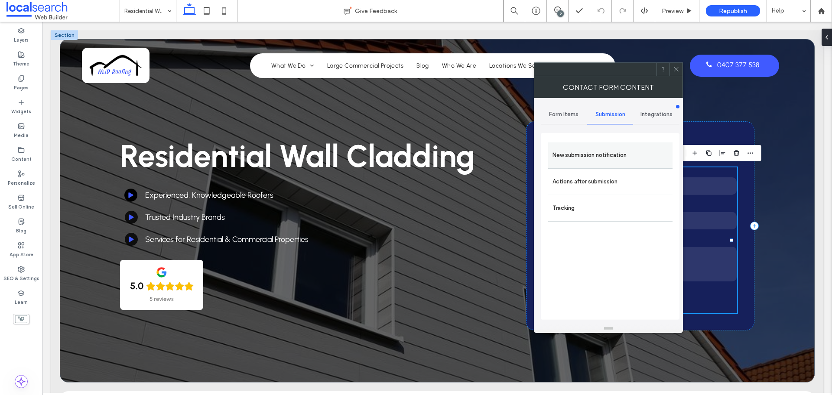
click at [612, 152] on label "New submission notification" at bounding box center [610, 154] width 116 height 17
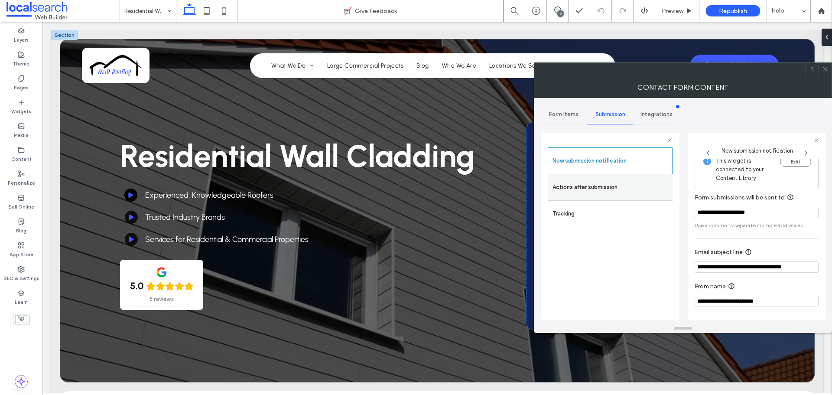
click at [621, 185] on label "Actions after submission" at bounding box center [610, 187] width 116 height 17
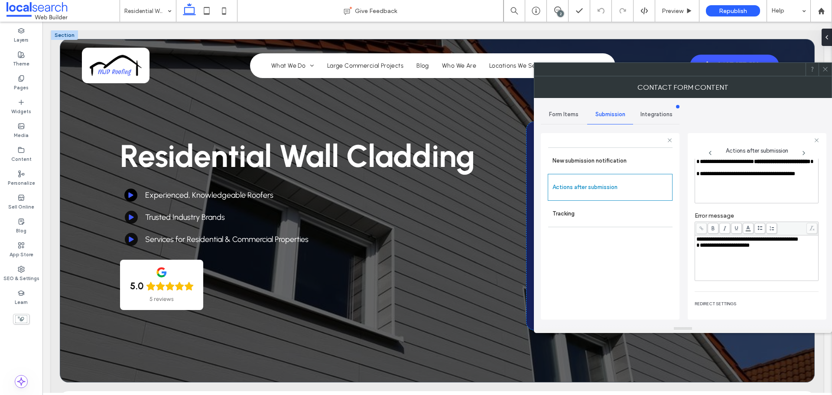
scroll to position [114, 0]
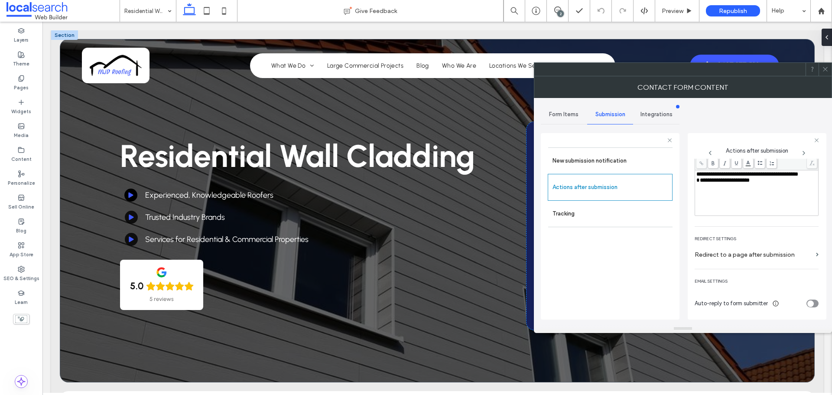
click at [824, 73] on span at bounding box center [825, 69] width 6 height 13
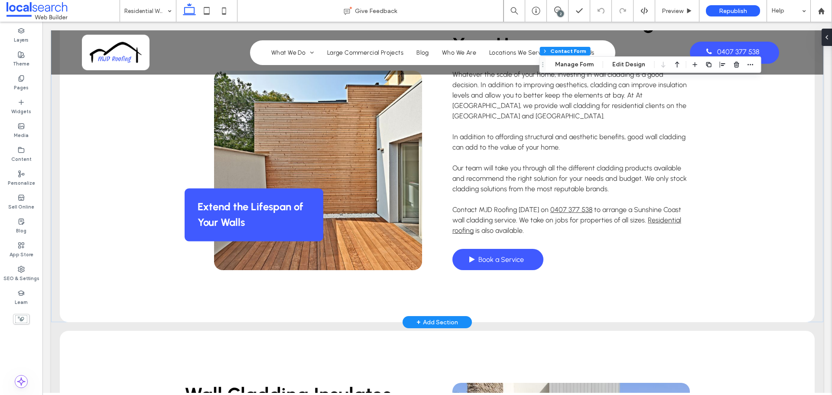
scroll to position [520, 0]
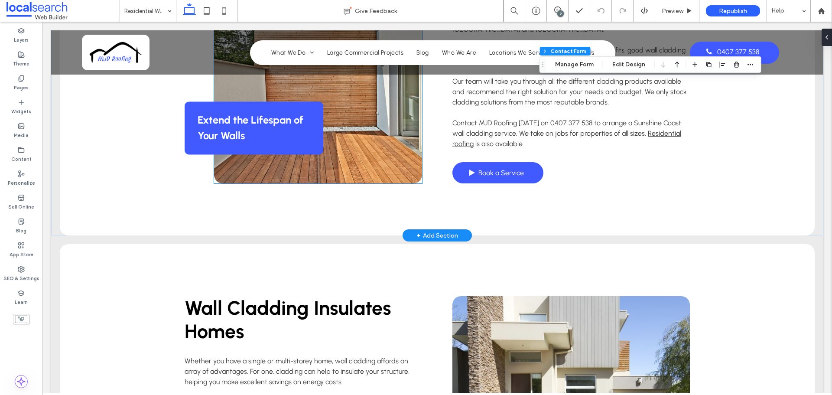
click at [400, 155] on link at bounding box center [318, 83] width 208 height 199
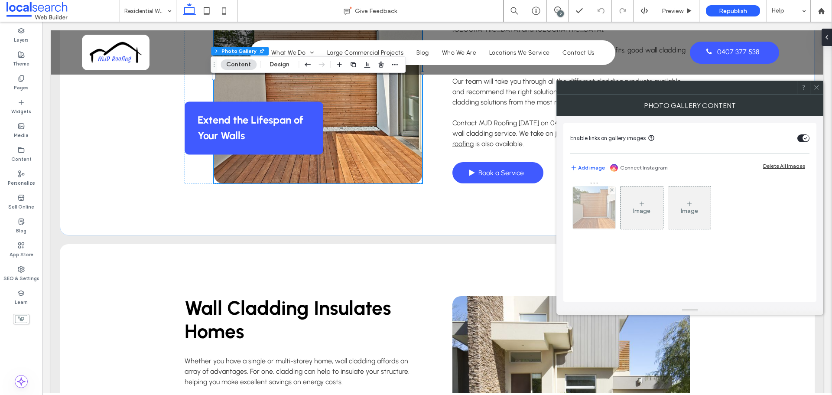
click at [603, 213] on img at bounding box center [594, 207] width 64 height 42
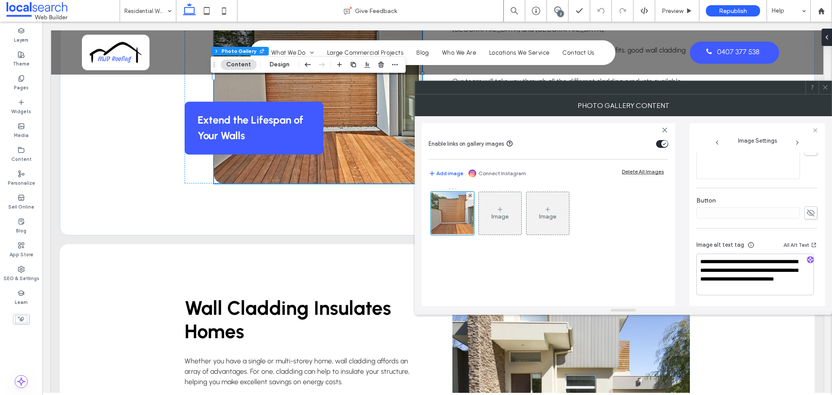
scroll to position [265, 0]
click at [821, 89] on div at bounding box center [825, 87] width 13 height 13
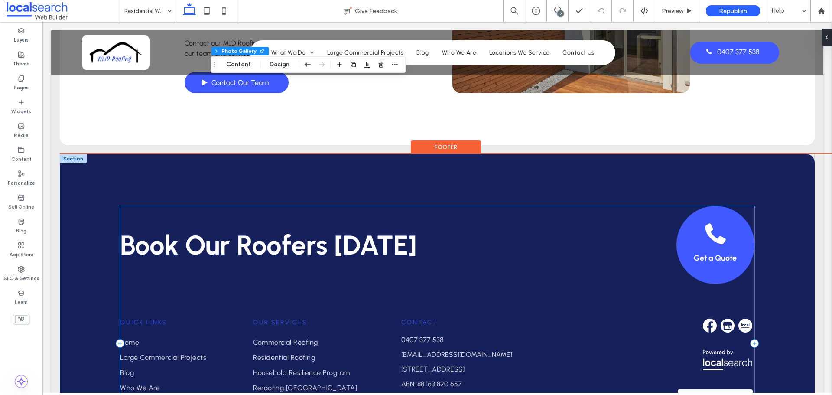
scroll to position [2773, 0]
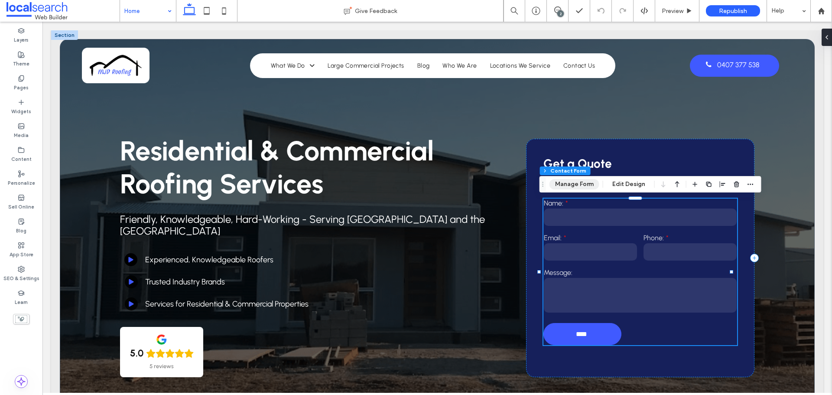
type input "**"
type input "*"
type input "***"
click at [579, 185] on button "Manage Form" at bounding box center [574, 184] width 50 height 10
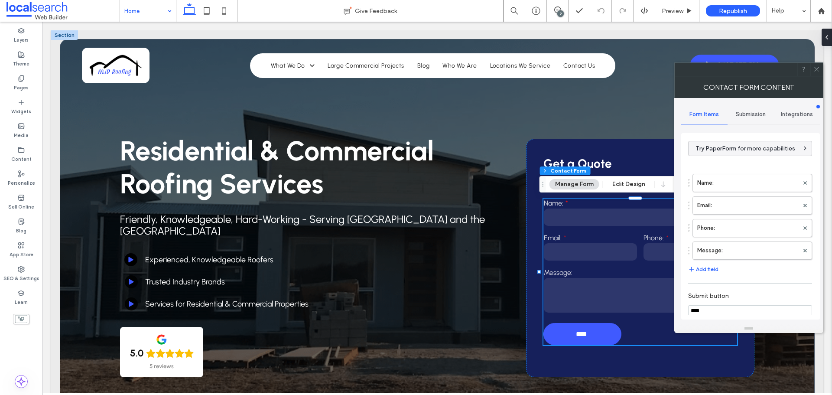
click at [745, 114] on span "Submission" at bounding box center [751, 114] width 30 height 7
click at [724, 156] on label "New submission notification" at bounding box center [751, 154] width 116 height 17
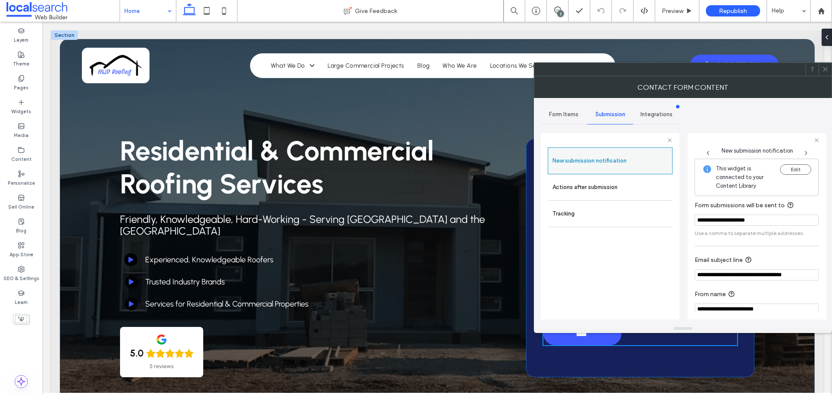
scroll to position [9, 0]
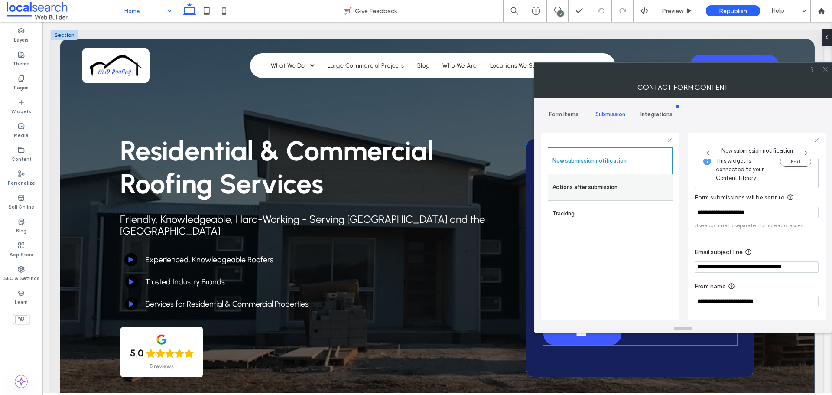
click at [603, 190] on label "Actions after submission" at bounding box center [610, 187] width 116 height 17
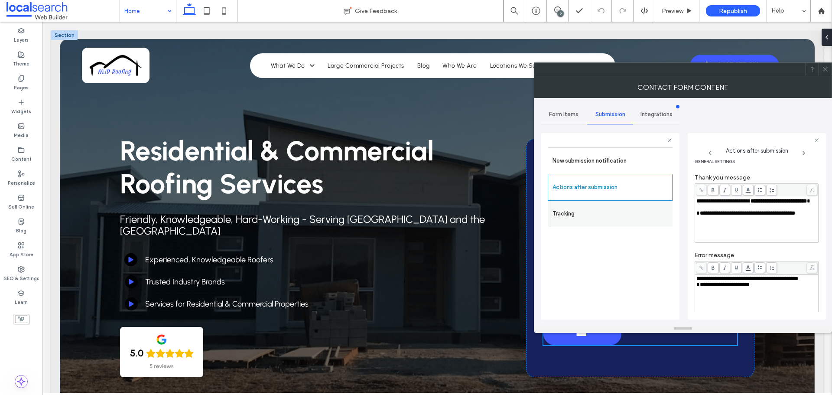
drag, startPoint x: 608, startPoint y: 227, endPoint x: 636, endPoint y: 219, distance: 29.6
click at [608, 227] on div "Tracking" at bounding box center [610, 214] width 124 height 26
click at [629, 211] on label "Tracking" at bounding box center [610, 213] width 116 height 17
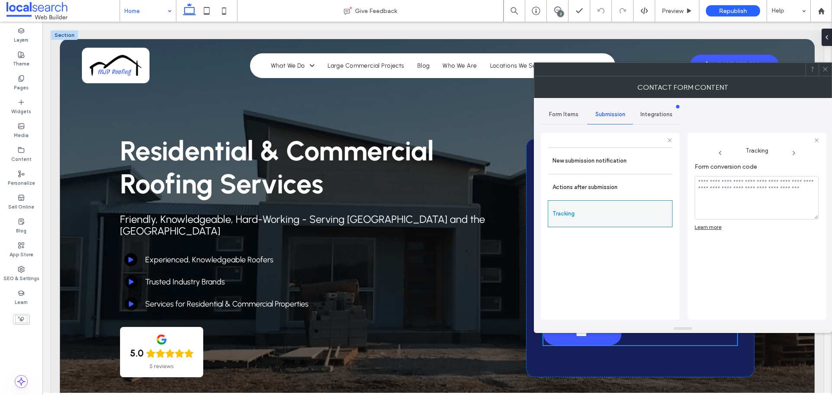
scroll to position [0, 0]
click at [634, 186] on label "Actions after submission" at bounding box center [610, 187] width 116 height 17
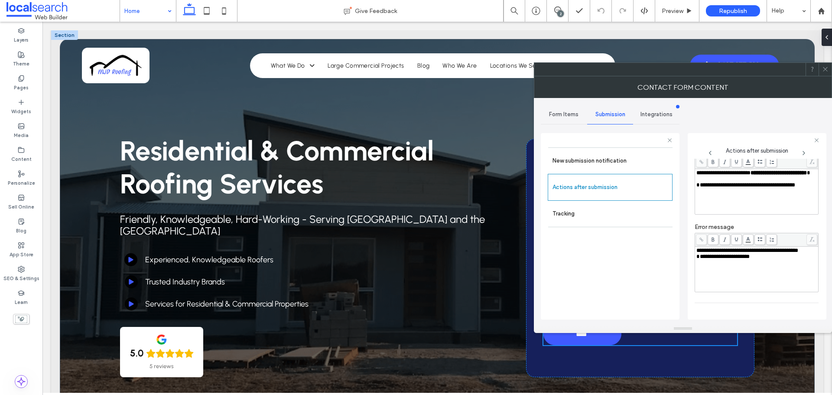
scroll to position [114, 0]
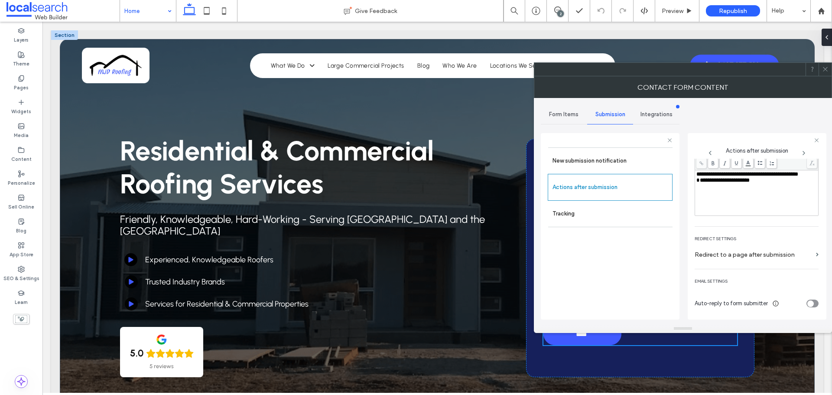
click at [565, 122] on div "Form Items" at bounding box center [564, 114] width 46 height 19
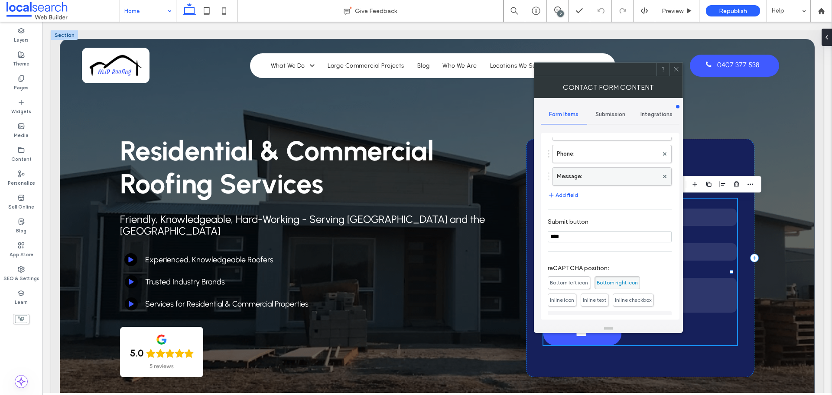
scroll to position [52, 0]
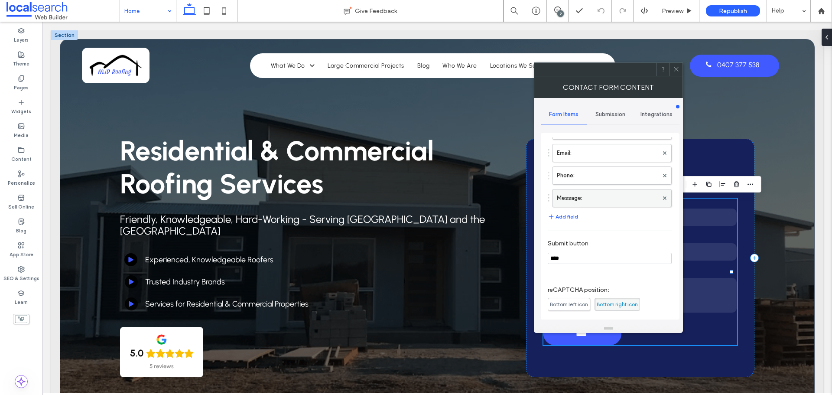
click at [611, 195] on label "Message:" at bounding box center [607, 197] width 101 height 17
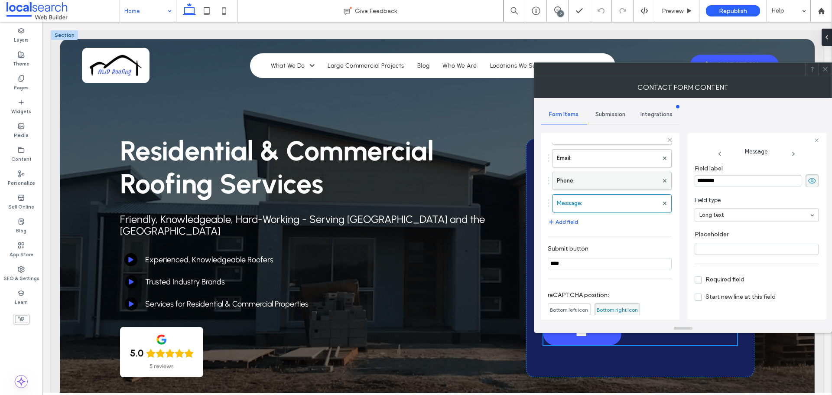
click at [608, 182] on label "Phone:" at bounding box center [607, 180] width 101 height 17
click at [615, 162] on label "Email:" at bounding box center [607, 157] width 101 height 17
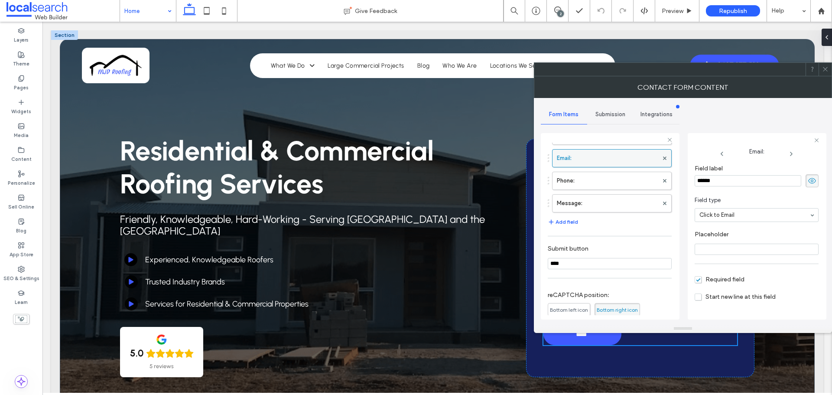
scroll to position [0, 0]
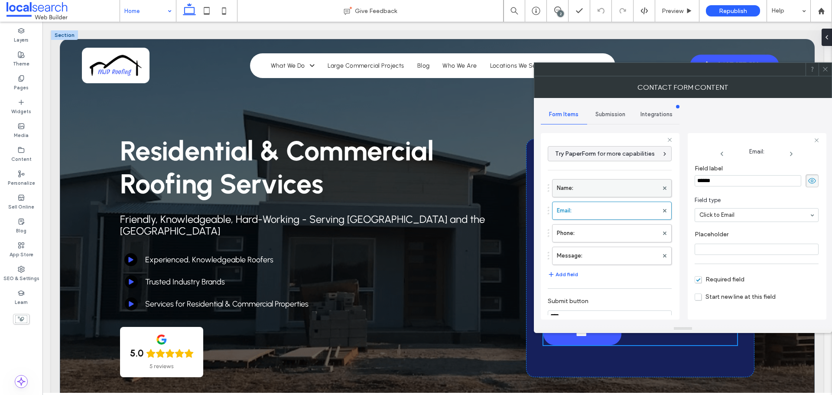
click at [615, 187] on label "Name:" at bounding box center [607, 187] width 101 height 17
type input "**"
click at [829, 74] on div at bounding box center [825, 69] width 13 height 13
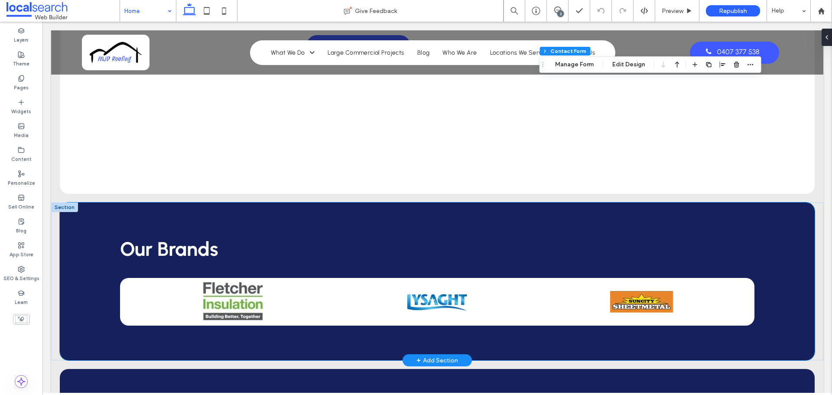
scroll to position [2297, 0]
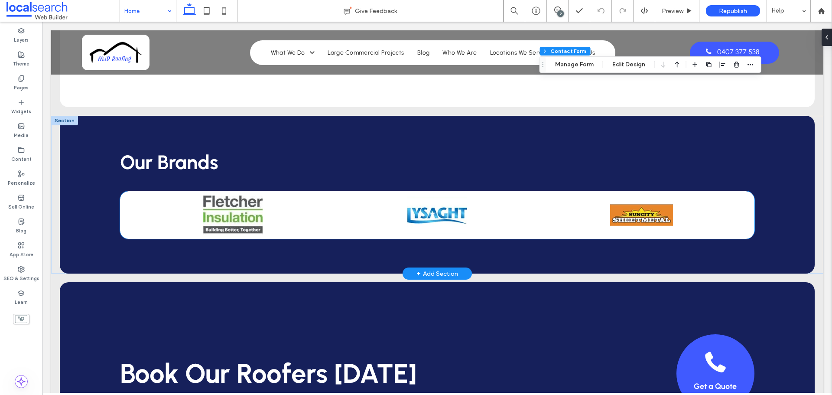
click at [341, 218] on div at bounding box center [375, 214] width 599 height 39
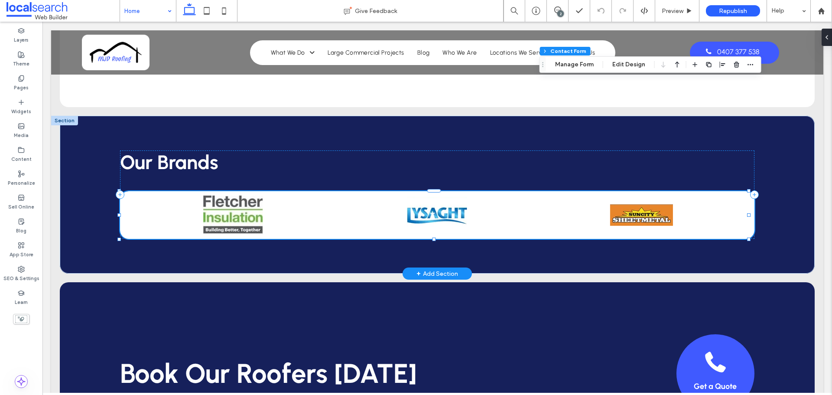
click at [341, 218] on div at bounding box center [431, 214] width 599 height 39
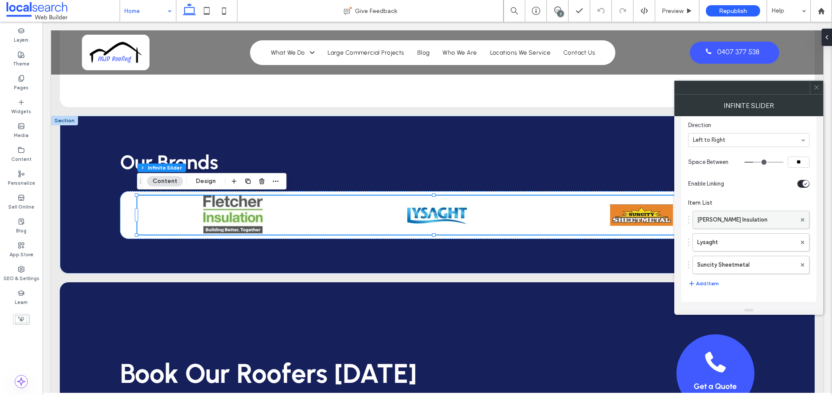
click at [733, 219] on label "Fletcher Insulation" at bounding box center [746, 219] width 99 height 17
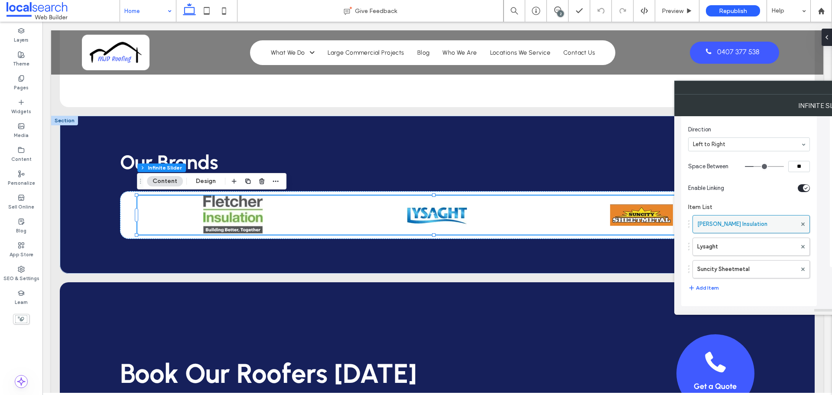
scroll to position [63, 0]
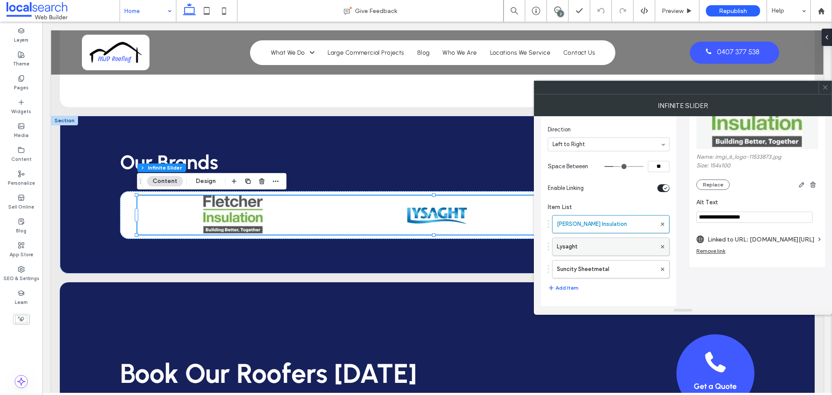
click at [594, 239] on label "Lysaght" at bounding box center [606, 246] width 99 height 17
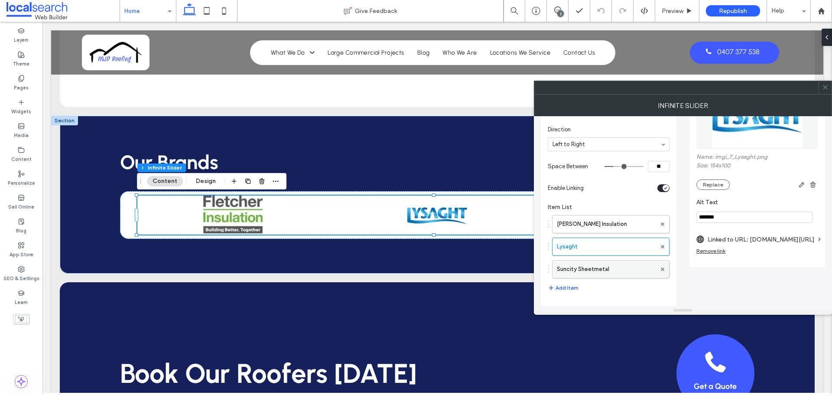
click at [598, 263] on label "Suncity Sheetmetal" at bounding box center [606, 268] width 99 height 17
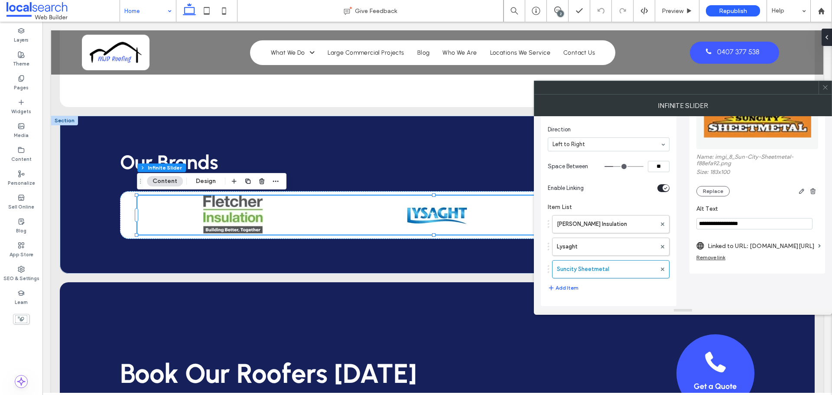
click at [821, 89] on div at bounding box center [825, 87] width 13 height 13
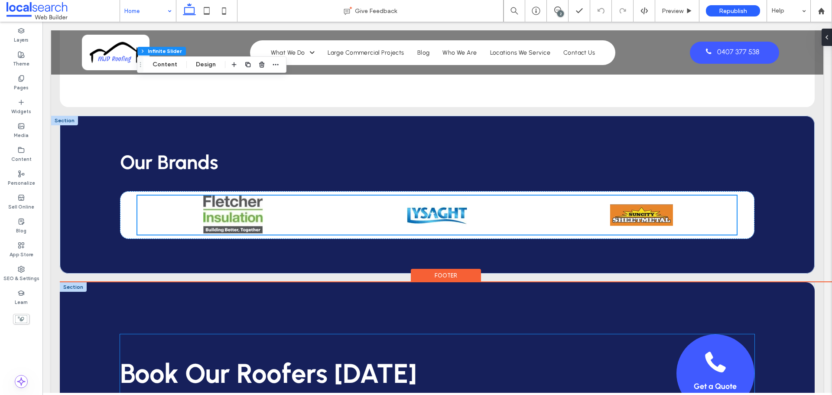
scroll to position [2470, 0]
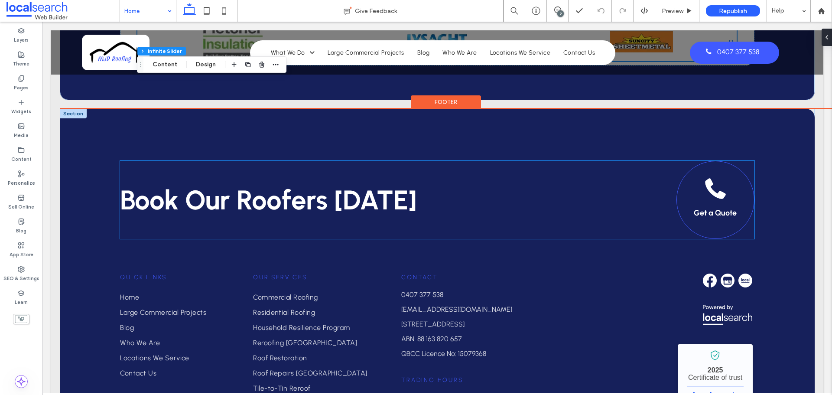
click at [713, 182] on span at bounding box center [716, 189] width 22 height 22
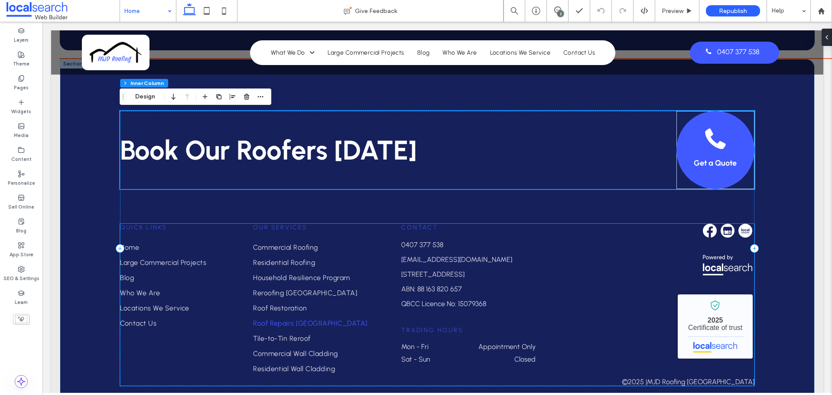
scroll to position [2558, 0]
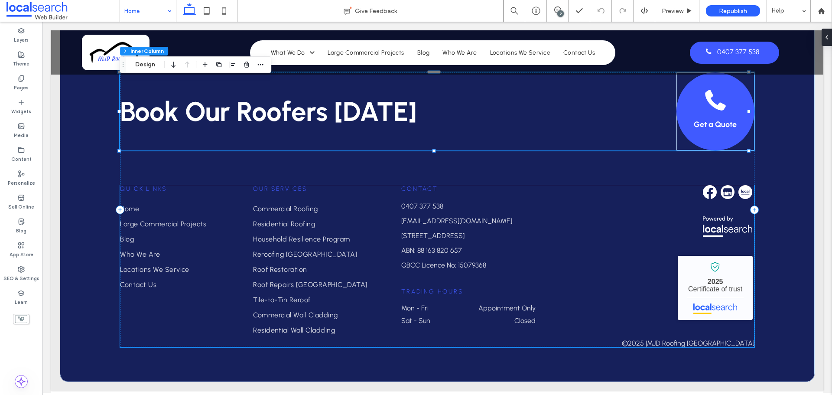
click at [435, 311] on dt "Mon - Fri" at bounding box center [428, 308] width 54 height 8
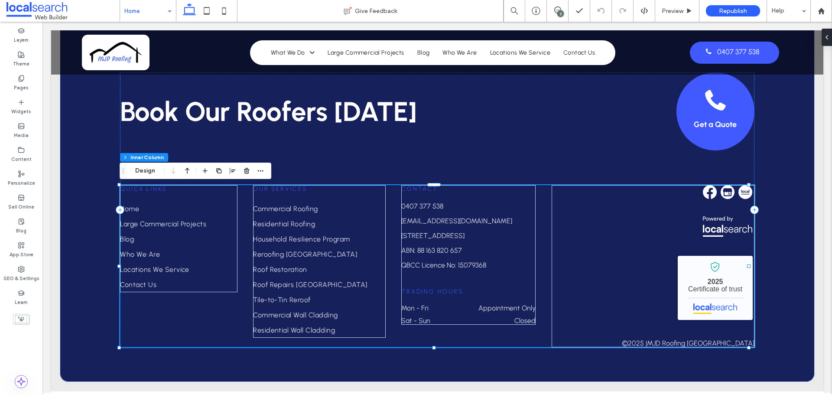
click at [435, 311] on dt "Mon - Fri" at bounding box center [428, 308] width 54 height 8
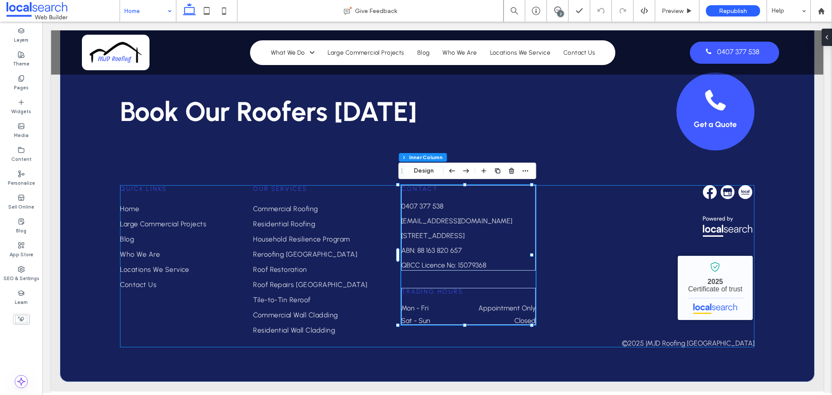
click at [435, 311] on dt "Mon - Fri" at bounding box center [428, 308] width 54 height 8
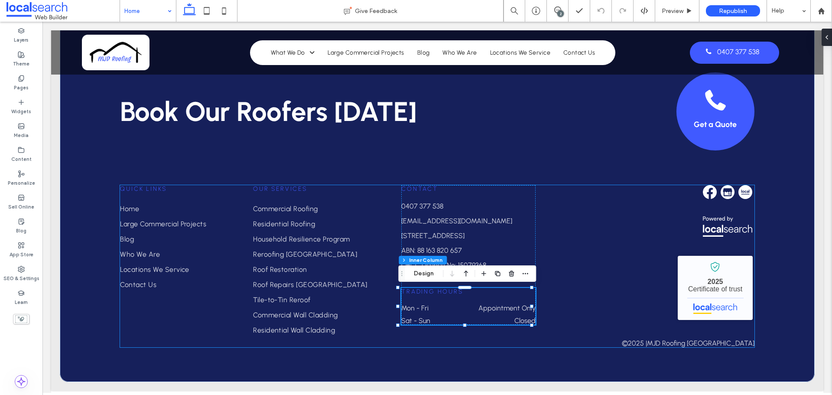
click at [435, 311] on dt "Mon - Fri" at bounding box center [428, 308] width 54 height 8
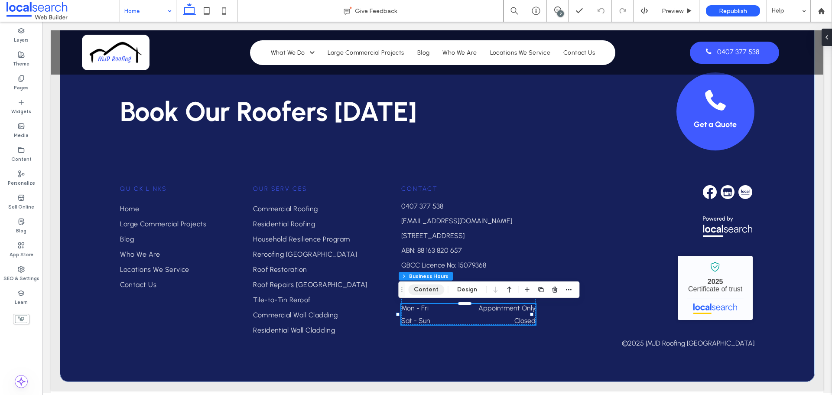
click at [435, 286] on button "Content" at bounding box center [426, 289] width 36 height 10
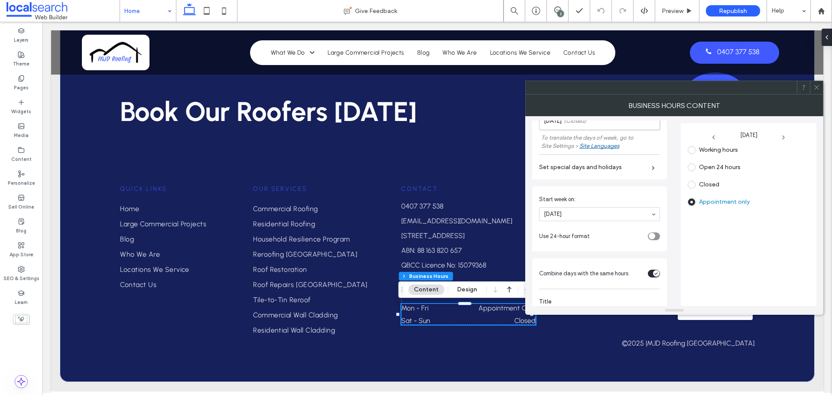
scroll to position [188, 0]
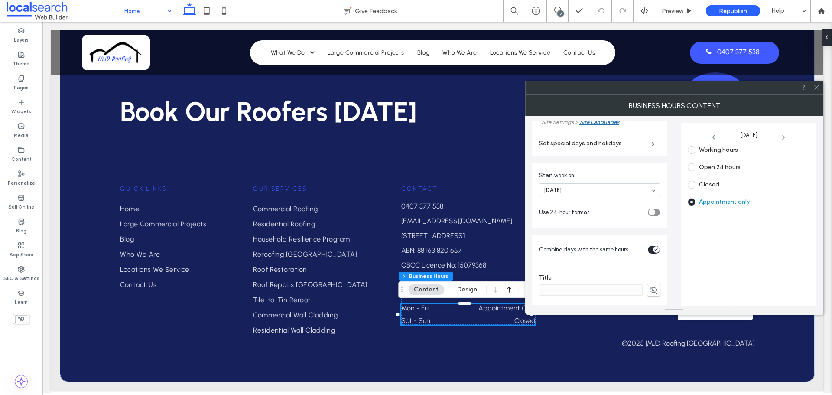
click at [817, 86] on icon at bounding box center [816, 87] width 6 height 6
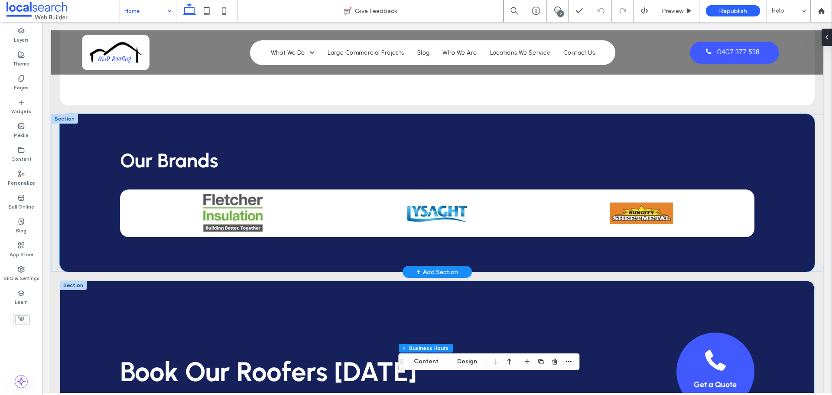
scroll to position [2168, 0]
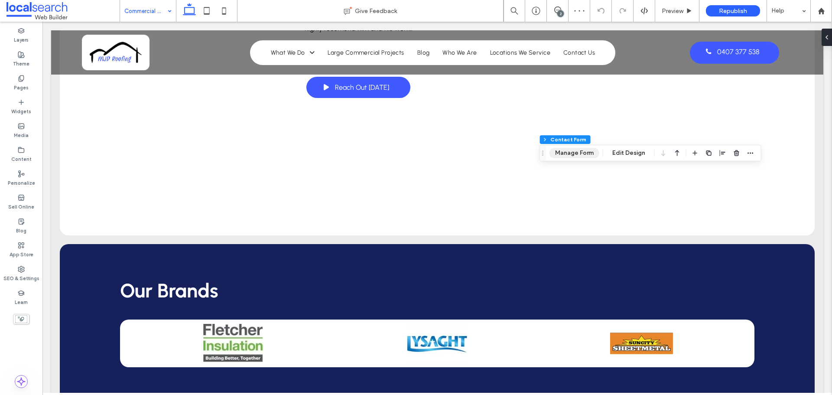
click at [582, 155] on button "Manage Form" at bounding box center [574, 153] width 50 height 10
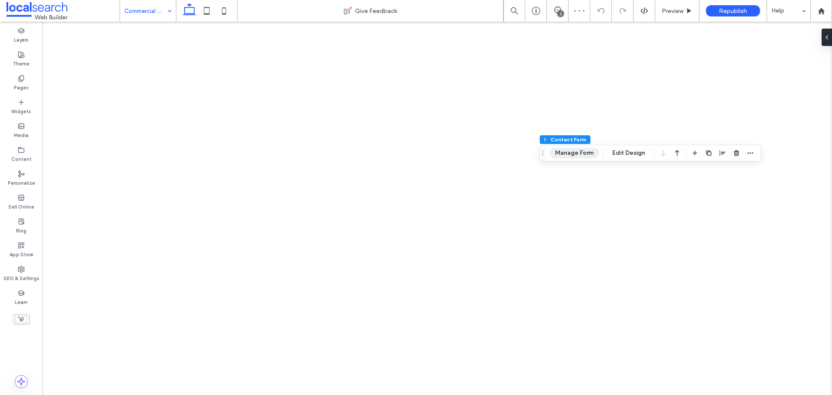
type input "*"
type input "***"
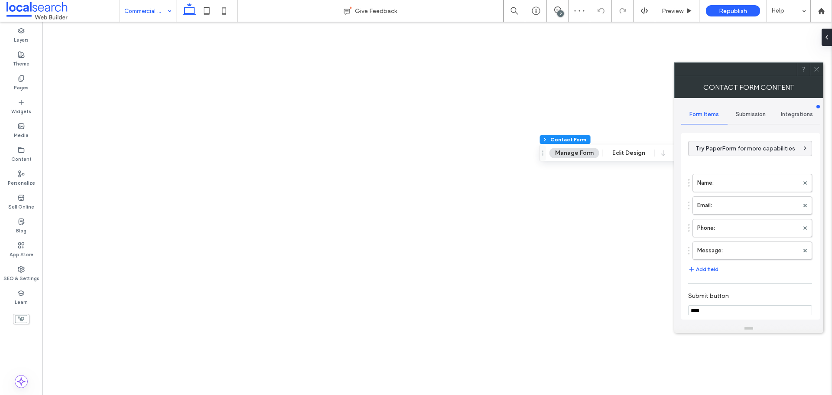
click at [755, 118] on div "Submission" at bounding box center [751, 114] width 46 height 19
type input "**"
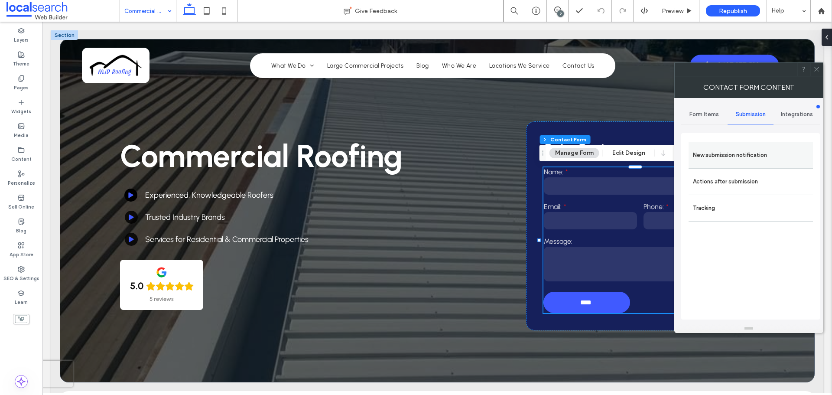
click at [733, 162] on label "New submission notification" at bounding box center [751, 154] width 116 height 17
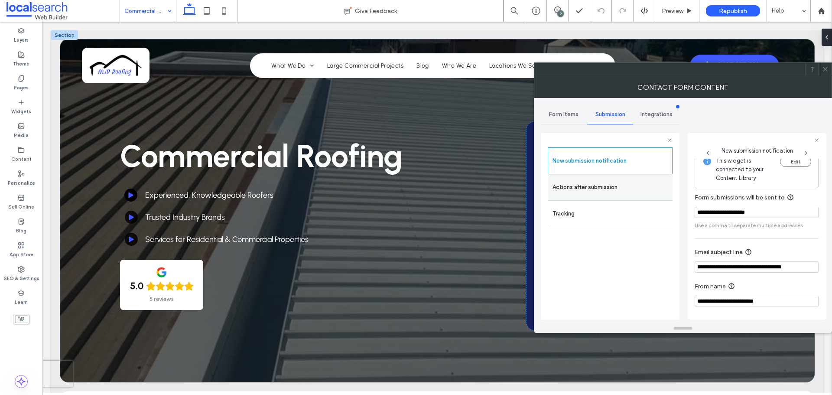
scroll to position [9, 0]
click at [625, 186] on label "Actions after submission" at bounding box center [610, 187] width 116 height 17
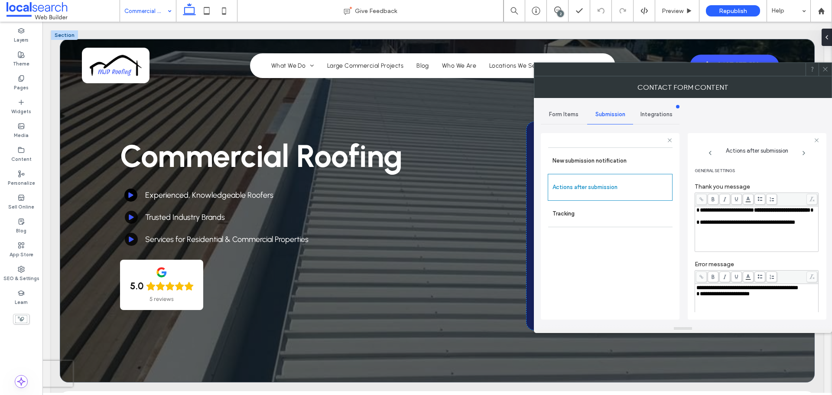
scroll to position [114, 0]
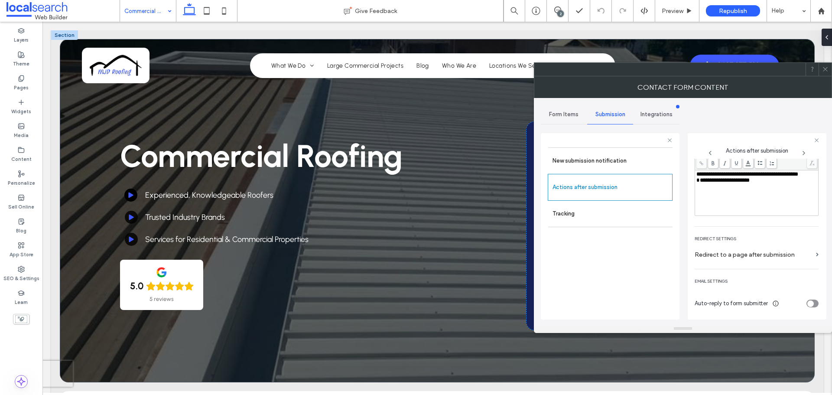
click at [823, 70] on icon at bounding box center [825, 69] width 6 height 6
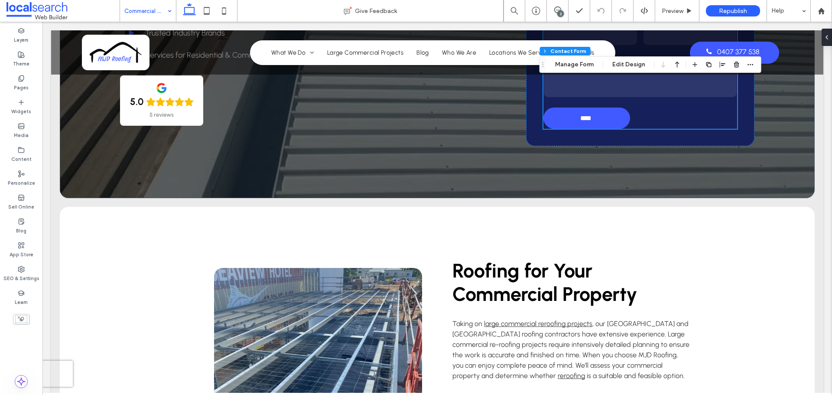
scroll to position [0, 0]
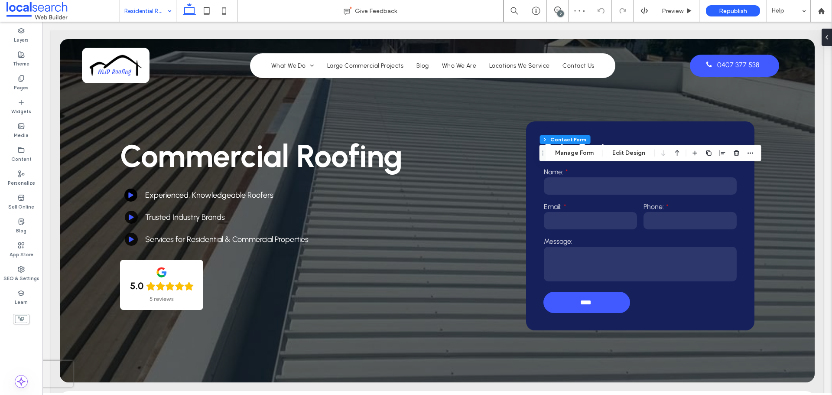
type input "*"
type input "***"
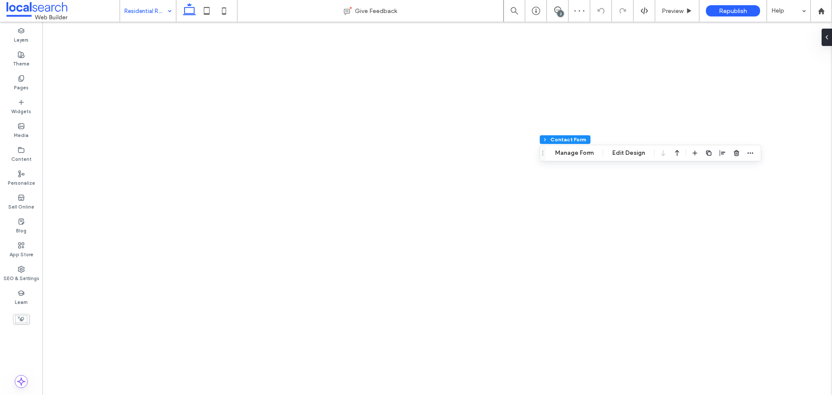
type input "**"
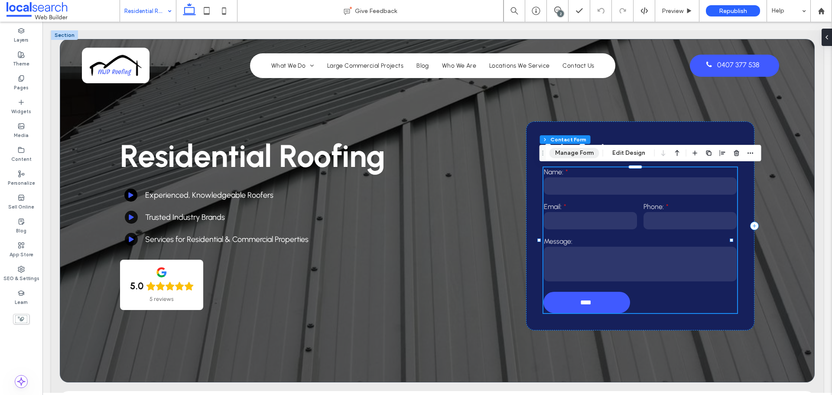
click at [567, 156] on button "Manage Form" at bounding box center [574, 153] width 50 height 10
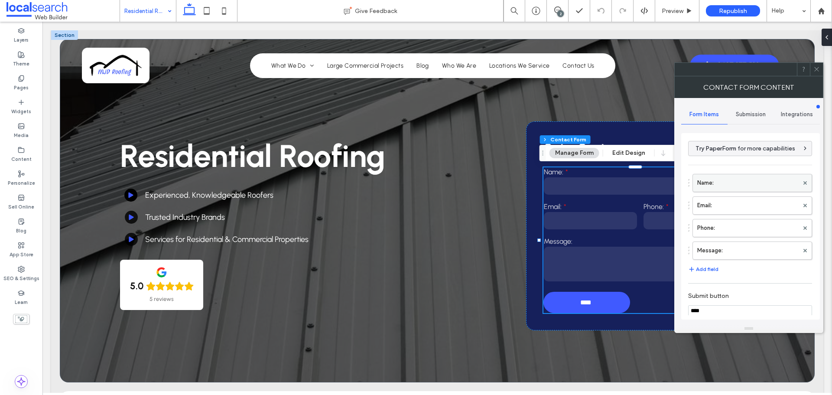
click at [707, 183] on label "Name:" at bounding box center [747, 182] width 101 height 17
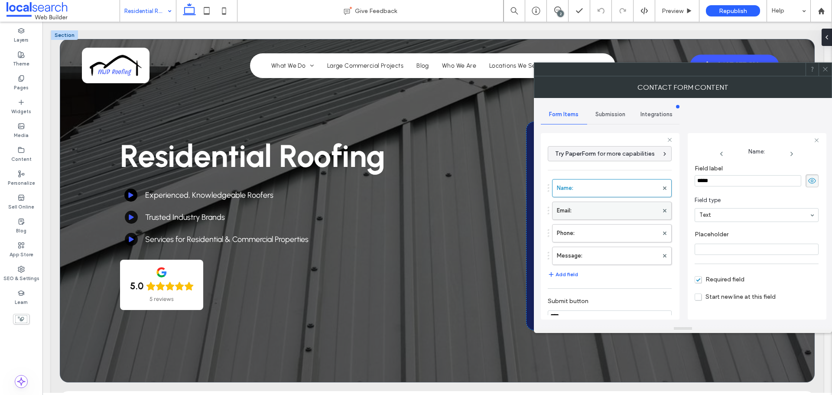
click at [611, 209] on label "Email:" at bounding box center [607, 210] width 101 height 17
click at [617, 235] on label "Phone:" at bounding box center [607, 232] width 101 height 17
click at [624, 257] on label "Message:" at bounding box center [607, 255] width 101 height 17
type input "**"
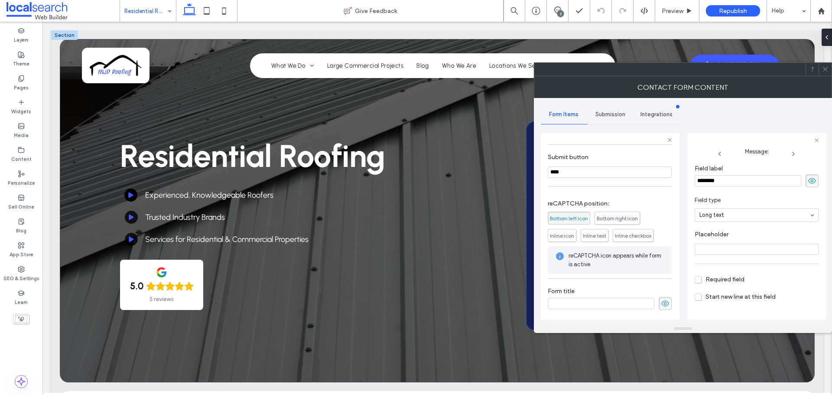
scroll to position [144, 0]
click at [604, 118] on div "Submission" at bounding box center [610, 114] width 46 height 19
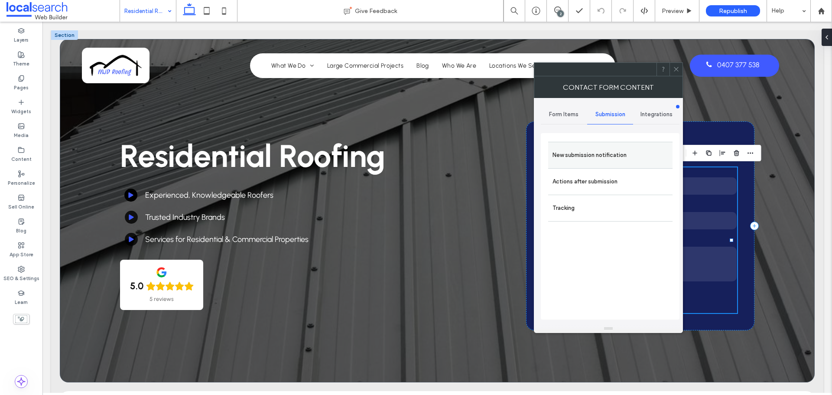
click at [614, 160] on label "New submission notification" at bounding box center [610, 154] width 116 height 17
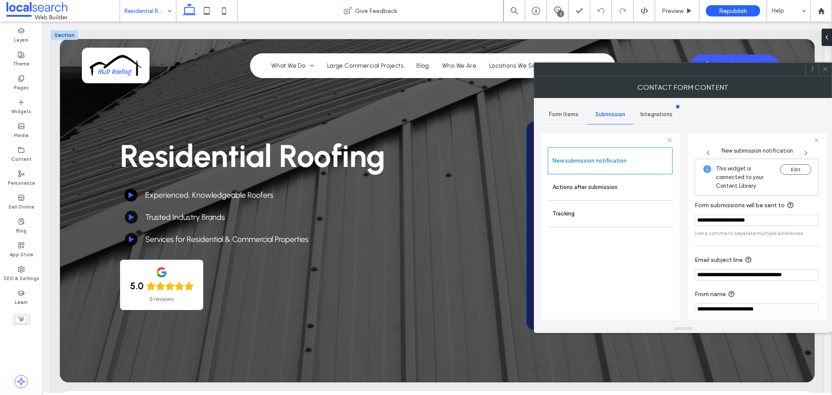
scroll to position [9, 0]
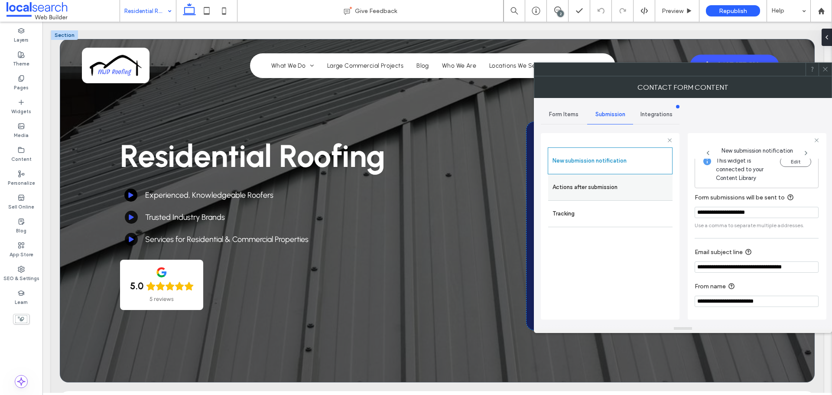
click at [622, 191] on label "Actions after submission" at bounding box center [610, 187] width 116 height 17
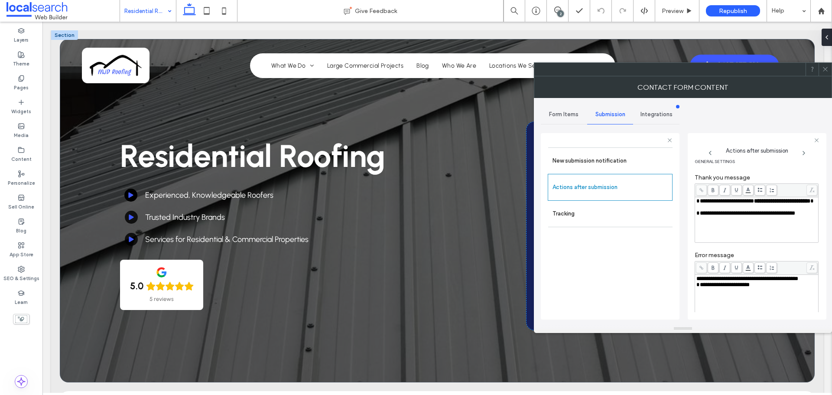
click at [824, 69] on icon at bounding box center [825, 69] width 6 height 6
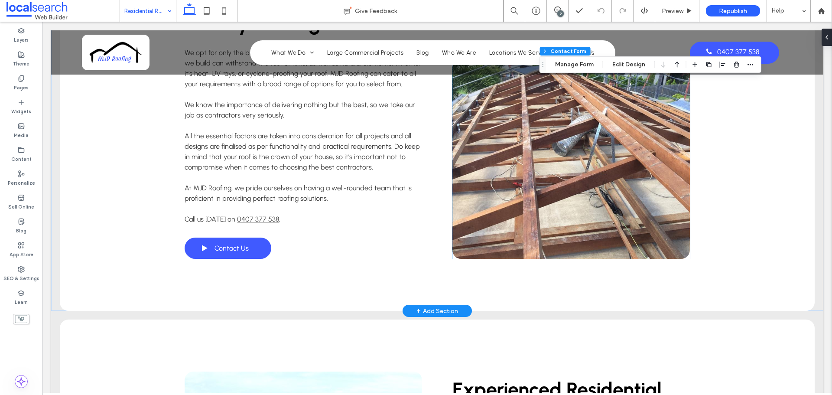
scroll to position [823, 0]
click at [537, 201] on link at bounding box center [570, 158] width 237 height 199
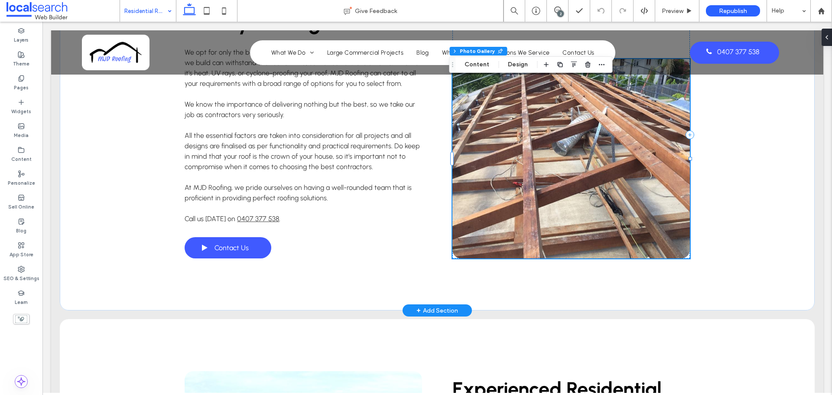
click at [536, 201] on link at bounding box center [570, 158] width 237 height 199
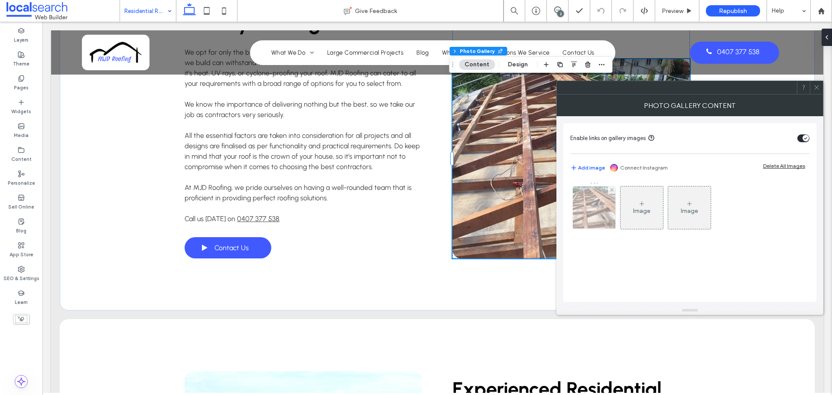
click at [592, 209] on img at bounding box center [594, 207] width 57 height 42
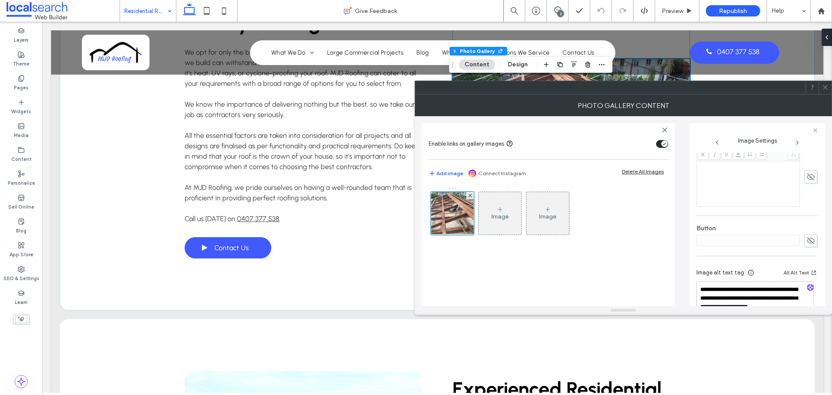
scroll to position [278, 0]
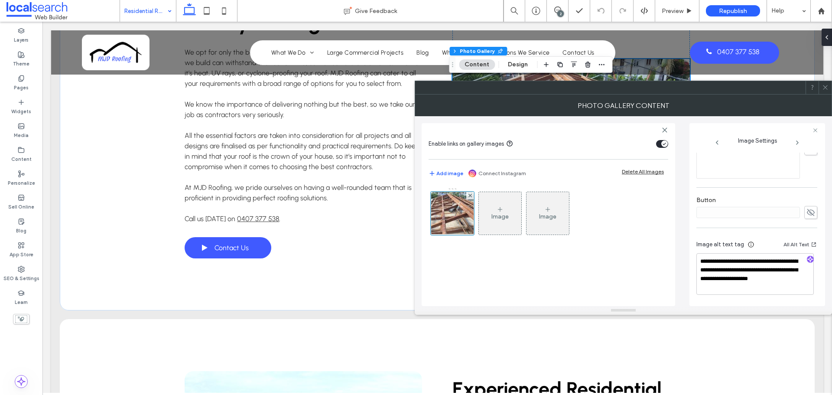
click at [831, 88] on div at bounding box center [825, 87] width 13 height 13
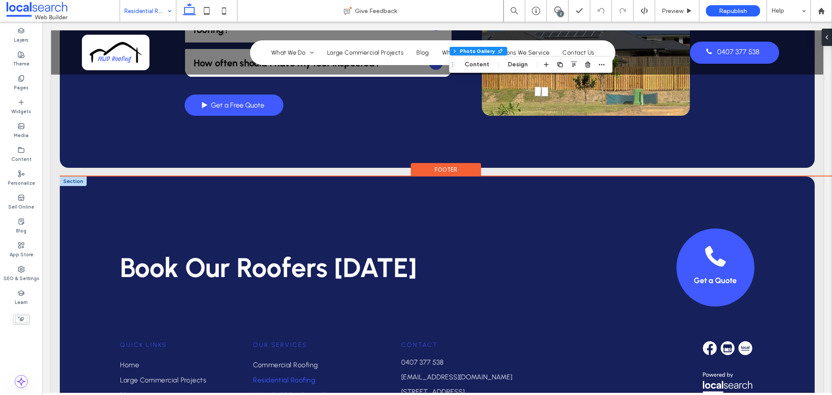
scroll to position [1690, 0]
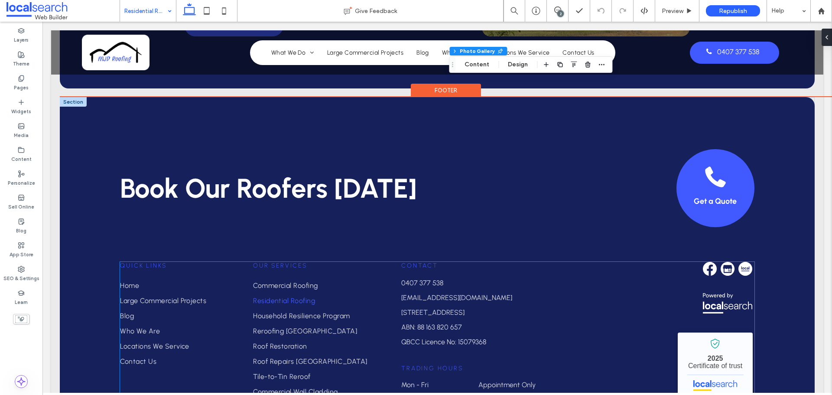
click at [160, 262] on span "Quick Links" at bounding box center [143, 265] width 47 height 7
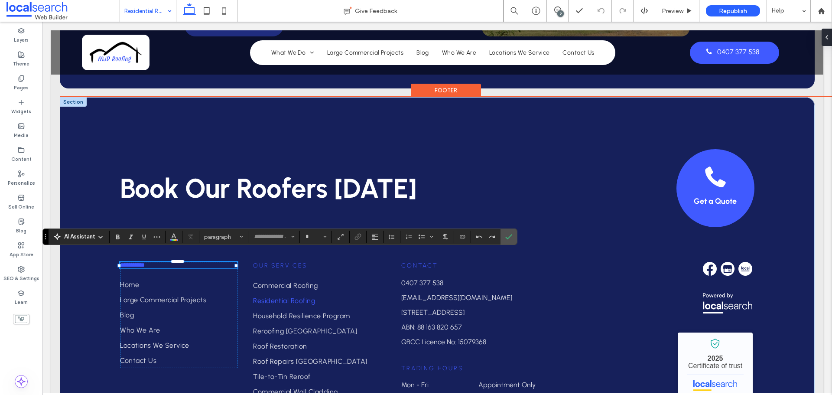
type input "********"
type input "**"
click at [169, 232] on button "Color" at bounding box center [173, 237] width 13 height 12
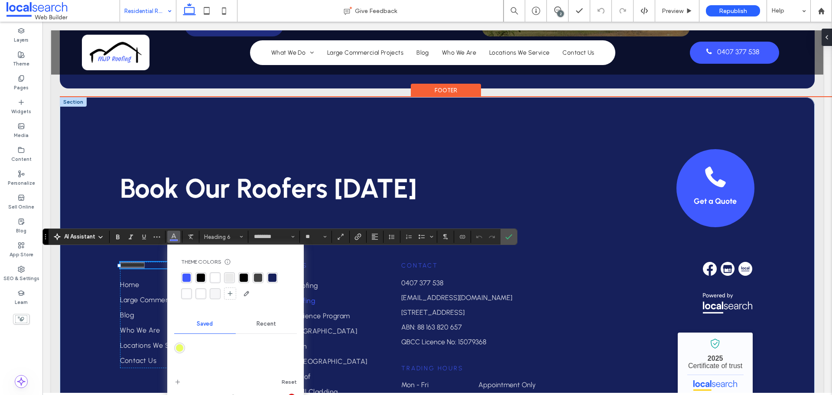
click at [190, 279] on div "rgba(64, 90, 255, 1)" at bounding box center [186, 277] width 8 height 8
drag, startPoint x: 466, startPoint y: 214, endPoint x: 509, endPoint y: 236, distance: 48.5
click at [509, 236] on icon "Confirm" at bounding box center [508, 236] width 7 height 7
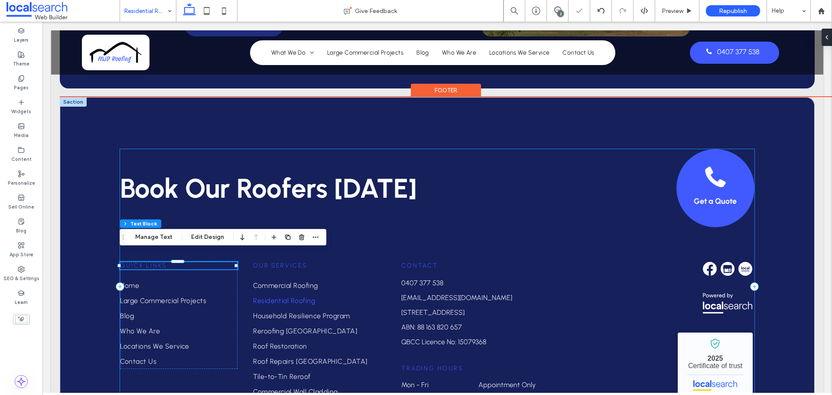
click at [495, 227] on div "Book Our Roofers Today Get a Quote Quick Links Home Large Commercial Projects B…" at bounding box center [437, 286] width 634 height 275
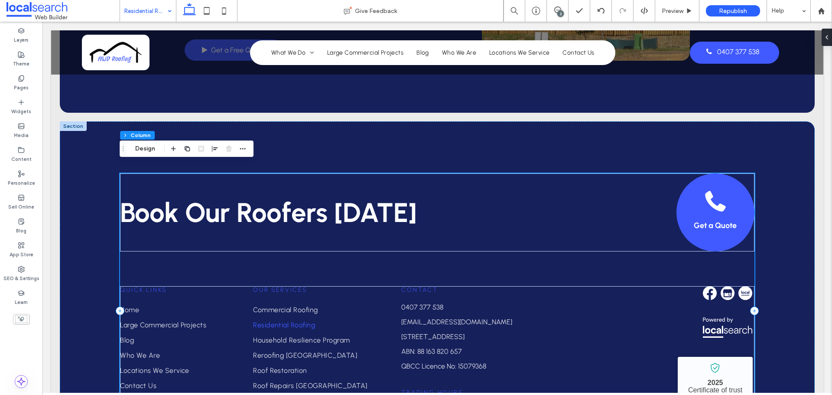
scroll to position [1756, 0]
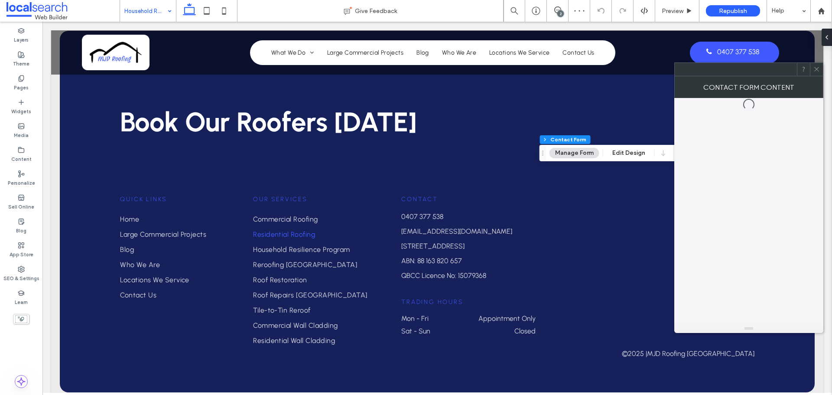
click at [812, 71] on div at bounding box center [816, 69] width 13 height 13
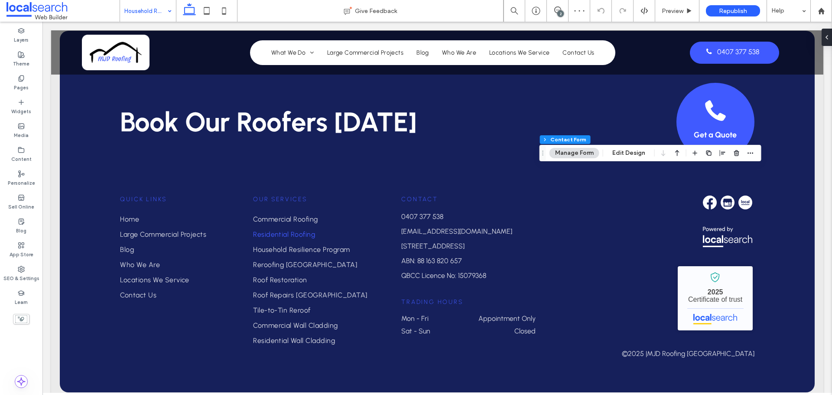
type input "*"
type input "***"
type input "**"
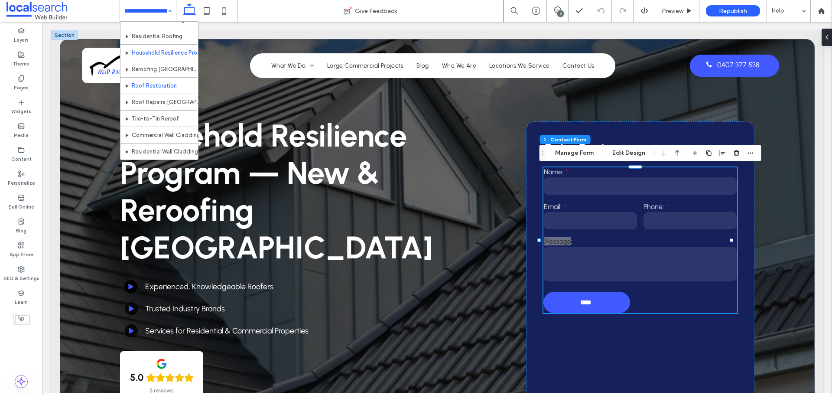
scroll to position [43, 0]
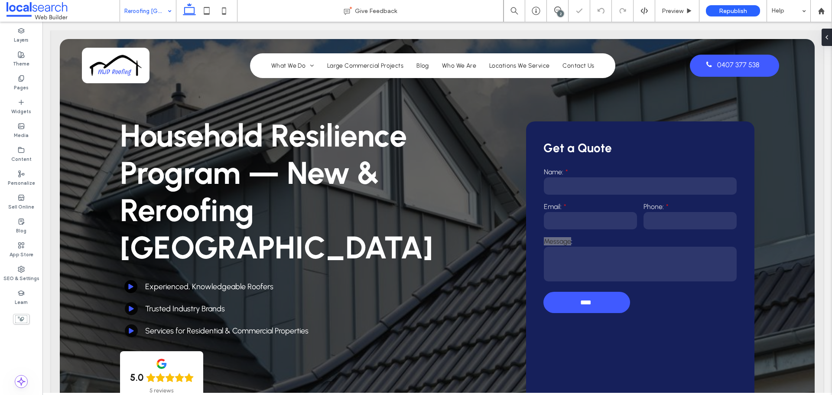
click at [149, 11] on input at bounding box center [145, 11] width 43 height 22
click at [171, 21] on div "Roof Restoration" at bounding box center [148, 11] width 56 height 22
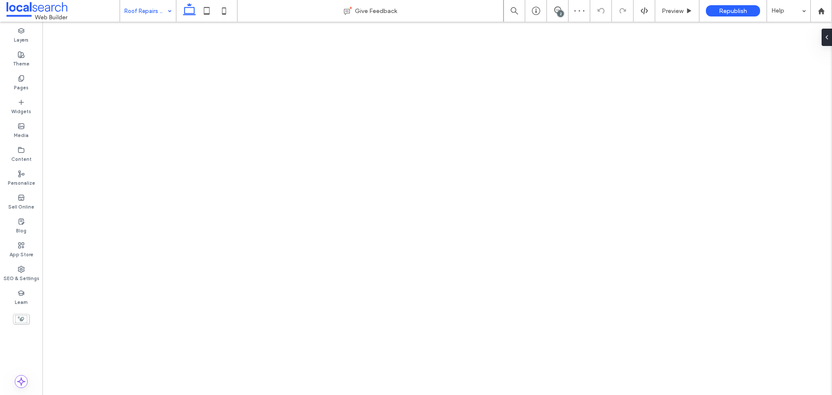
click at [137, 12] on input at bounding box center [145, 11] width 43 height 22
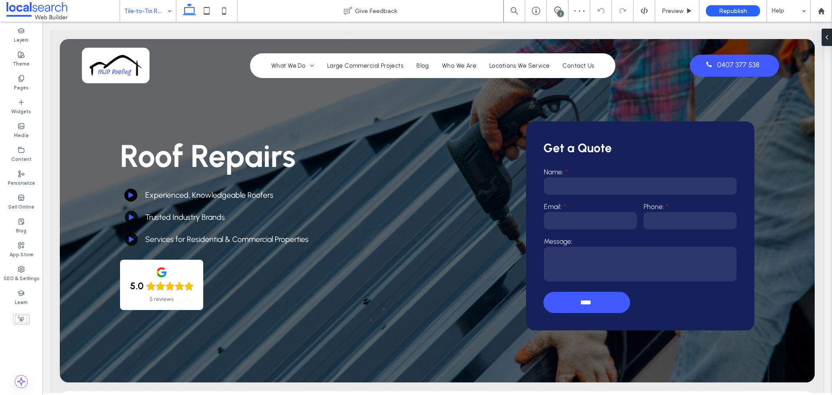
click at [159, 12] on input at bounding box center [145, 11] width 43 height 22
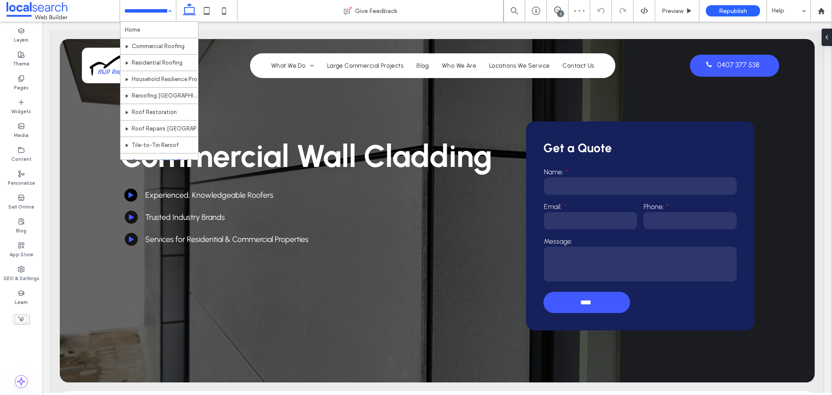
scroll to position [43, 0]
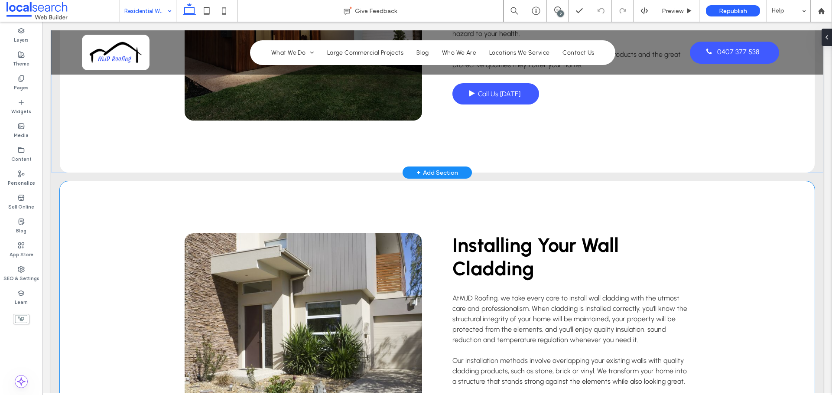
scroll to position [1777, 0]
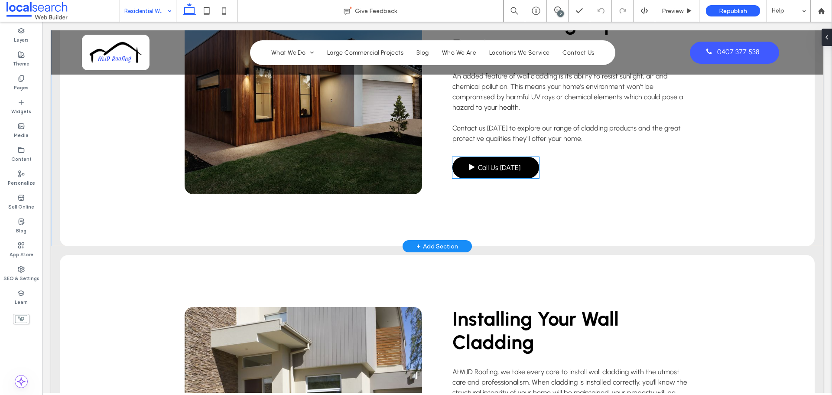
click at [500, 159] on span "Call Us [DATE]" at bounding box center [499, 167] width 42 height 17
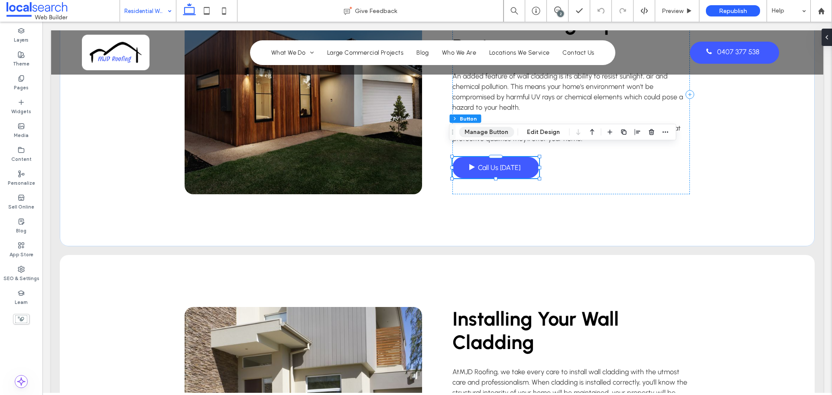
click at [494, 134] on button "Manage Button" at bounding box center [486, 132] width 55 height 10
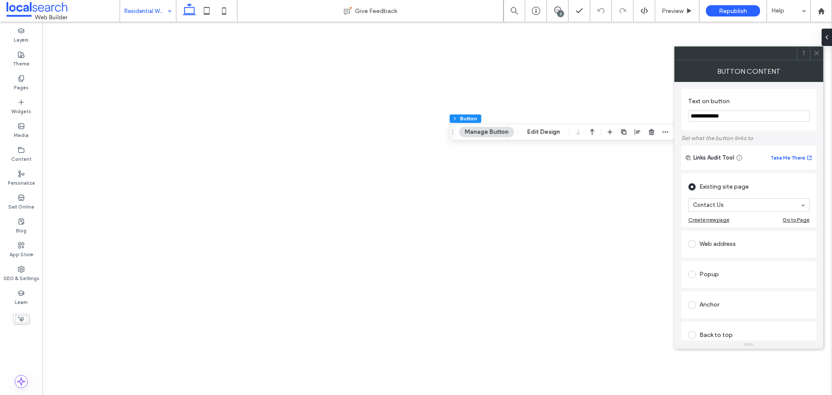
click at [817, 61] on div "Button Content" at bounding box center [748, 71] width 149 height 22
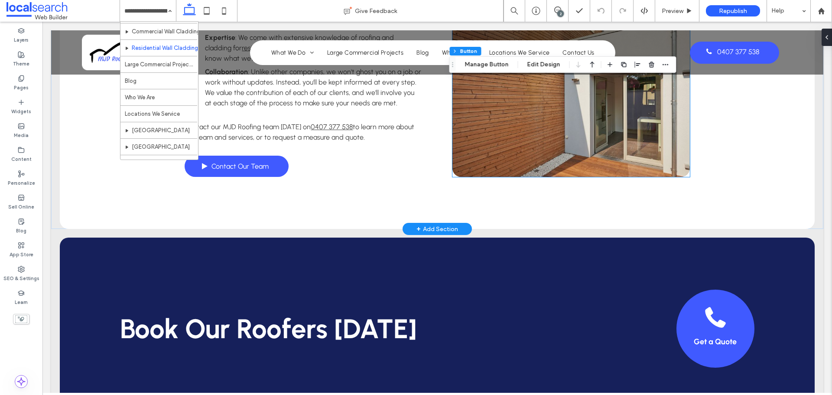
scroll to position [2643, 0]
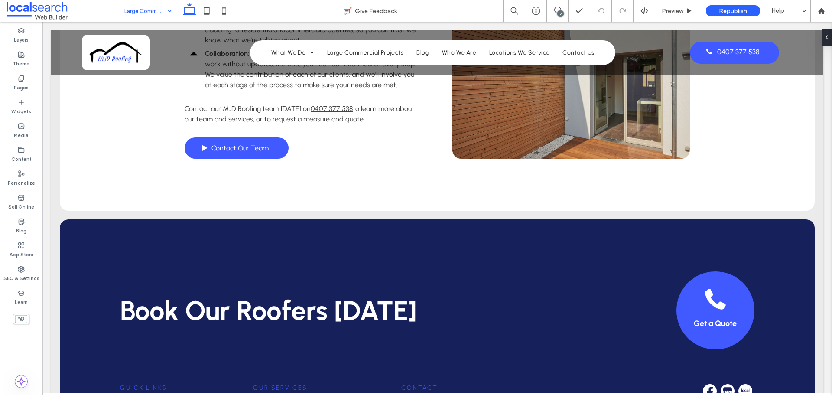
drag, startPoint x: 140, startPoint y: 14, endPoint x: 140, endPoint y: 20, distance: 6.1
click at [140, 14] on input at bounding box center [145, 11] width 43 height 22
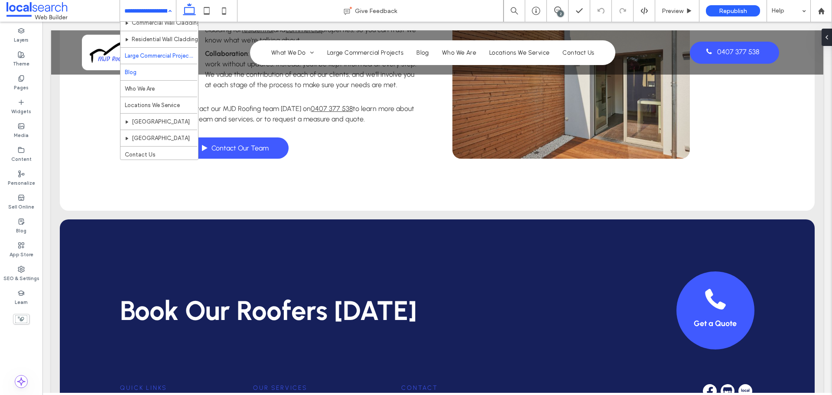
scroll to position [141, 0]
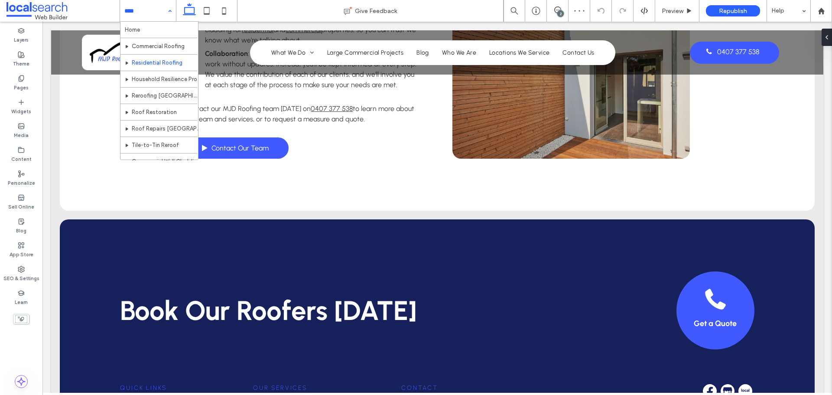
drag, startPoint x: 152, startPoint y: 15, endPoint x: 189, endPoint y: 69, distance: 65.4
click at [152, 14] on input at bounding box center [145, 11] width 43 height 22
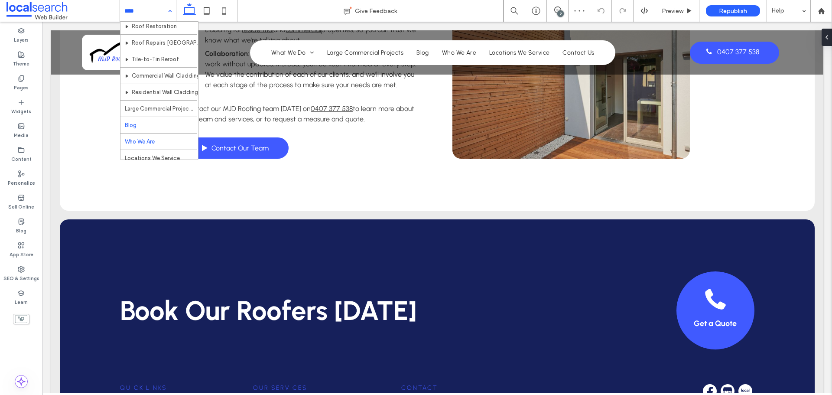
scroll to position [141, 0]
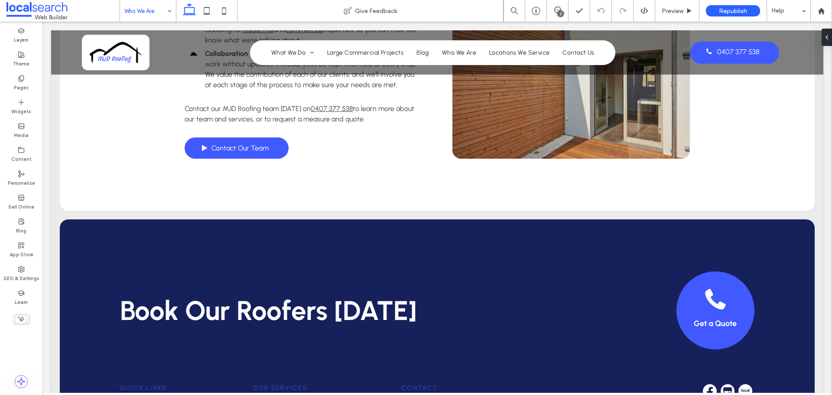
click at [160, 16] on input at bounding box center [145, 11] width 43 height 22
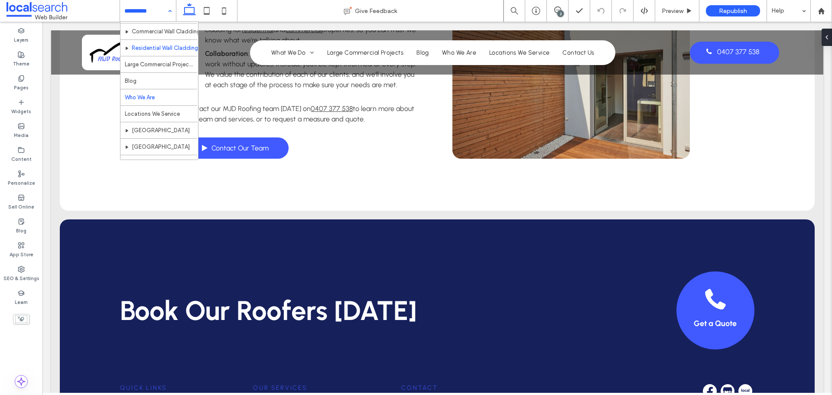
scroll to position [141, 0]
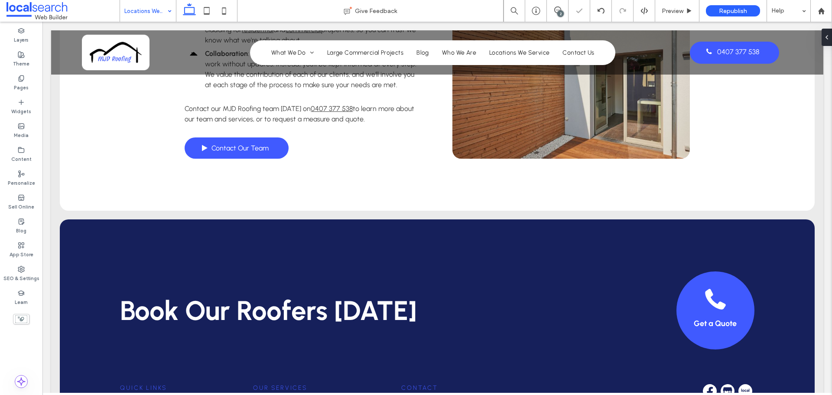
type input "**"
type input "****"
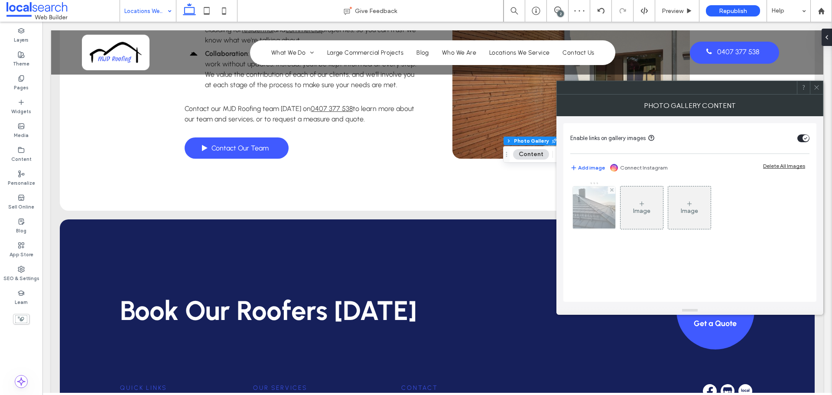
click at [585, 210] on img at bounding box center [594, 207] width 64 height 42
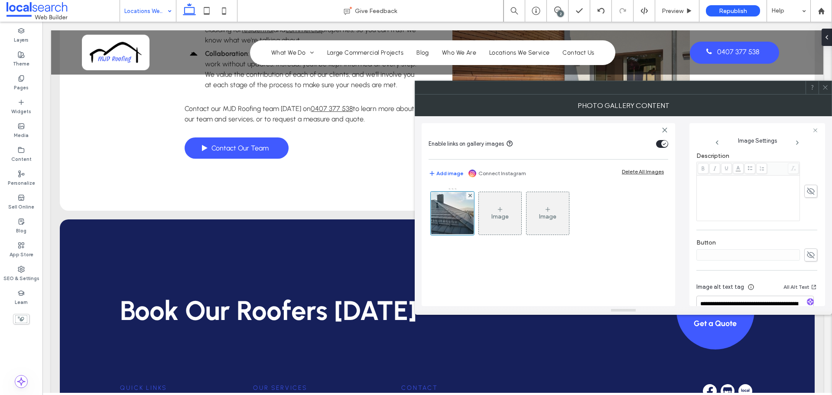
scroll to position [265, 0]
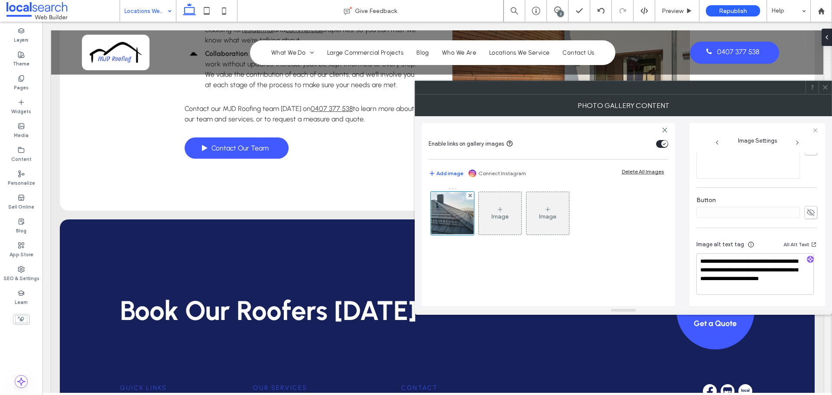
click at [824, 93] on span at bounding box center [825, 87] width 6 height 13
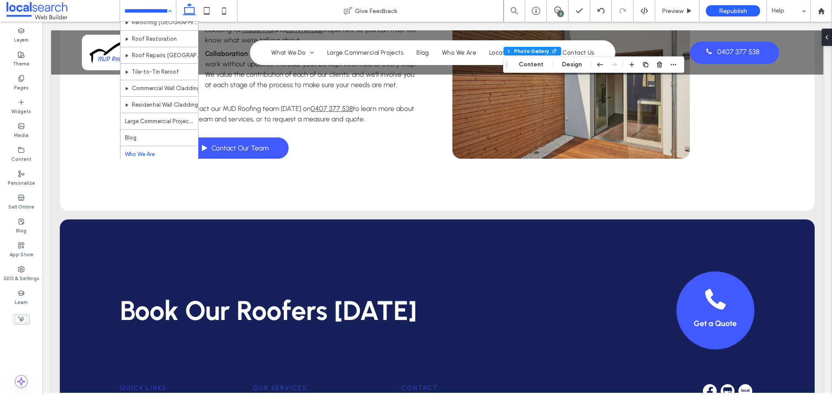
scroll to position [141, 0]
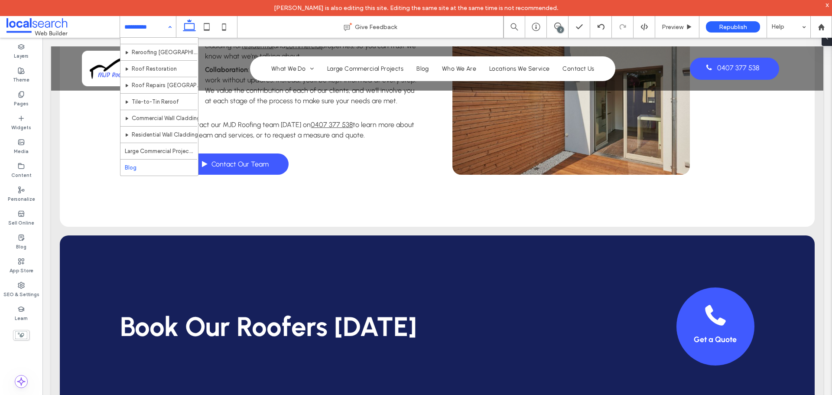
scroll to position [141, 0]
type input "**"
type input "****"
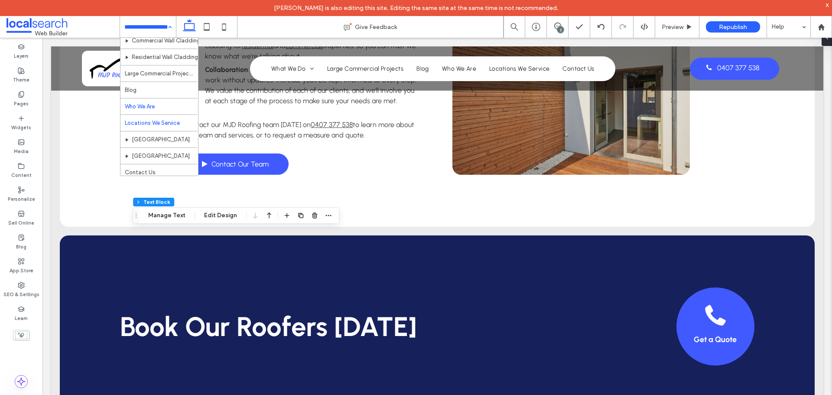
scroll to position [141, 0]
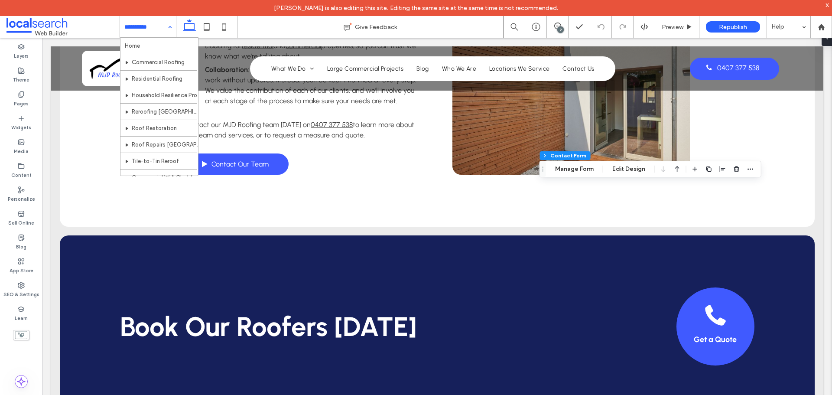
type input "*"
type input "***"
type input "**"
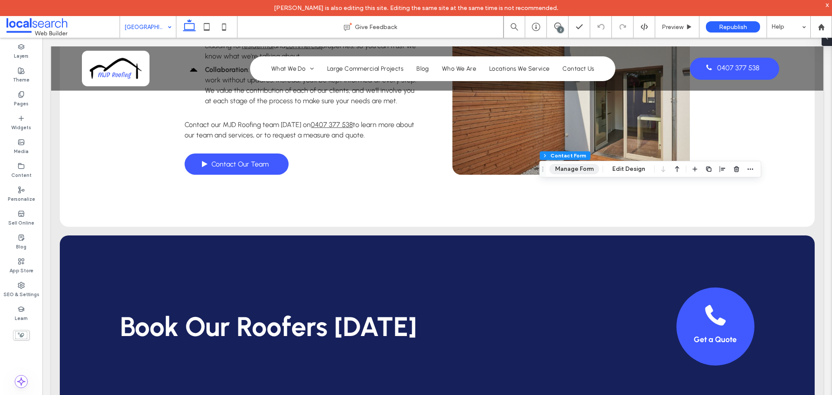
click at [569, 172] on button "Manage Form" at bounding box center [574, 169] width 50 height 10
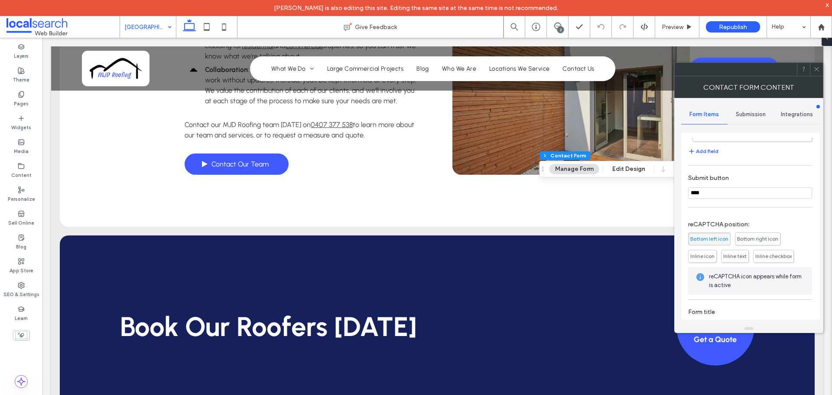
scroll to position [139, 0]
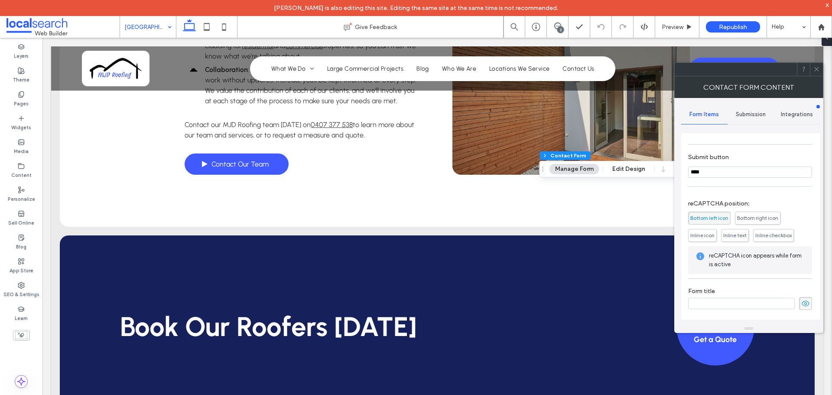
click at [814, 68] on icon at bounding box center [816, 69] width 6 height 6
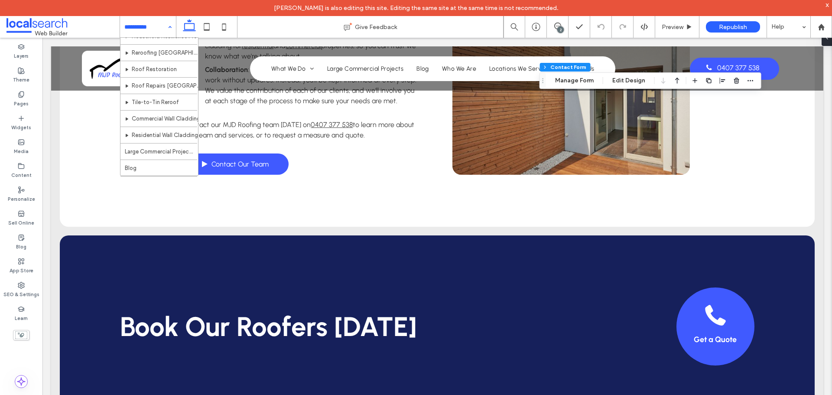
scroll to position [141, 0]
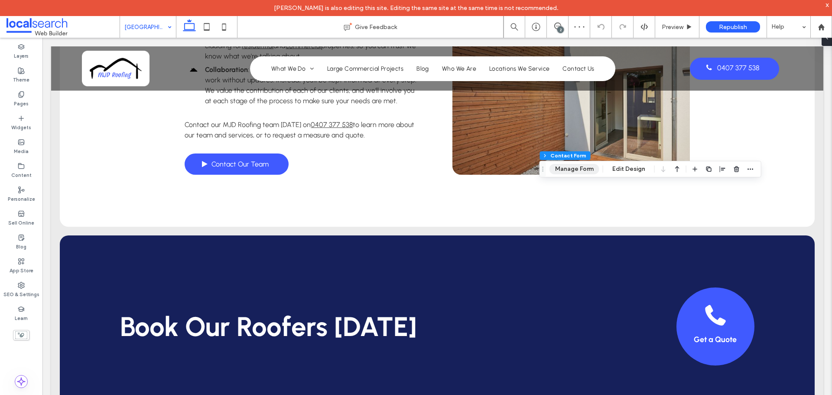
click at [563, 167] on button "Manage Form" at bounding box center [574, 169] width 50 height 10
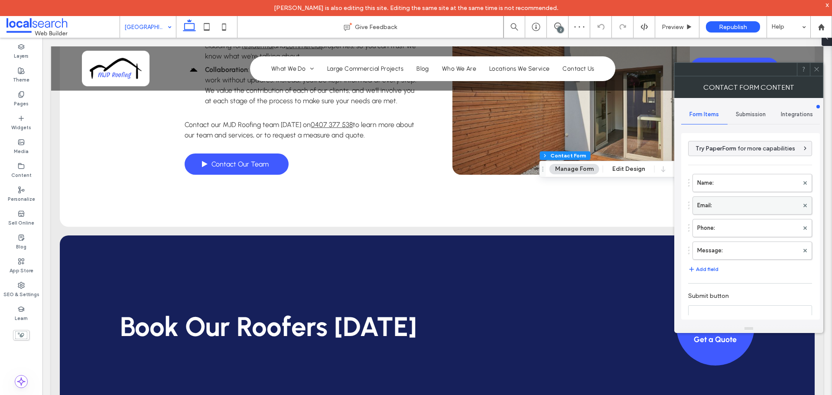
type input "*"
type input "***"
type input "****"
type input "**"
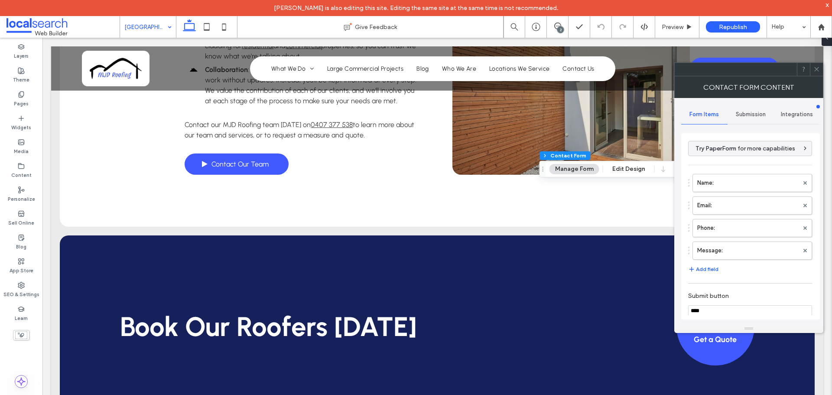
scroll to position [139, 0]
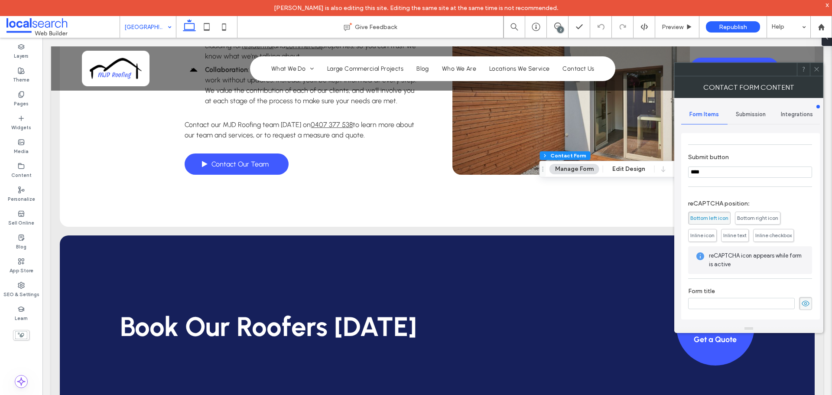
click at [819, 71] on icon at bounding box center [816, 69] width 6 height 6
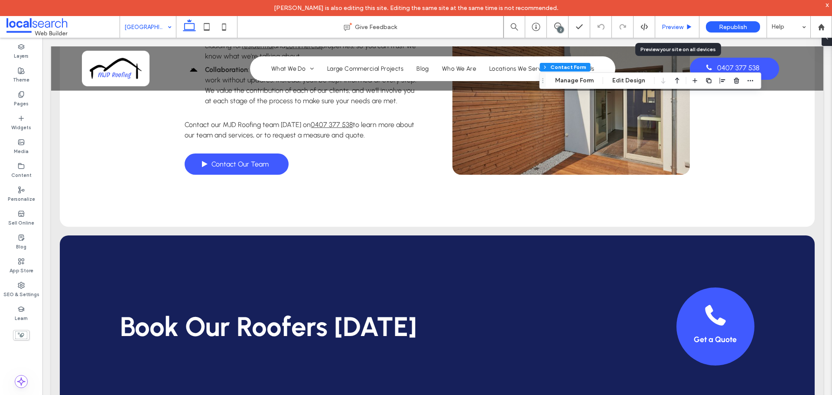
click at [685, 25] on div "Preview" at bounding box center [677, 26] width 44 height 7
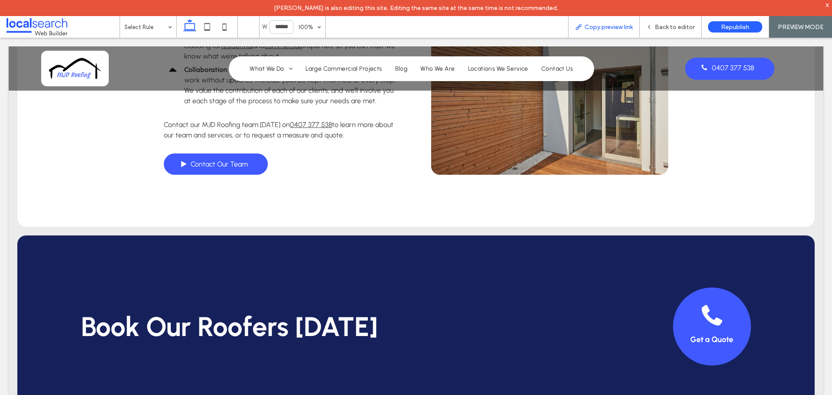
click at [592, 28] on span "Copy preview link" at bounding box center [609, 26] width 48 height 7
